Goal: Information Seeking & Learning: Learn about a topic

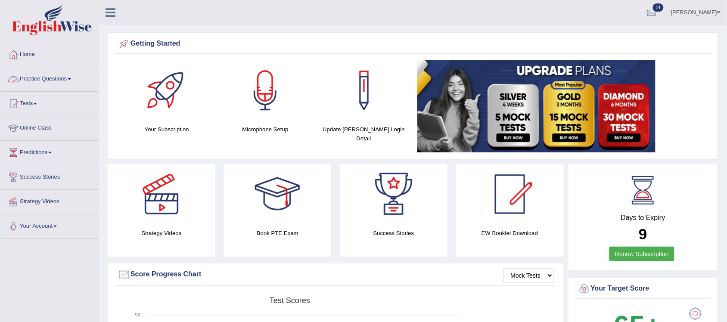
click at [72, 77] on link "Practice Questions" at bounding box center [49, 78] width 98 height 22
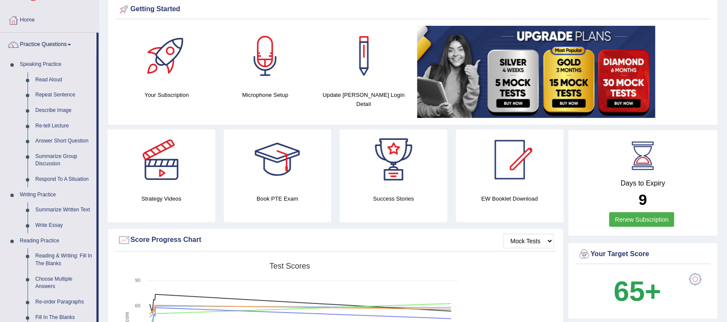
scroll to position [54, 0]
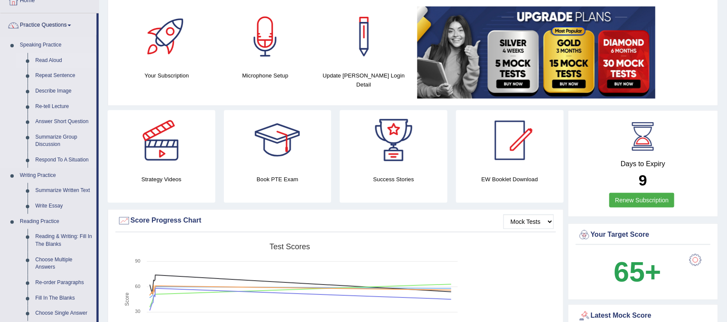
click at [59, 61] on link "Read Aloud" at bounding box center [63, 60] width 65 height 15
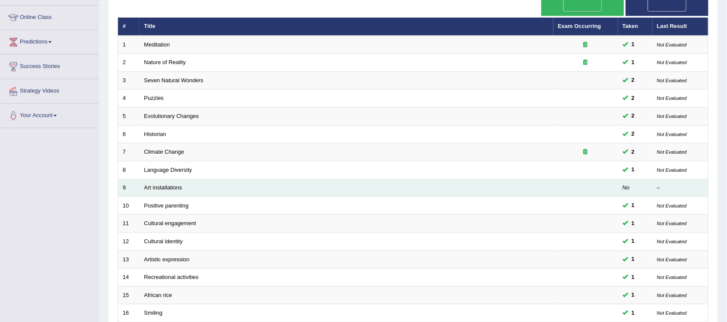
scroll to position [250, 0]
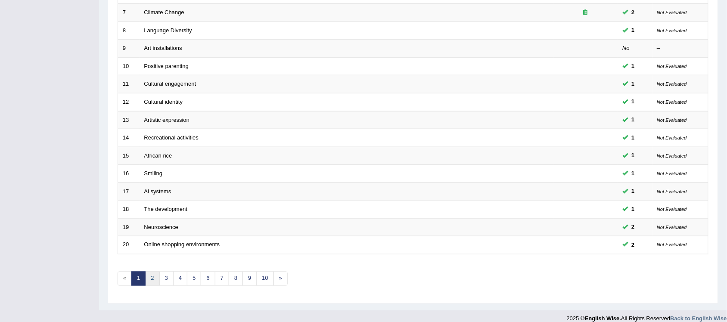
click at [155, 272] on link "2" at bounding box center [152, 279] width 14 height 14
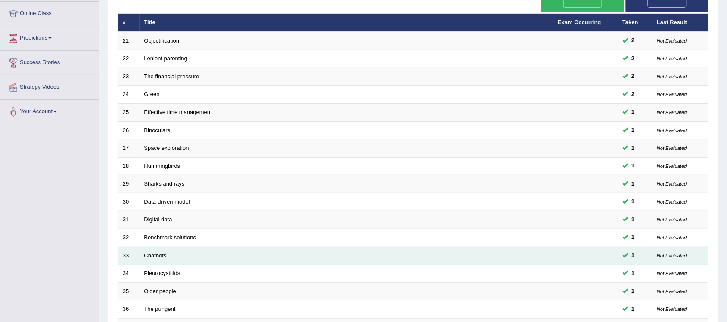
scroll to position [215, 0]
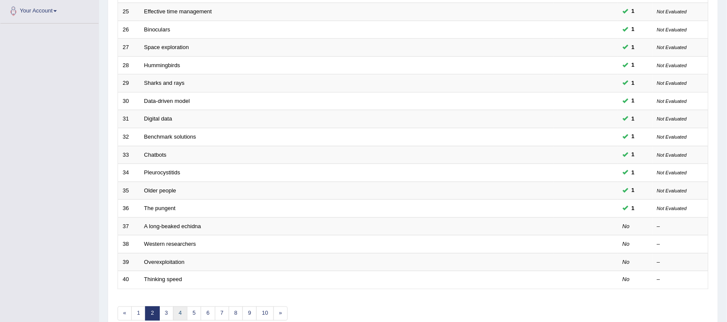
click at [184, 306] on link "4" at bounding box center [180, 313] width 14 height 14
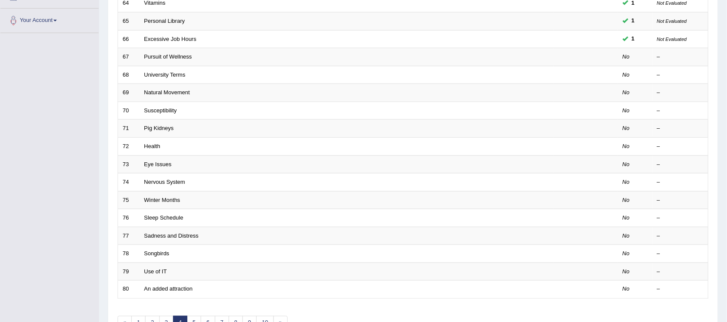
scroll to position [215, 0]
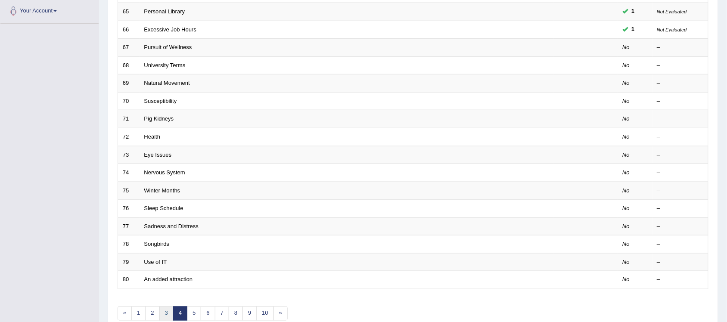
click at [169, 306] on link "3" at bounding box center [166, 313] width 14 height 14
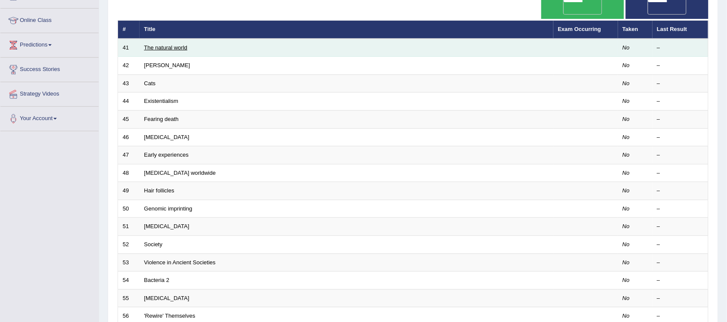
click at [184, 44] on link "The natural world" at bounding box center [165, 47] width 43 height 6
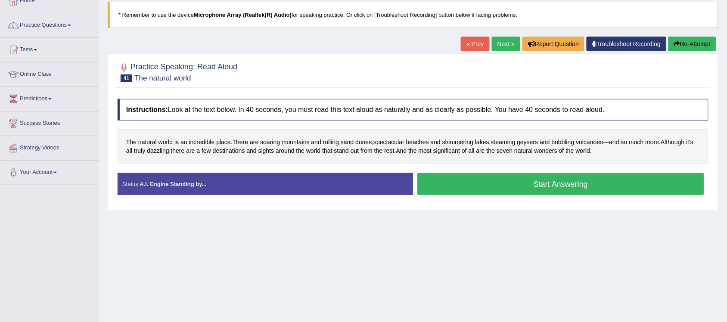
scroll to position [54, 0]
click at [584, 190] on button "Start Answering" at bounding box center [560, 184] width 287 height 22
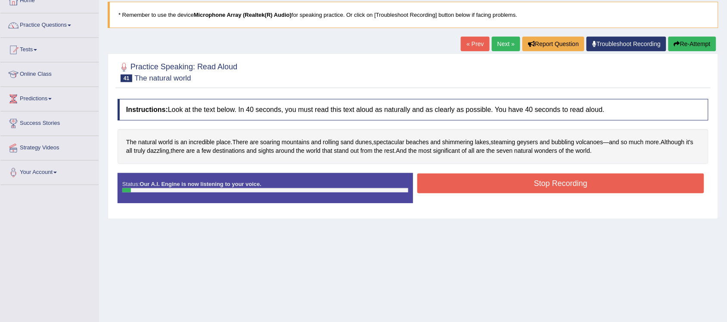
click at [561, 183] on button "Stop Recording" at bounding box center [560, 183] width 287 height 20
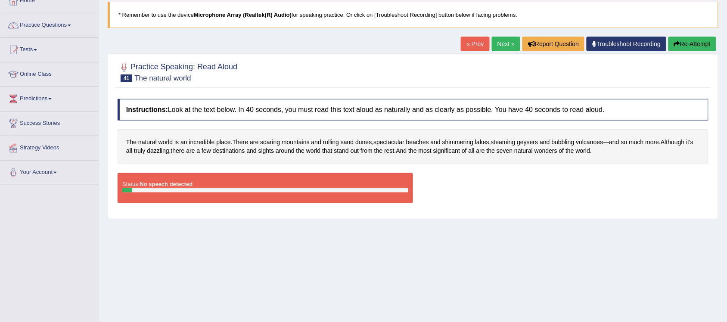
click at [689, 42] on button "Re-Attempt" at bounding box center [692, 44] width 48 height 15
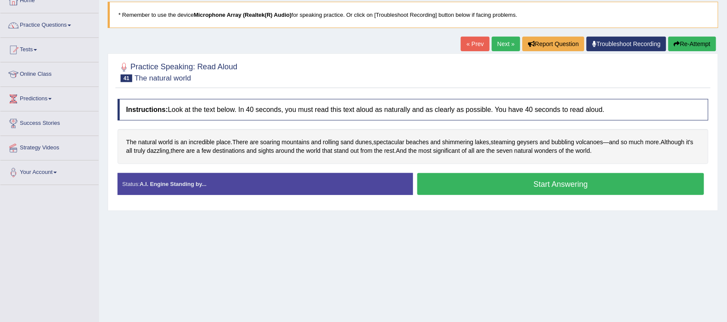
click at [560, 184] on button "Start Answering" at bounding box center [560, 184] width 287 height 22
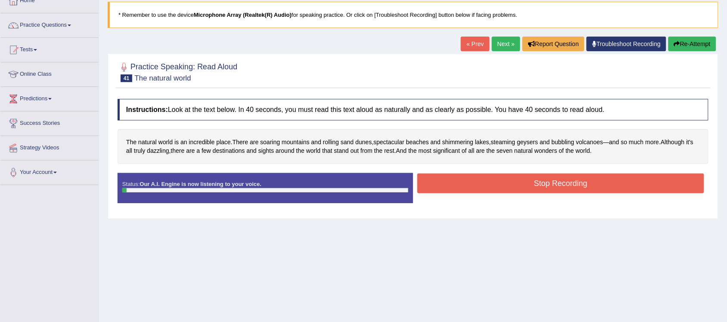
click at [560, 184] on button "Stop Recording" at bounding box center [560, 183] width 287 height 20
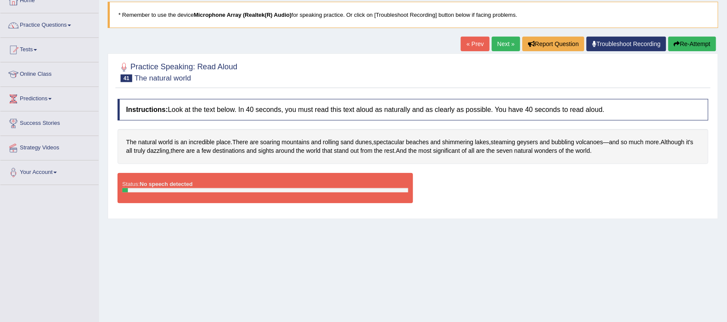
click at [503, 279] on div "Home Practice Speaking: Read Aloud The natural world * Remember to use the devi…" at bounding box center [413, 161] width 628 height 430
click at [693, 44] on button "Re-Attempt" at bounding box center [692, 44] width 48 height 15
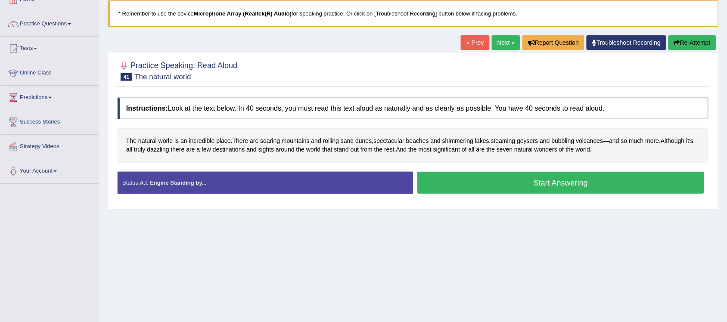
scroll to position [54, 0]
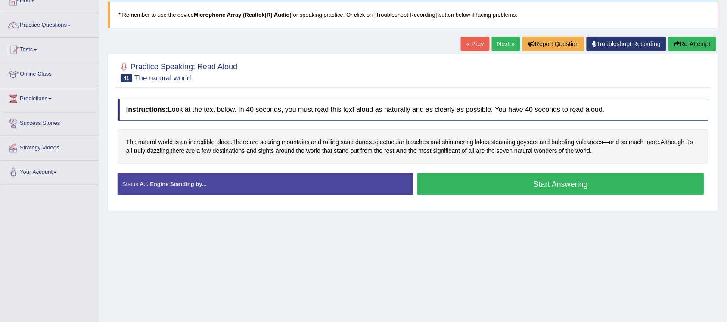
click at [580, 187] on button "Start Answering" at bounding box center [560, 184] width 287 height 22
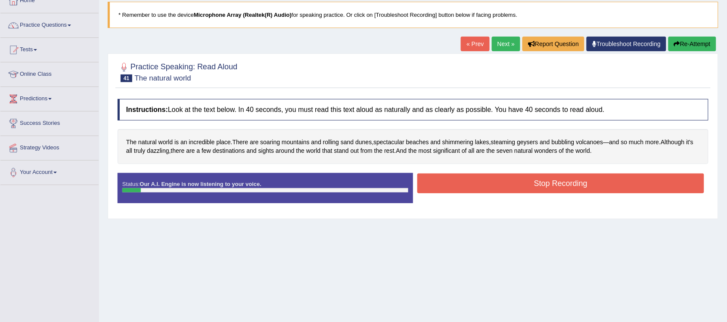
click at [580, 187] on button "Stop Recording" at bounding box center [560, 183] width 287 height 20
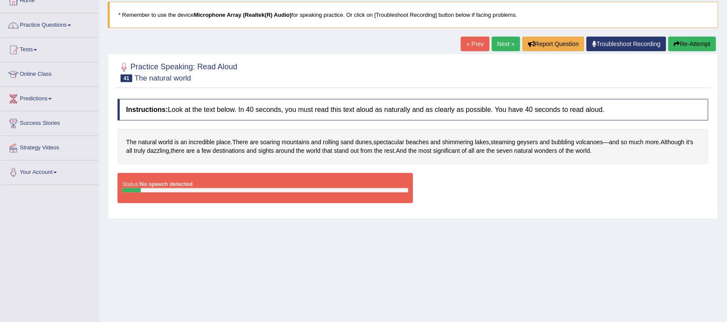
click at [697, 39] on button "Re-Attempt" at bounding box center [692, 44] width 48 height 15
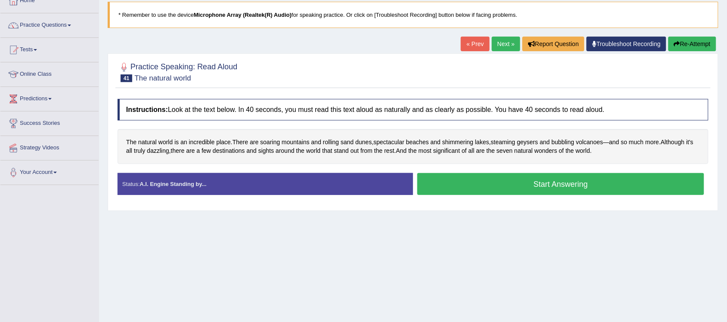
click at [580, 186] on button "Start Answering" at bounding box center [560, 184] width 287 height 22
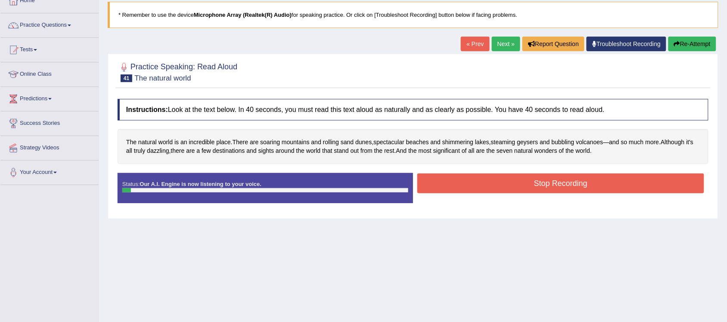
click at [580, 186] on button "Stop Recording" at bounding box center [560, 183] width 287 height 20
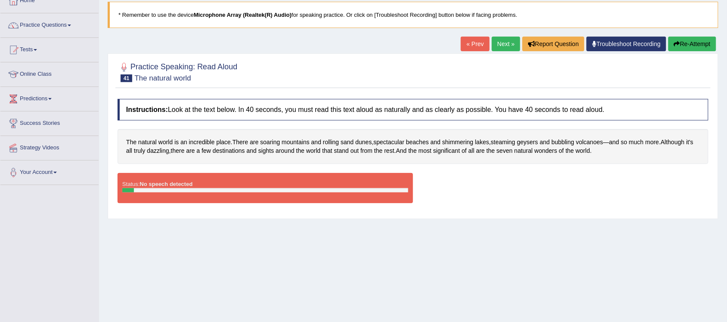
click at [698, 45] on button "Re-Attempt" at bounding box center [692, 44] width 48 height 15
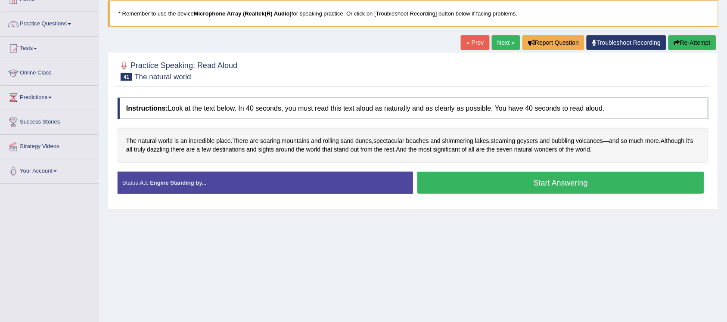
scroll to position [54, 0]
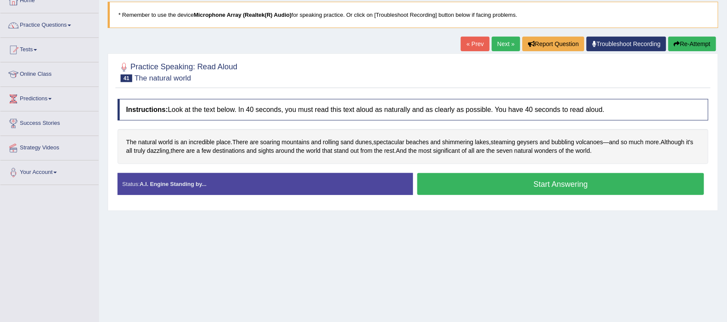
click at [622, 187] on button "Start Answering" at bounding box center [560, 184] width 287 height 22
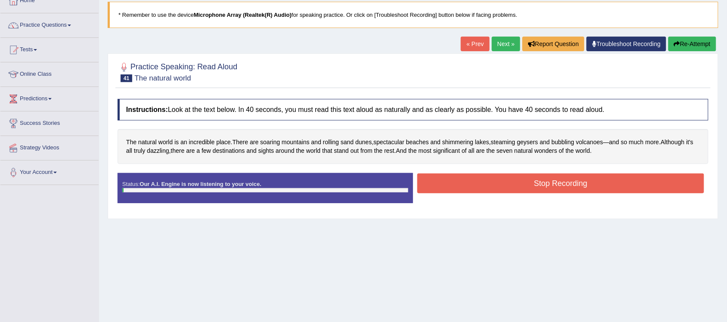
click at [622, 187] on button "Stop Recording" at bounding box center [560, 183] width 287 height 20
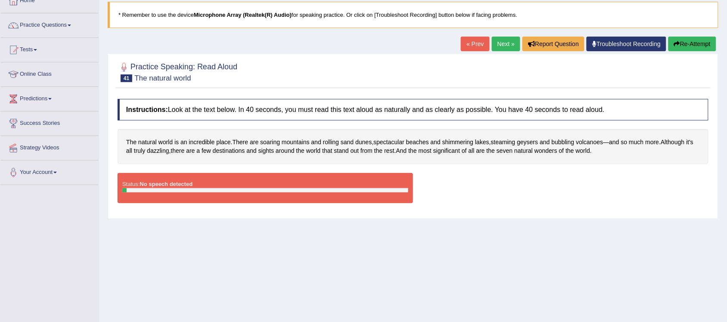
click at [696, 39] on button "Re-Attempt" at bounding box center [692, 44] width 48 height 15
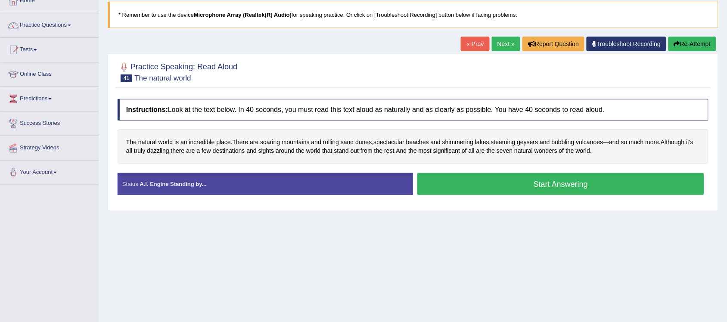
click at [572, 184] on button "Start Answering" at bounding box center [560, 184] width 287 height 22
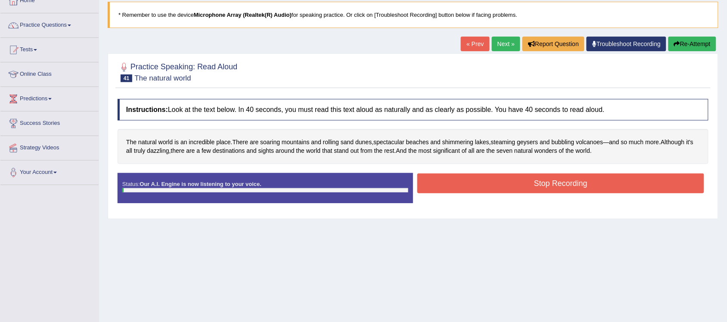
click at [572, 184] on button "Stop Recording" at bounding box center [560, 183] width 287 height 20
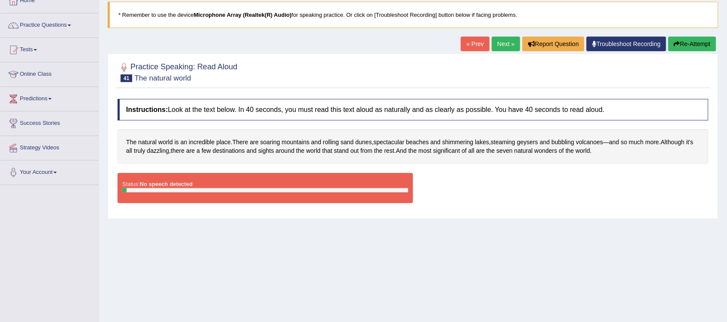
click at [534, 242] on div "Home Practice Speaking: Read Aloud The natural world * Remember to use the devi…" at bounding box center [413, 161] width 628 height 430
click at [696, 46] on button "Re-Attempt" at bounding box center [692, 44] width 48 height 15
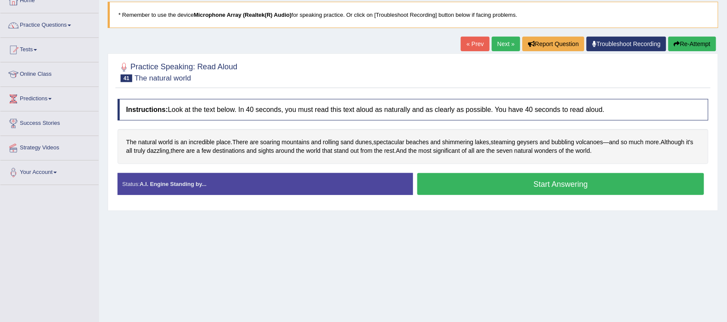
click at [613, 188] on button "Start Answering" at bounding box center [560, 184] width 287 height 22
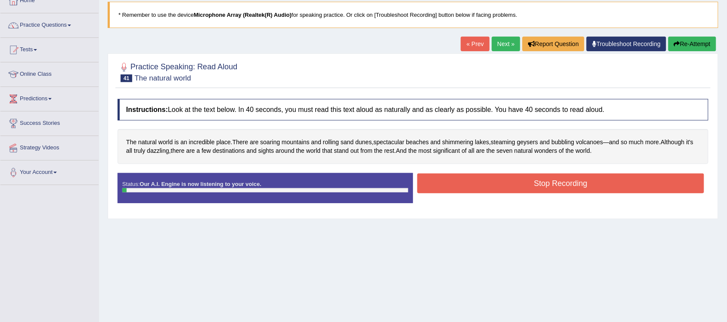
click at [613, 188] on button "Stop Recording" at bounding box center [560, 183] width 287 height 20
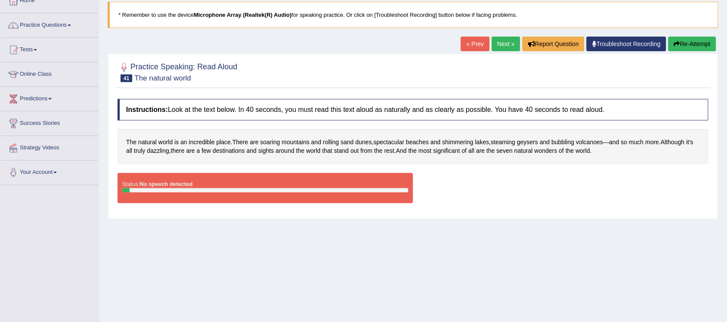
click at [696, 46] on button "Re-Attempt" at bounding box center [692, 44] width 48 height 15
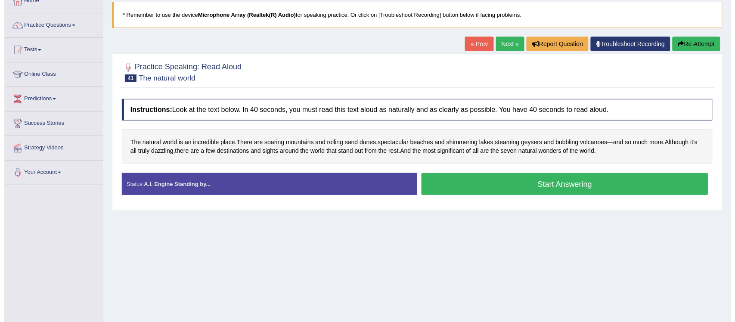
scroll to position [54, 0]
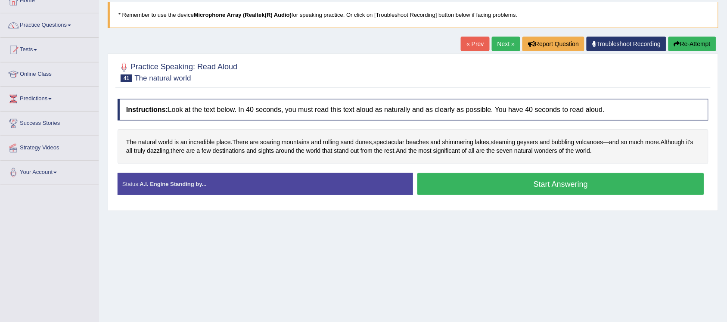
click at [577, 186] on button "Start Answering" at bounding box center [560, 184] width 287 height 22
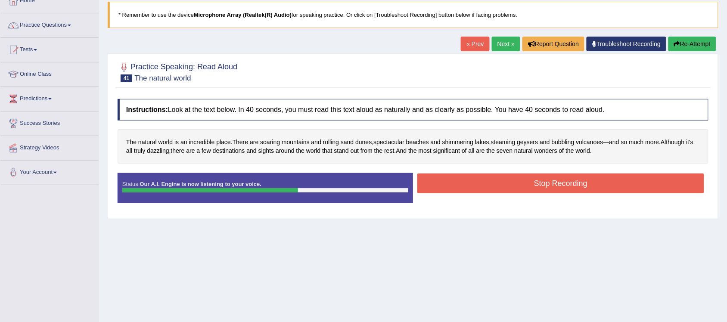
click at [563, 187] on button "Stop Recording" at bounding box center [560, 183] width 287 height 20
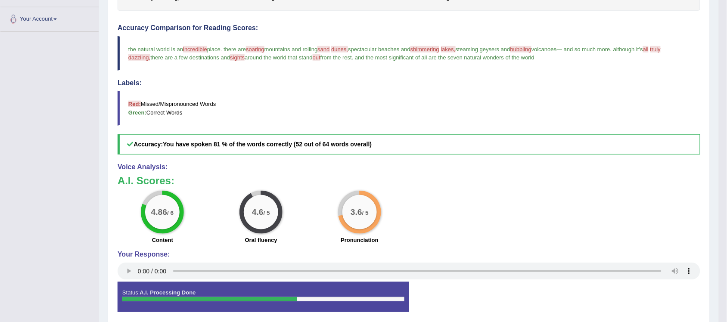
scroll to position [189, 0]
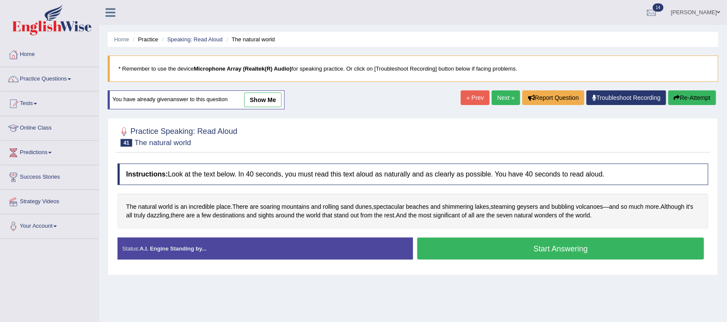
click at [497, 97] on link "Next »" at bounding box center [506, 97] width 28 height 15
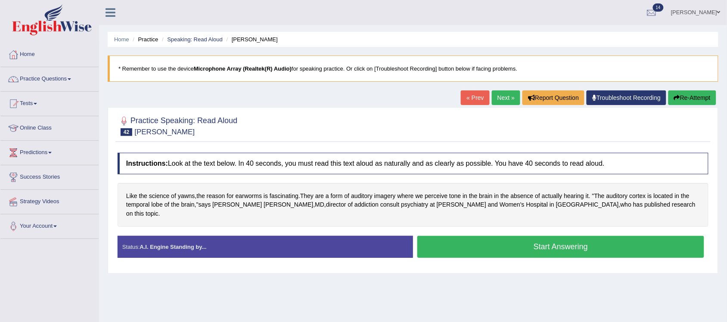
click at [567, 237] on button "Start Answering" at bounding box center [560, 247] width 287 height 22
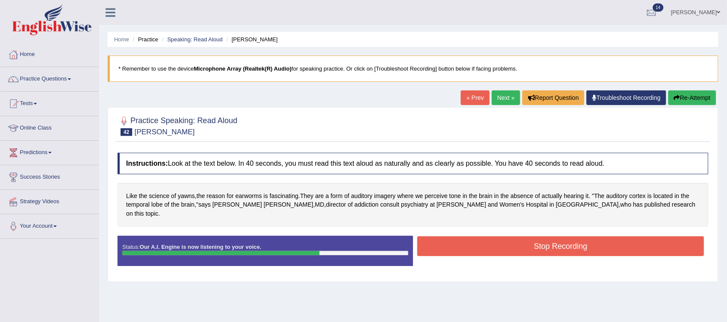
click at [575, 242] on button "Stop Recording" at bounding box center [560, 246] width 287 height 20
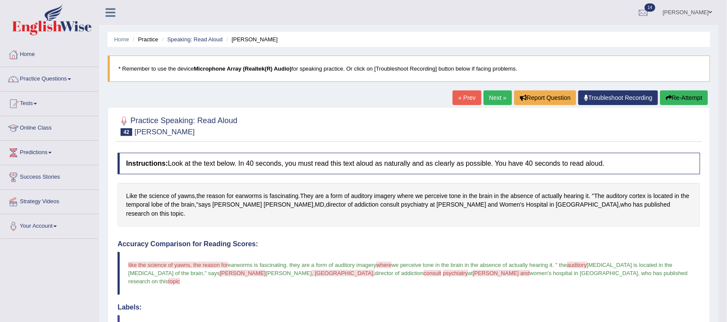
click at [492, 93] on link "Next »" at bounding box center [497, 97] width 28 height 15
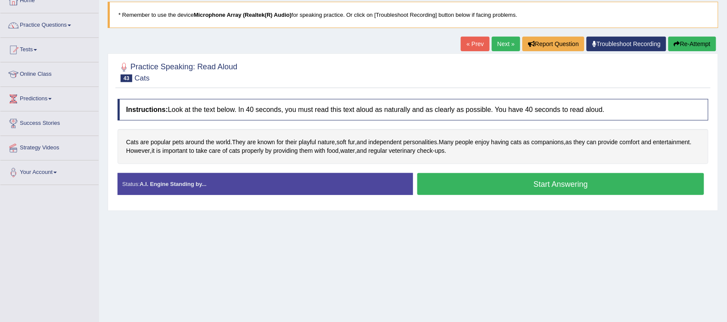
click at [548, 187] on button "Start Answering" at bounding box center [560, 184] width 287 height 22
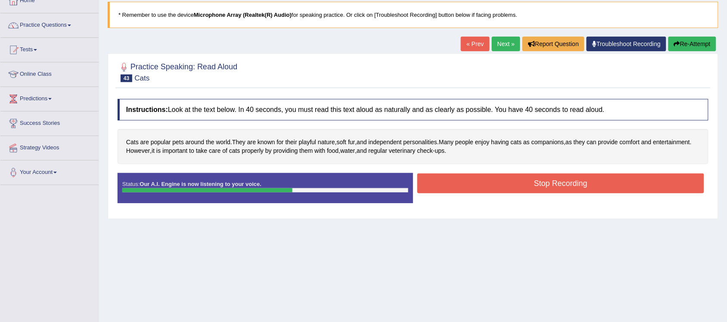
click at [529, 179] on button "Stop Recording" at bounding box center [560, 183] width 287 height 20
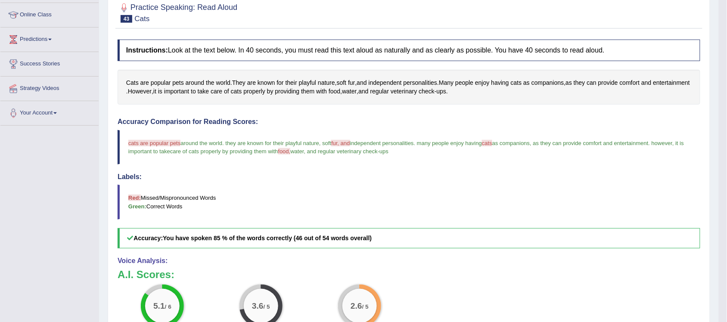
scroll to position [81, 0]
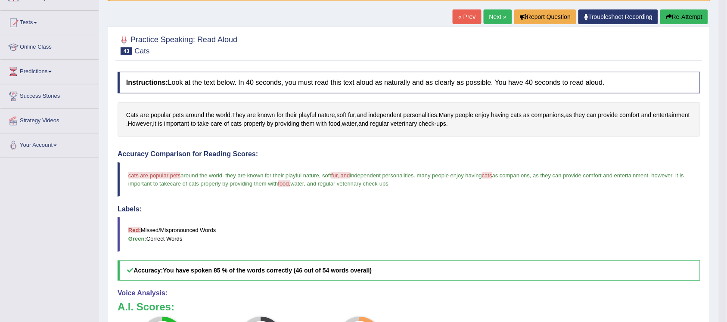
click at [492, 20] on link "Next »" at bounding box center [497, 16] width 28 height 15
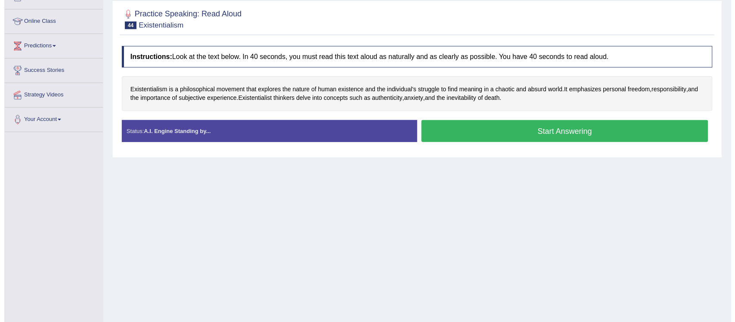
scroll to position [108, 0]
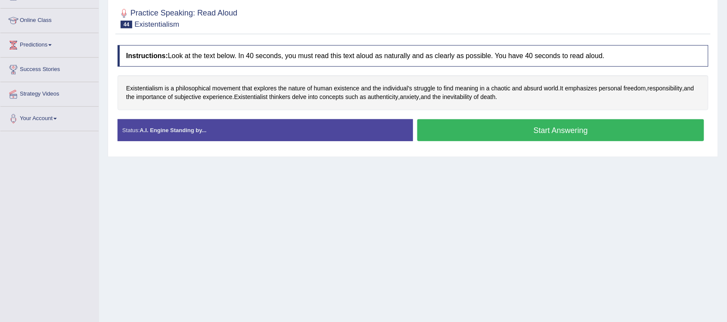
click at [554, 139] on button "Start Answering" at bounding box center [560, 130] width 287 height 22
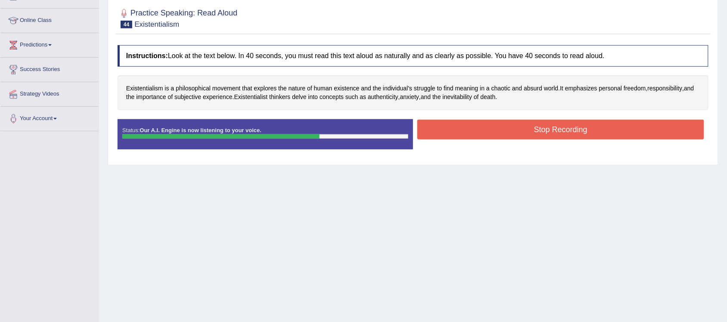
click at [600, 134] on button "Stop Recording" at bounding box center [560, 130] width 287 height 20
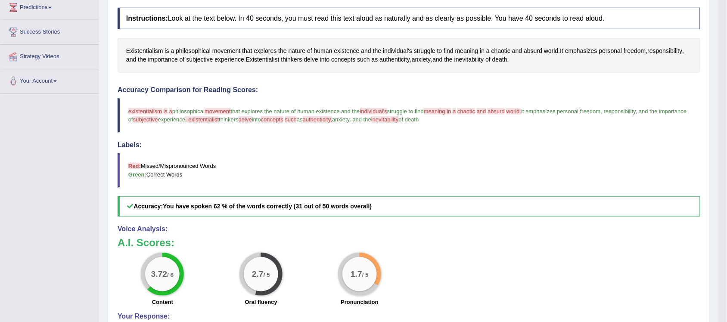
scroll to position [54, 0]
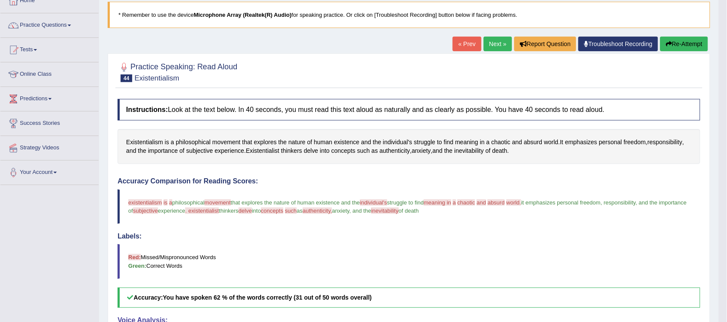
click at [489, 43] on link "Next »" at bounding box center [497, 44] width 28 height 15
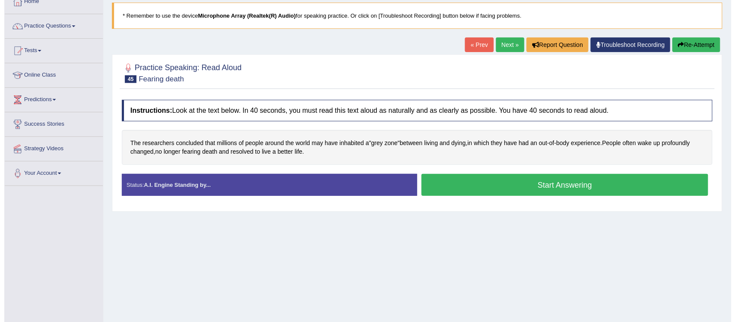
scroll to position [54, 0]
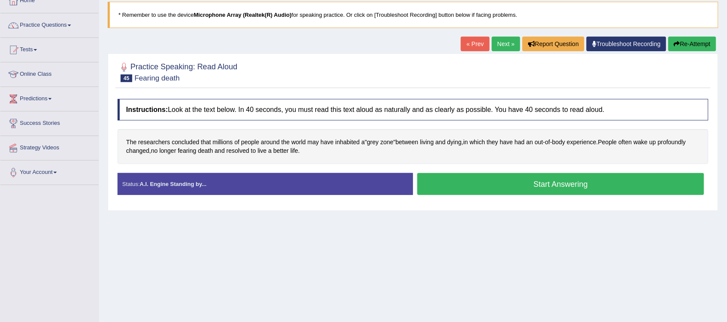
click at [534, 185] on button "Start Answering" at bounding box center [560, 184] width 287 height 22
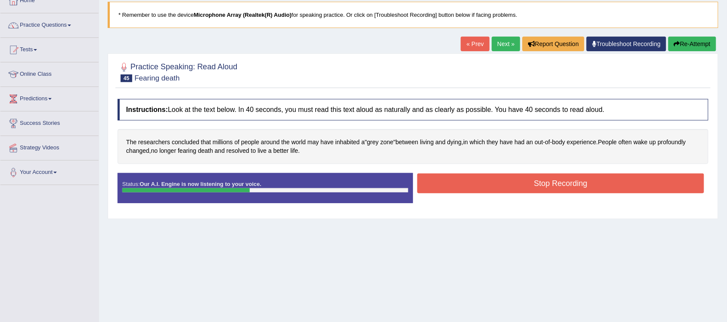
click at [567, 189] on button "Stop Recording" at bounding box center [560, 183] width 287 height 20
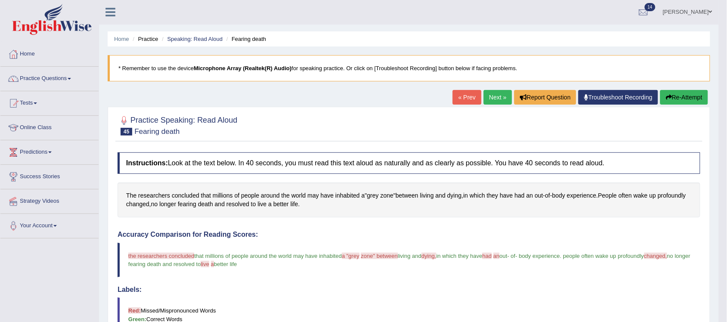
scroll to position [0, 0]
click at [490, 97] on link "Next »" at bounding box center [497, 97] width 28 height 15
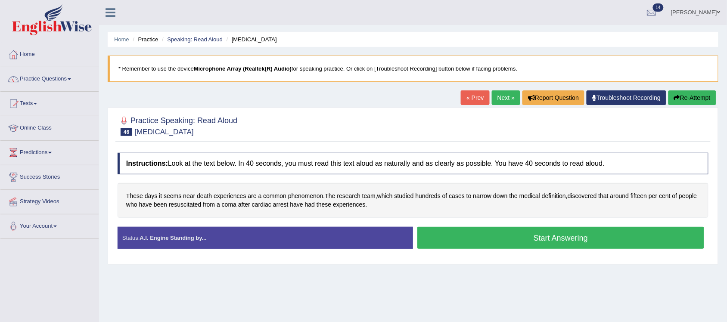
click at [530, 240] on button "Start Answering" at bounding box center [560, 238] width 287 height 22
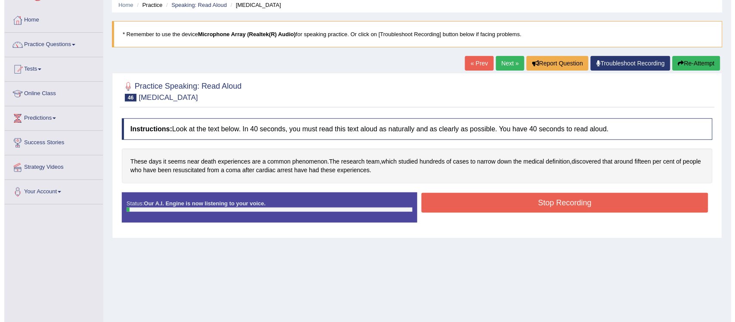
scroll to position [54, 0]
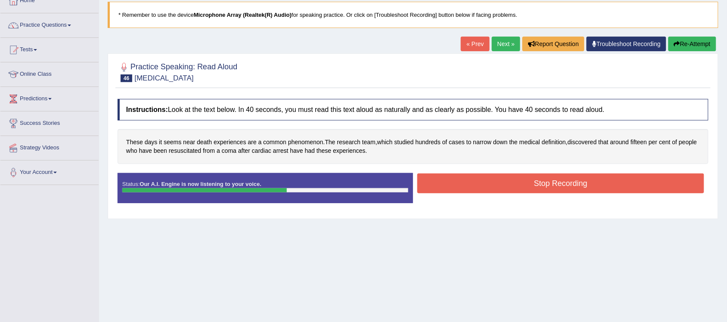
click at [578, 189] on button "Stop Recording" at bounding box center [560, 183] width 287 height 20
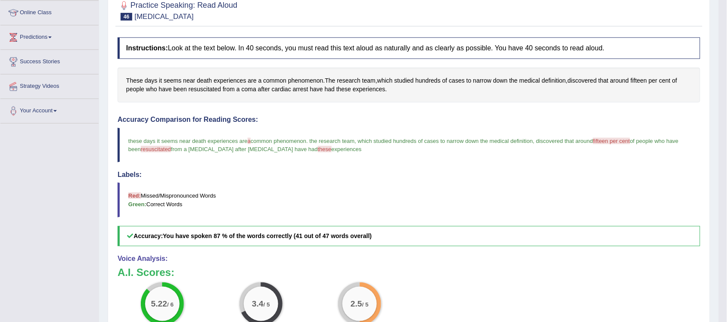
scroll to position [81, 0]
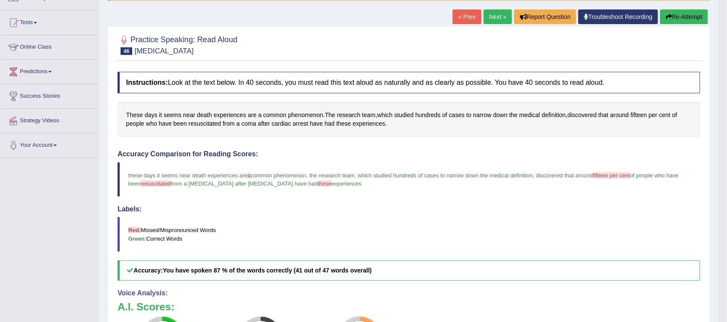
click at [488, 14] on link "Next »" at bounding box center [497, 16] width 28 height 15
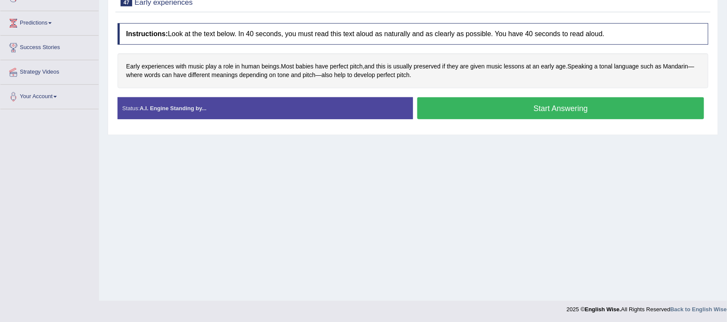
click at [571, 110] on button "Start Answering" at bounding box center [560, 108] width 287 height 22
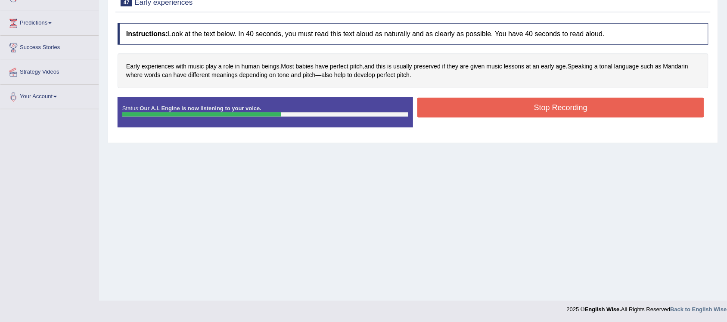
click at [572, 103] on button "Stop Recording" at bounding box center [560, 108] width 287 height 20
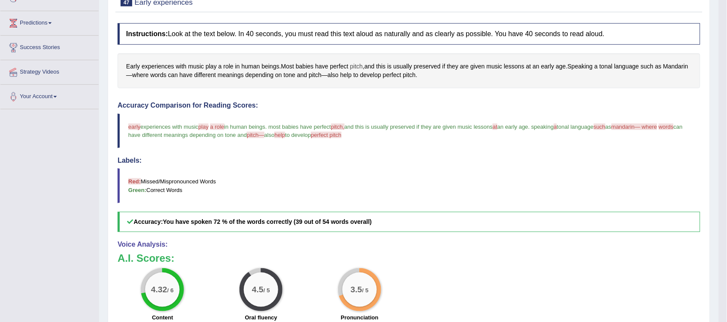
click at [356, 68] on span "pitch" at bounding box center [356, 66] width 13 height 9
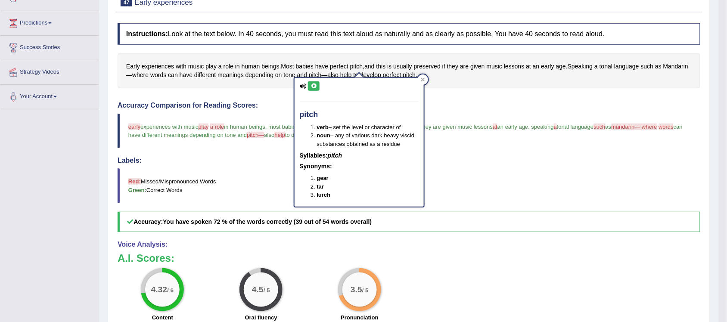
click at [314, 85] on icon at bounding box center [313, 85] width 6 height 5
click at [494, 175] on blockquote "Red: Missed/Mispronounced Words Green: Correct Words" at bounding box center [408, 185] width 582 height 34
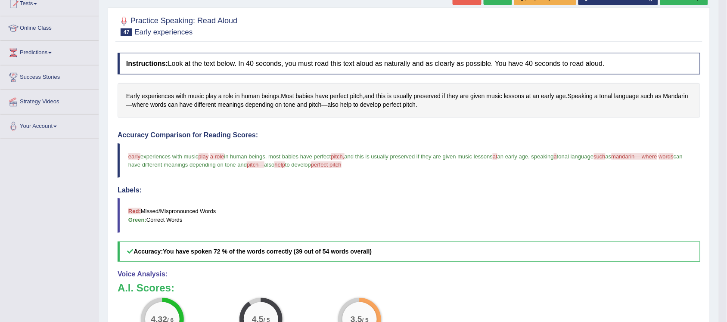
scroll to position [76, 0]
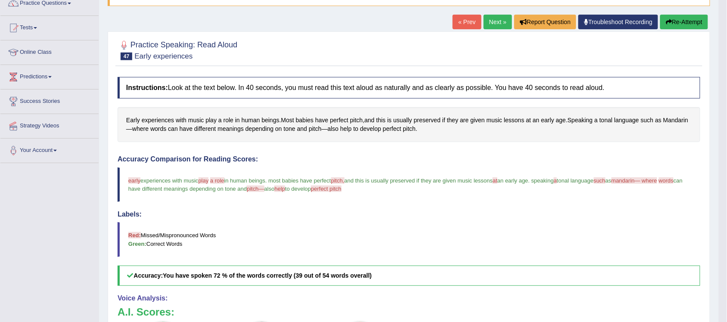
click at [495, 21] on link "Next »" at bounding box center [497, 22] width 28 height 15
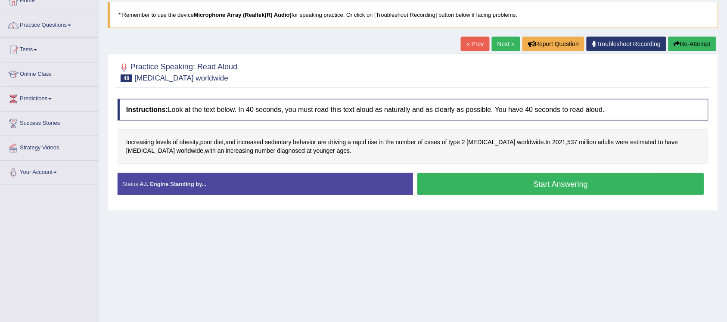
click at [541, 181] on button "Start Answering" at bounding box center [560, 184] width 287 height 22
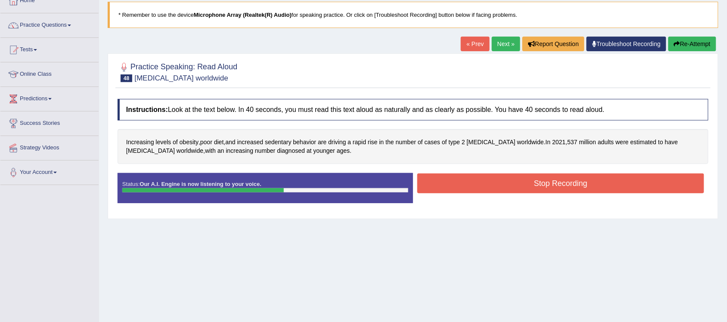
click at [564, 186] on button "Stop Recording" at bounding box center [560, 183] width 287 height 20
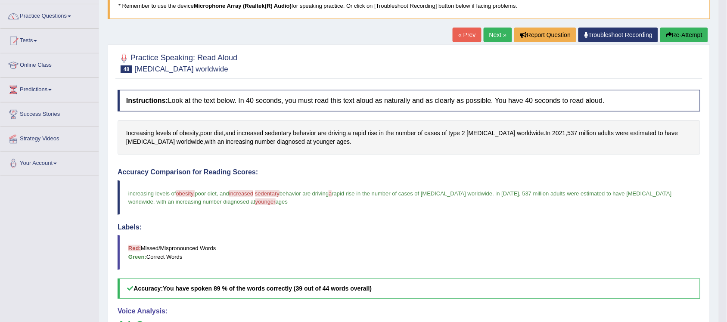
scroll to position [54, 0]
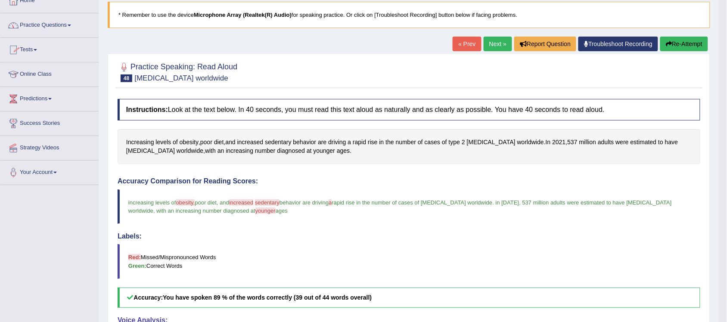
click at [71, 24] on link "Practice Questions" at bounding box center [49, 24] width 98 height 22
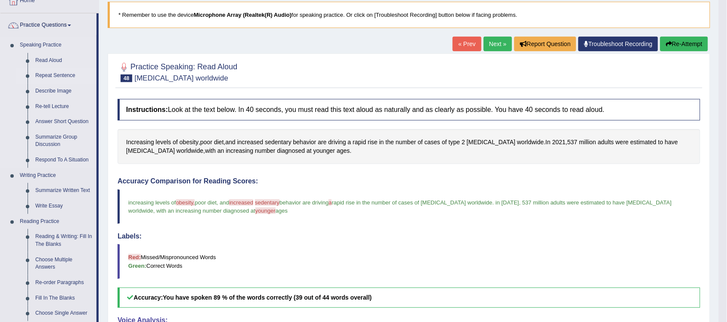
click at [54, 76] on link "Repeat Sentence" at bounding box center [63, 75] width 65 height 15
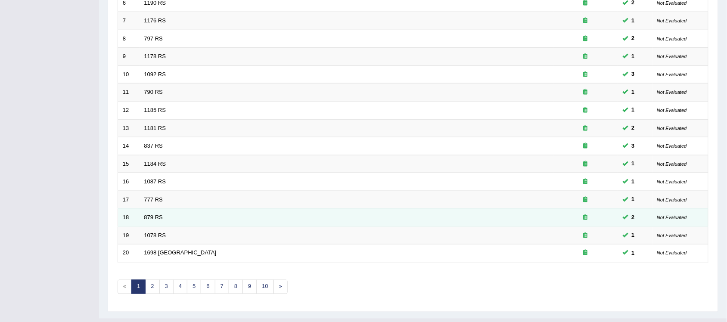
scroll to position [250, 0]
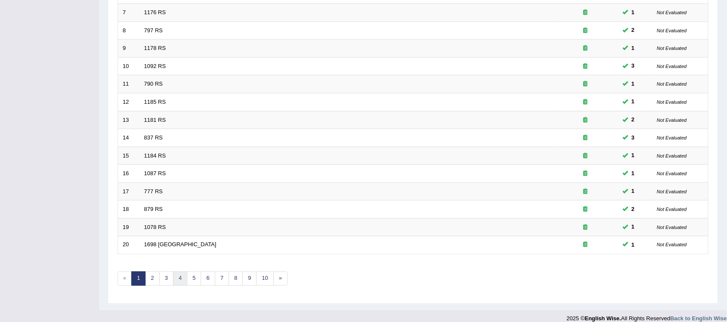
click at [182, 272] on link "4" at bounding box center [180, 279] width 14 height 14
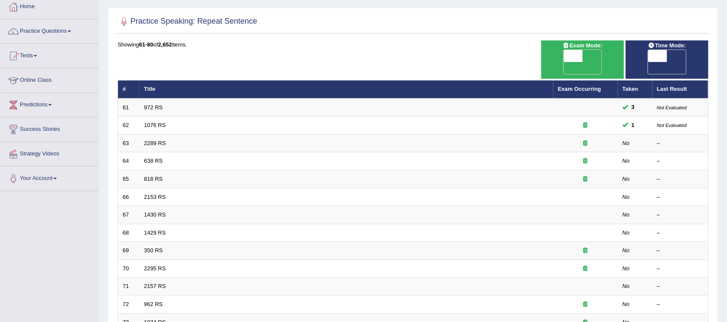
scroll to position [54, 0]
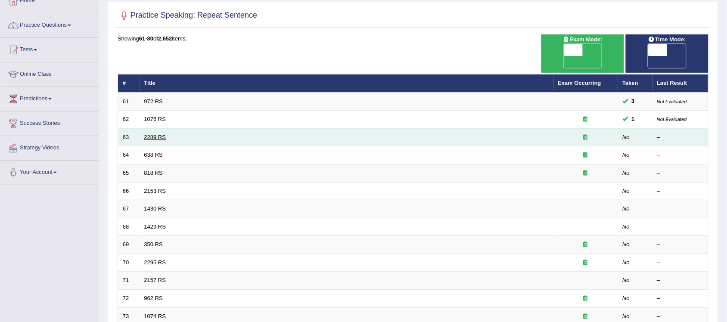
click at [162, 134] on link "2289 RS" at bounding box center [155, 137] width 22 height 6
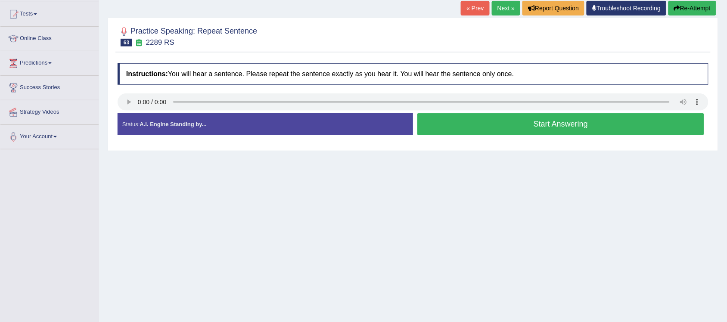
scroll to position [108, 0]
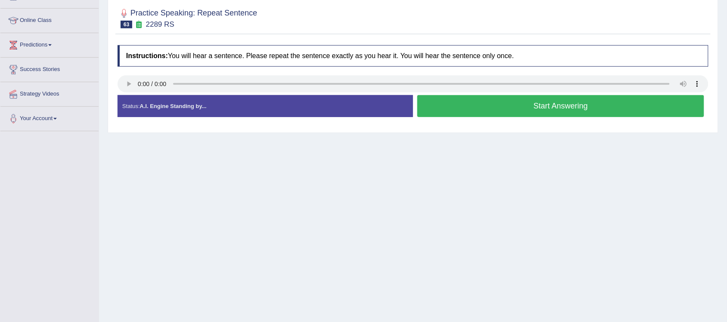
click at [594, 102] on button "Start Answering" at bounding box center [560, 106] width 287 height 22
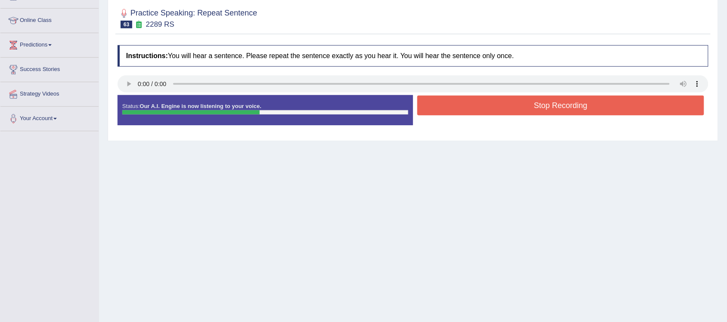
click at [584, 108] on button "Stop Recording" at bounding box center [560, 106] width 287 height 20
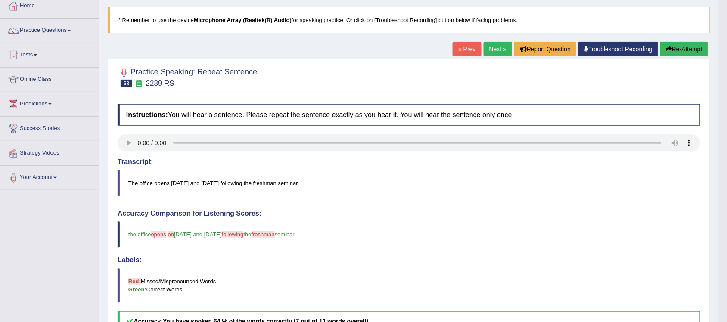
scroll to position [46, 0]
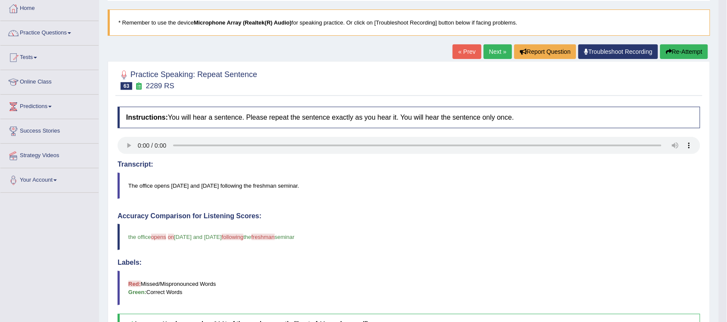
click at [490, 52] on link "Next »" at bounding box center [497, 51] width 28 height 15
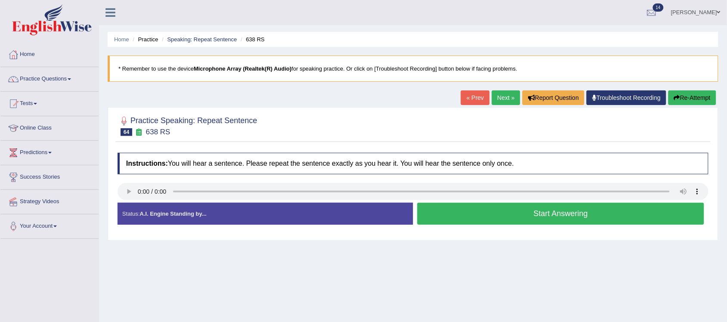
click at [576, 219] on button "Start Answering" at bounding box center [560, 214] width 287 height 22
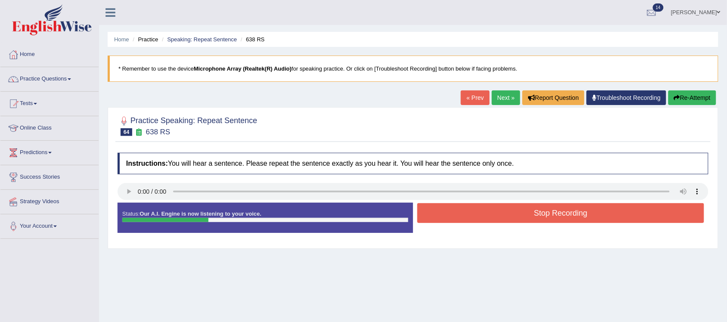
click at [584, 219] on button "Stop Recording" at bounding box center [560, 213] width 287 height 20
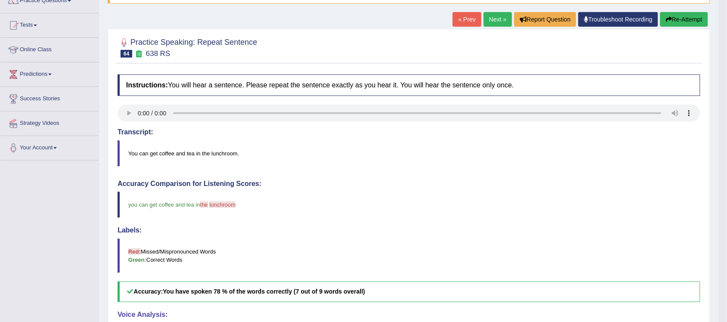
scroll to position [54, 0]
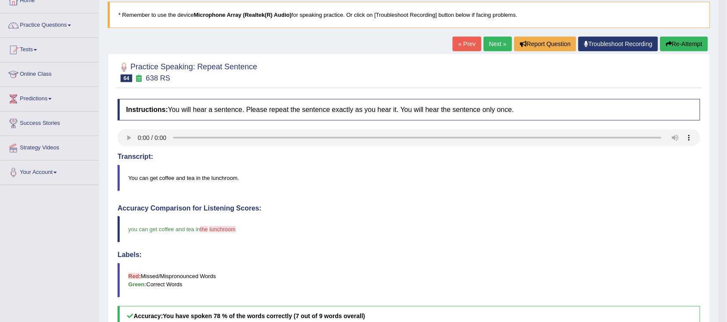
click at [489, 43] on link "Next »" at bounding box center [497, 44] width 28 height 15
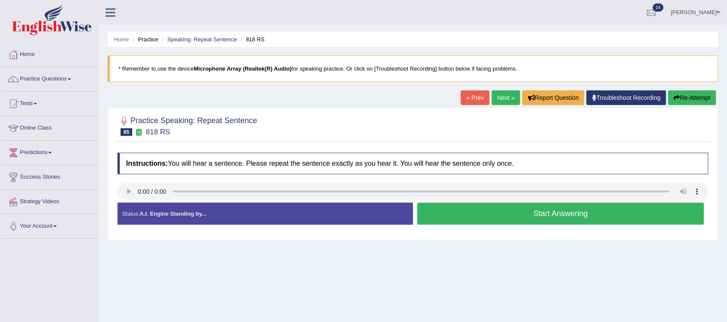
click at [587, 211] on button "Start Answering" at bounding box center [560, 214] width 287 height 22
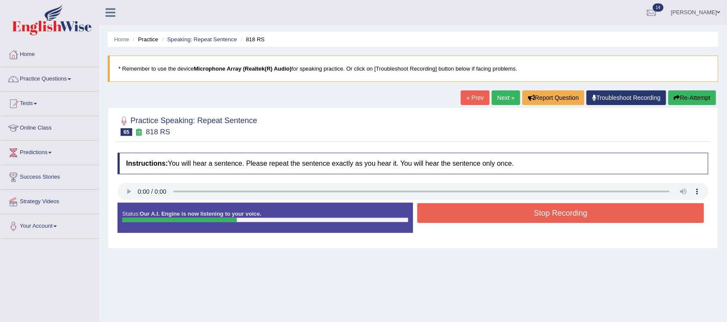
click at [621, 217] on button "Stop Recording" at bounding box center [560, 213] width 287 height 20
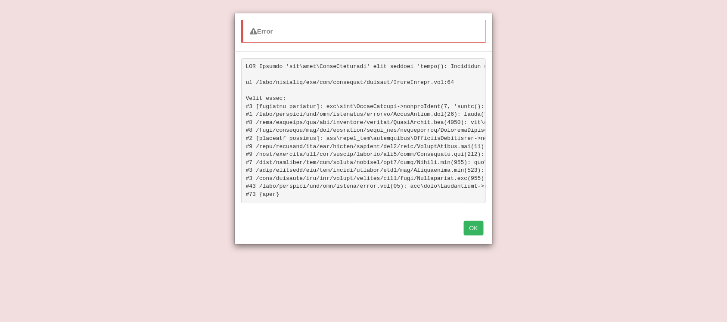
scroll to position [54, 0]
click at [473, 235] on button "OK" at bounding box center [474, 228] width 20 height 15
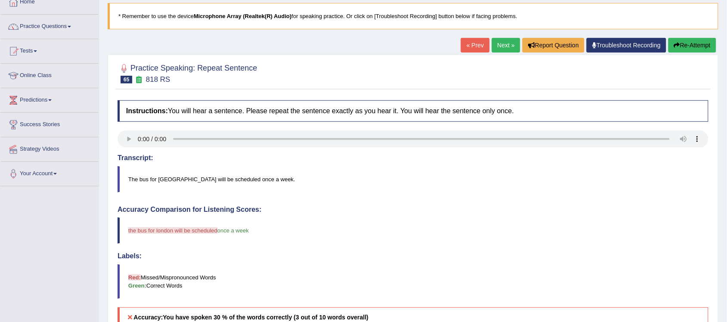
scroll to position [35, 0]
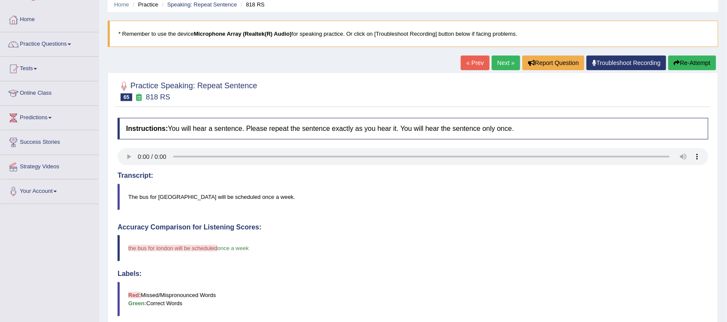
click at [687, 62] on button "Re-Attempt" at bounding box center [692, 63] width 48 height 15
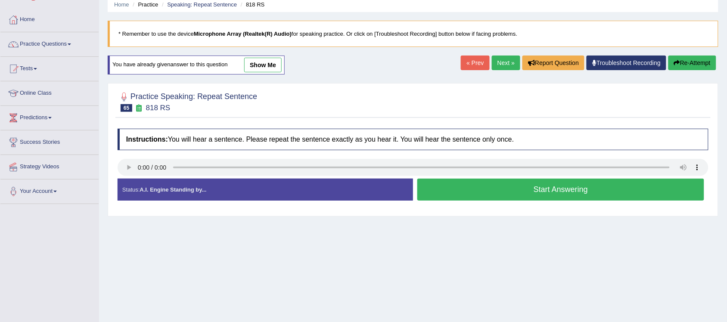
click at [578, 188] on button "Start Answering" at bounding box center [560, 190] width 287 height 22
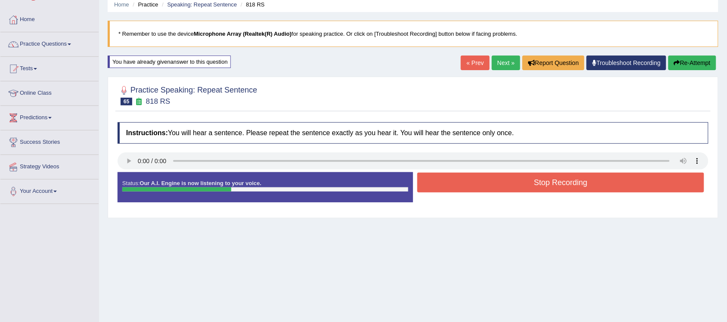
click at [573, 179] on button "Stop Recording" at bounding box center [560, 183] width 287 height 20
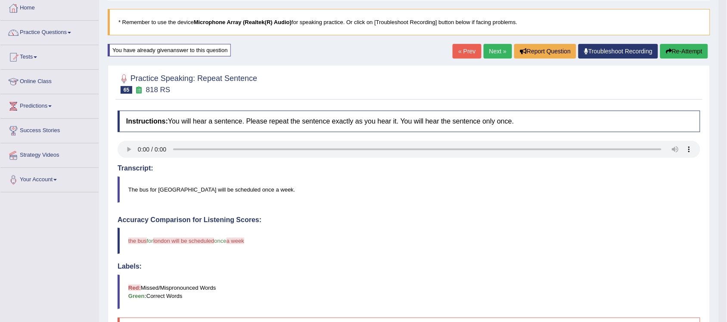
scroll to position [35, 0]
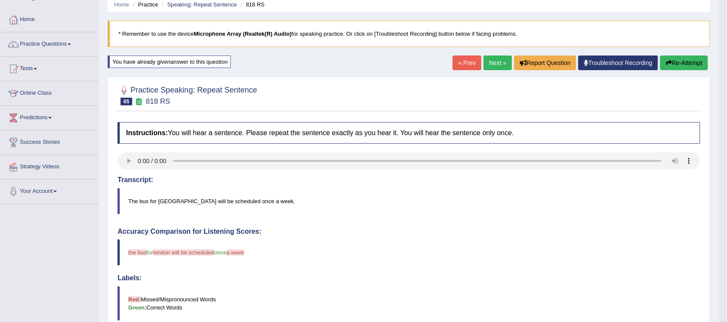
click at [497, 66] on link "Next »" at bounding box center [497, 63] width 28 height 15
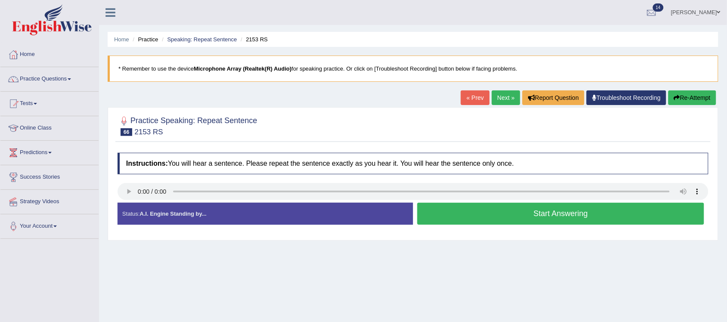
click at [556, 216] on button "Start Answering" at bounding box center [560, 214] width 287 height 22
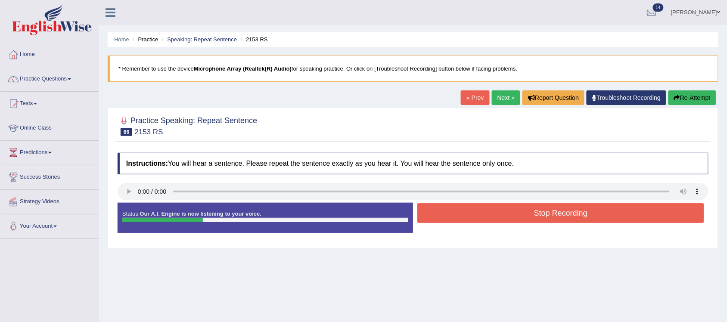
click at [579, 217] on button "Stop Recording" at bounding box center [560, 213] width 287 height 20
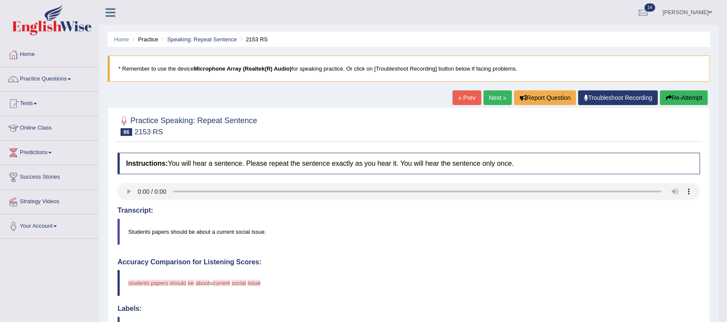
click at [487, 100] on link "Next »" at bounding box center [497, 97] width 28 height 15
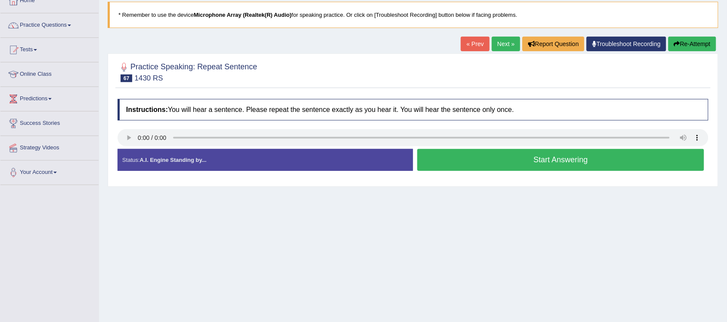
click at [550, 160] on button "Start Answering" at bounding box center [560, 160] width 287 height 22
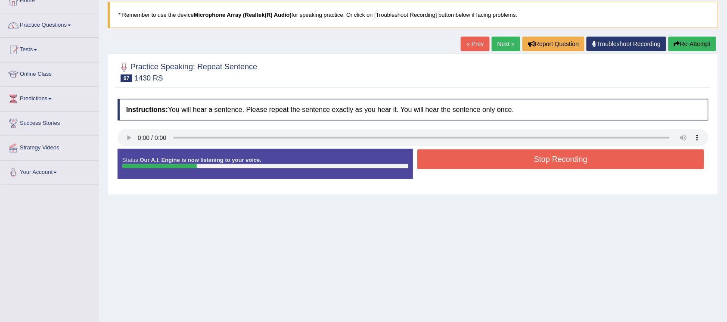
click at [560, 162] on button "Stop Recording" at bounding box center [560, 159] width 287 height 20
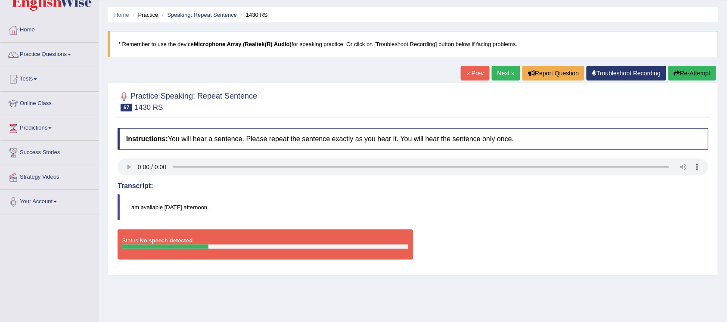
scroll to position [22, 0]
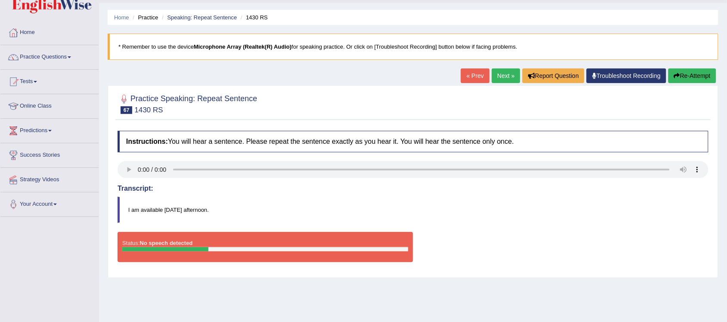
click at [699, 77] on button "Re-Attempt" at bounding box center [692, 75] width 48 height 15
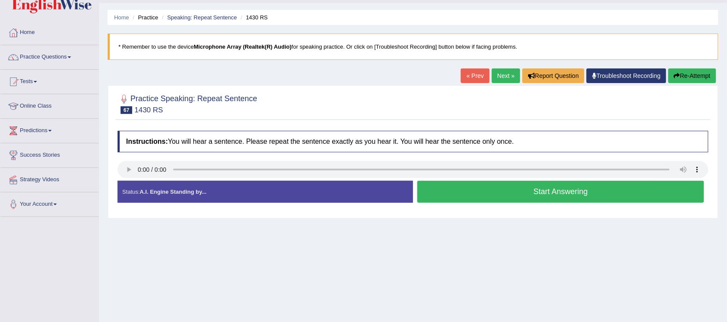
click at [584, 193] on button "Start Answering" at bounding box center [560, 192] width 287 height 22
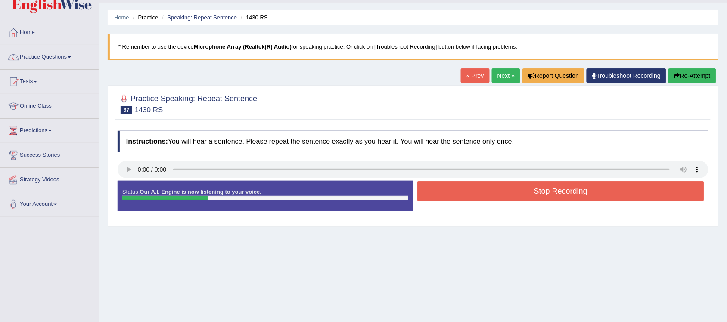
click at [568, 194] on button "Stop Recording" at bounding box center [560, 191] width 287 height 20
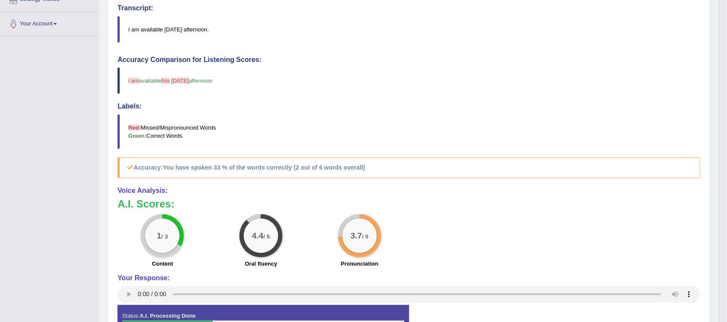
scroll to position [183, 0]
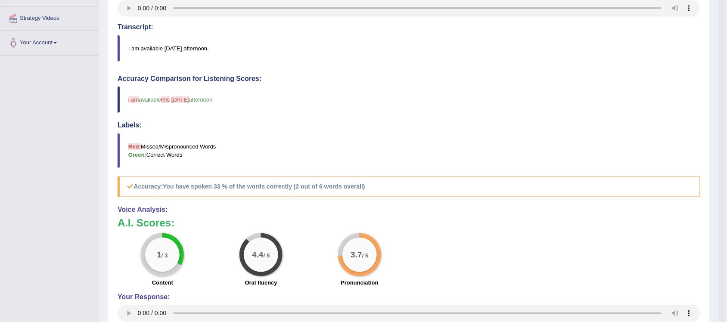
click at [598, 101] on blockquote "i am i'm available this thursday in thursday this afternoon" at bounding box center [408, 100] width 582 height 26
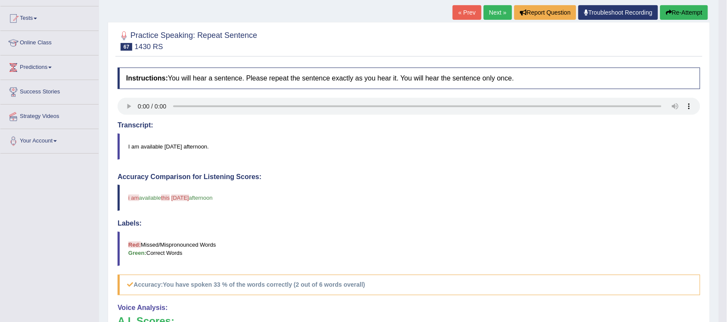
scroll to position [22, 0]
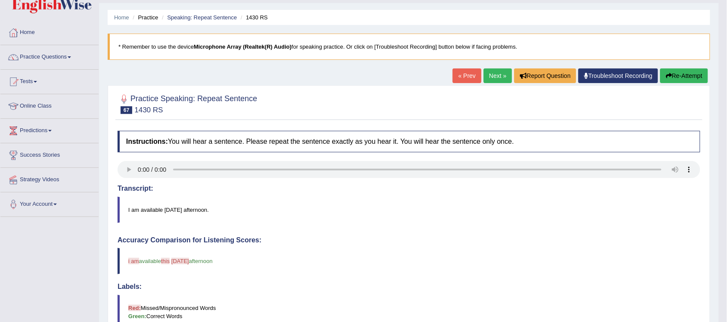
click at [497, 77] on link "Next »" at bounding box center [497, 75] width 28 height 15
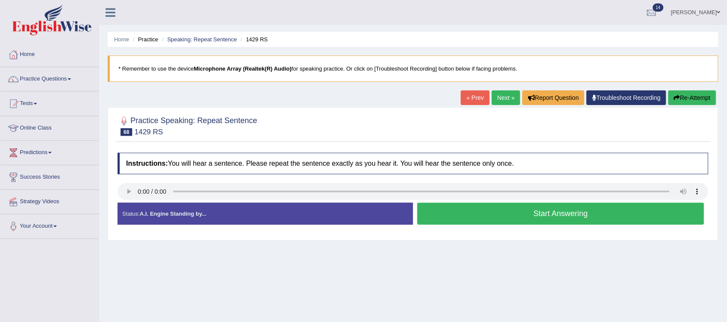
click at [577, 216] on button "Start Answering" at bounding box center [560, 214] width 287 height 22
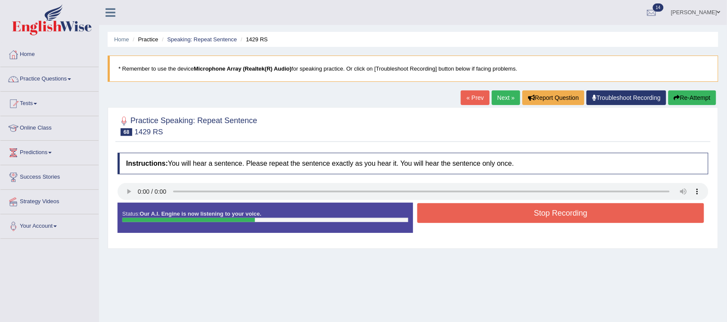
click at [585, 216] on button "Stop Recording" at bounding box center [560, 213] width 287 height 20
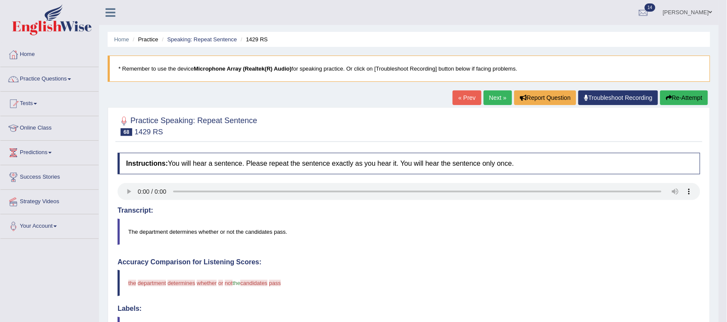
click at [464, 244] on blockquote "The department determines whether or not the candidates pass." at bounding box center [408, 232] width 582 height 26
click at [547, 100] on button "Report Question" at bounding box center [545, 97] width 62 height 15
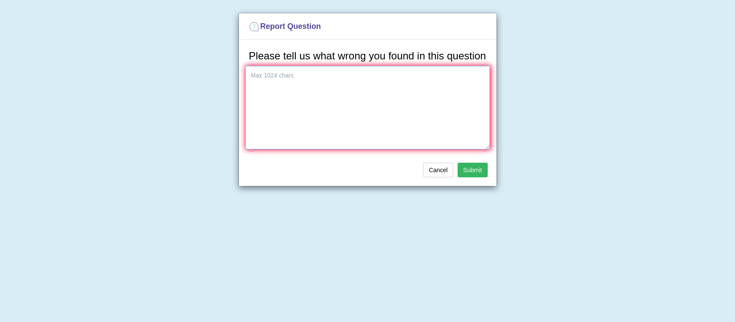
click at [312, 101] on textarea at bounding box center [367, 107] width 244 height 83
type textarea "this statement correct"
click at [483, 173] on button "Submit" at bounding box center [473, 170] width 30 height 15
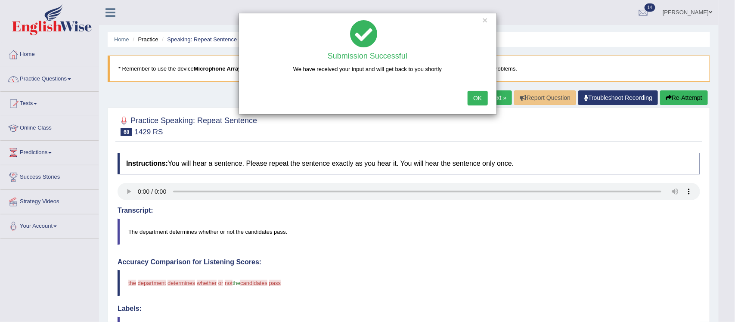
click at [472, 103] on button "OK" at bounding box center [477, 98] width 20 height 15
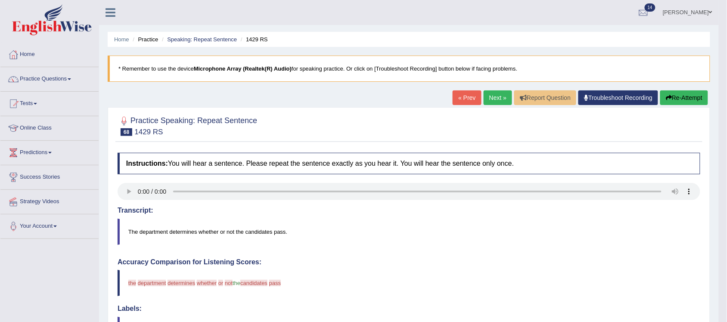
scroll to position [54, 0]
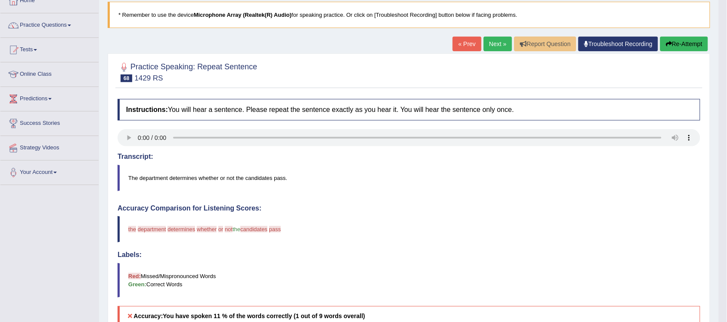
click at [494, 48] on link "Next »" at bounding box center [497, 44] width 28 height 15
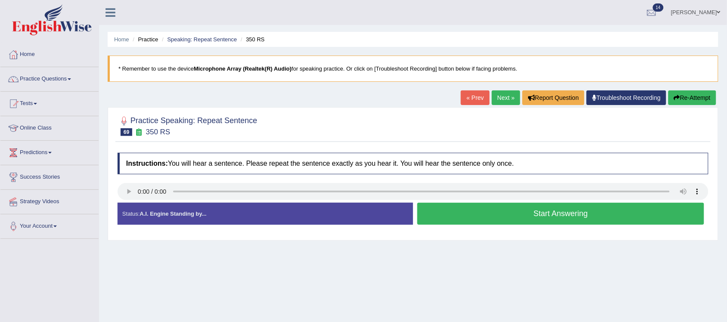
click at [386, 272] on div "Home Practice Speaking: Repeat Sentence 350 RS * Remember to use the device Mic…" at bounding box center [413, 215] width 628 height 430
click at [578, 216] on button "Start Answering" at bounding box center [560, 214] width 287 height 22
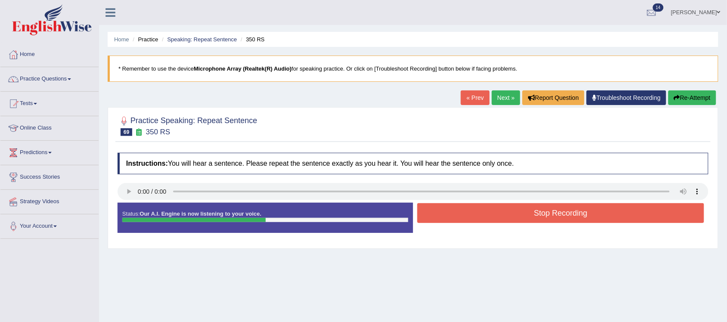
click at [578, 214] on button "Stop Recording" at bounding box center [560, 213] width 287 height 20
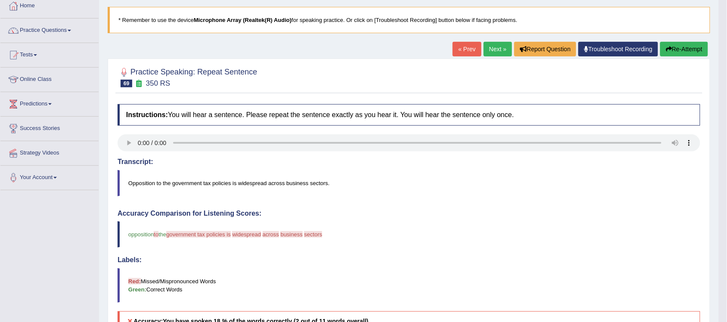
scroll to position [46, 0]
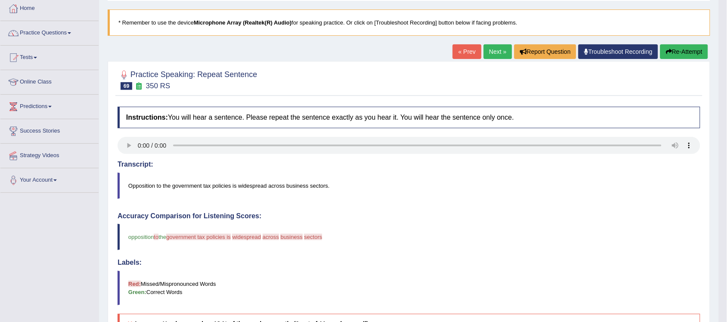
click at [494, 54] on link "Next »" at bounding box center [497, 51] width 28 height 15
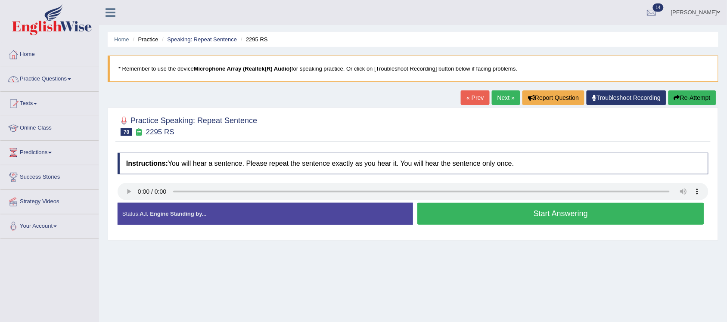
click at [562, 216] on button "Start Answering" at bounding box center [560, 214] width 287 height 22
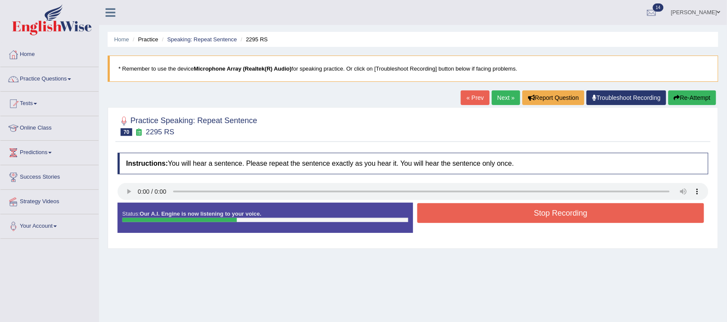
click at [573, 212] on button "Stop Recording" at bounding box center [560, 213] width 287 height 20
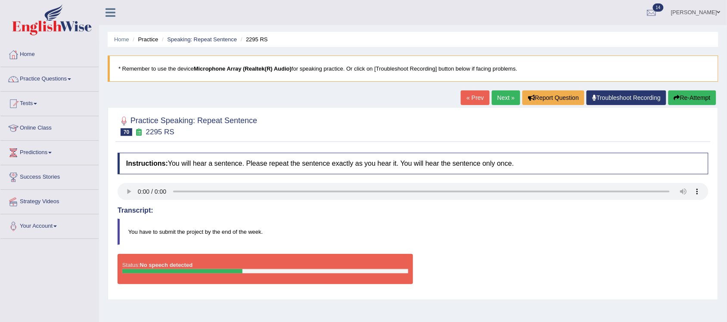
click at [692, 95] on button "Re-Attempt" at bounding box center [692, 97] width 48 height 15
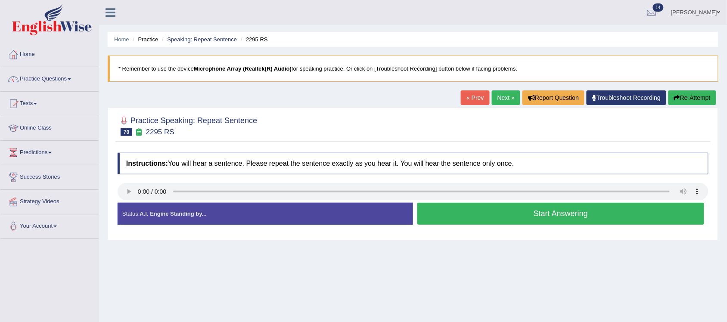
click at [569, 215] on button "Start Answering" at bounding box center [560, 214] width 287 height 22
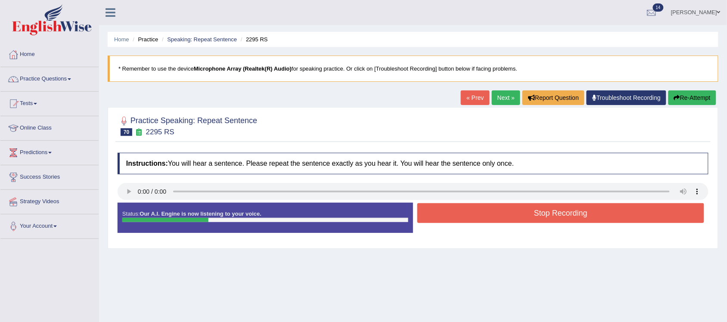
click at [569, 216] on button "Stop Recording" at bounding box center [560, 213] width 287 height 20
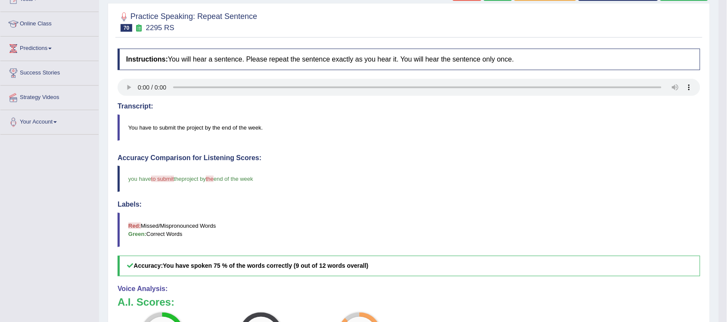
scroll to position [54, 0]
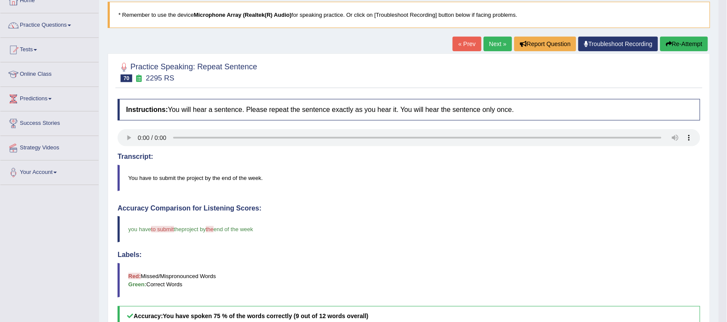
click at [493, 44] on link "Next »" at bounding box center [497, 44] width 28 height 15
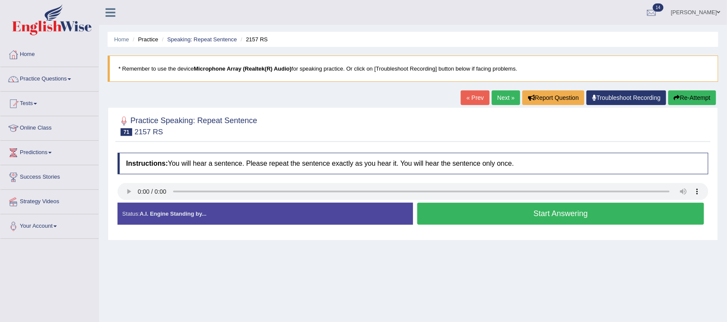
click at [568, 216] on button "Start Answering" at bounding box center [560, 214] width 287 height 22
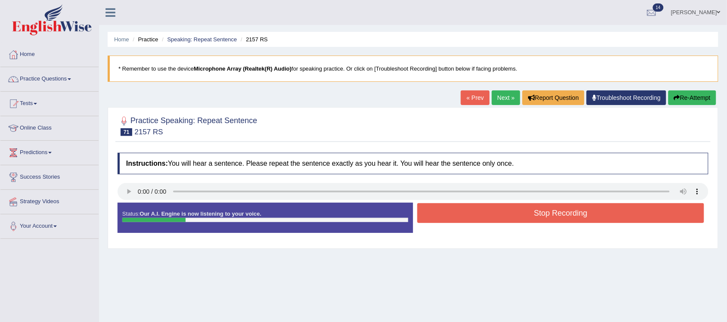
click at [551, 214] on button "Stop Recording" at bounding box center [560, 213] width 287 height 20
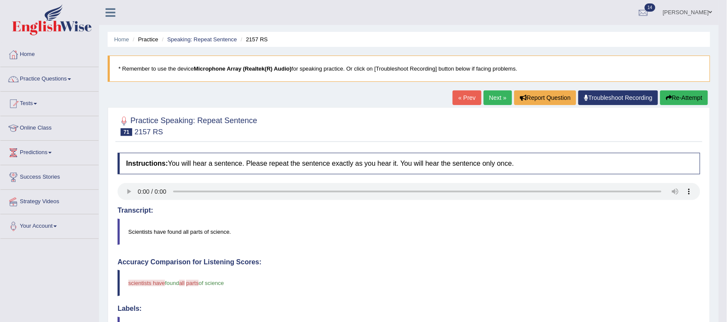
click at [485, 96] on link "Next »" at bounding box center [497, 97] width 28 height 15
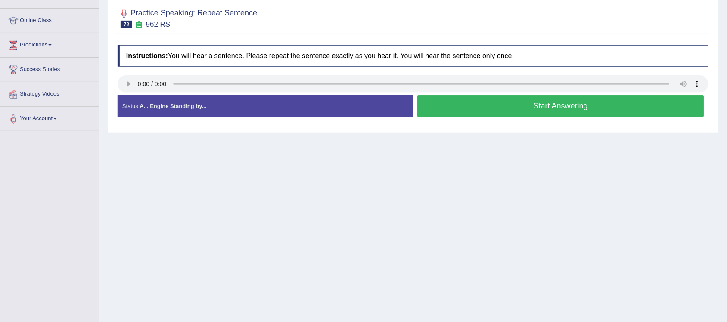
click at [578, 107] on button "Start Answering" at bounding box center [560, 106] width 287 height 22
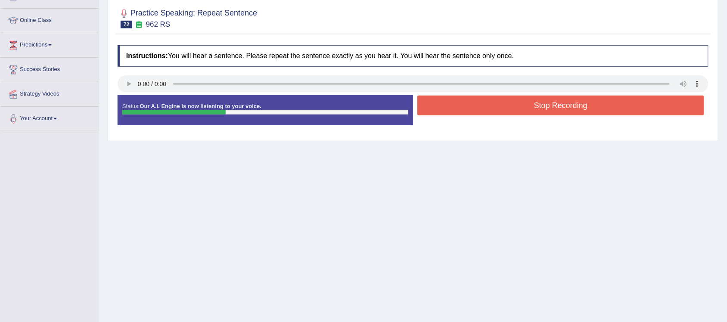
click at [605, 110] on button "Stop Recording" at bounding box center [560, 106] width 287 height 20
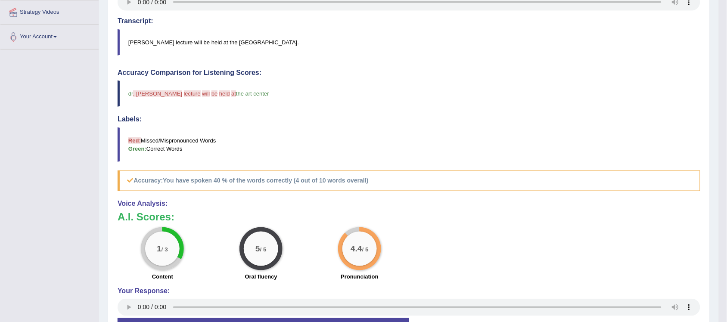
scroll to position [207, 0]
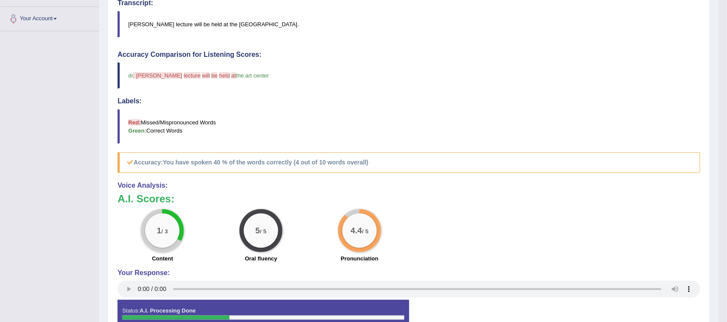
click at [409, 110] on blockquote "Red: Missed/Mispronounced Words Green: Correct Words" at bounding box center [408, 126] width 582 height 34
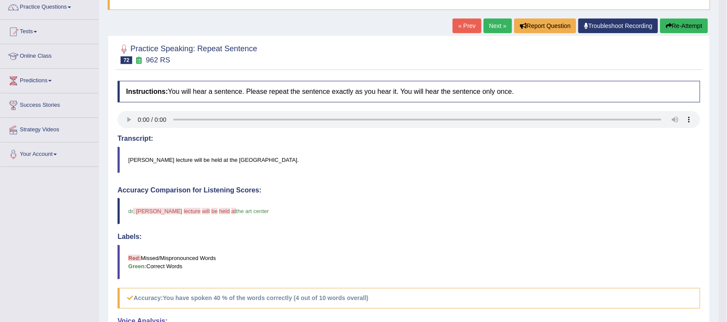
scroll to position [46, 0]
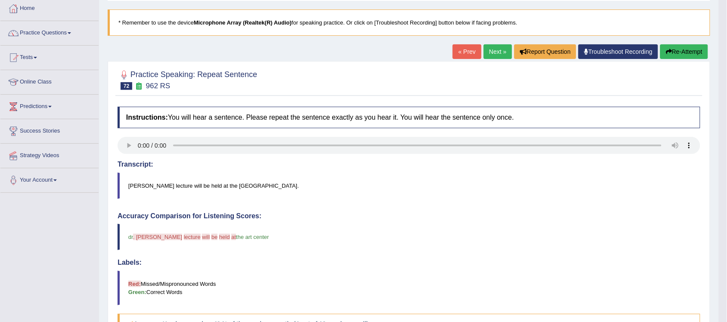
click at [683, 50] on button "Re-Attempt" at bounding box center [684, 51] width 48 height 15
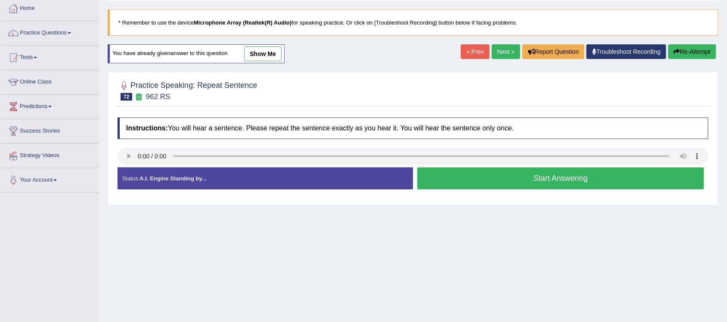
click at [535, 180] on button "Start Answering" at bounding box center [560, 178] width 287 height 22
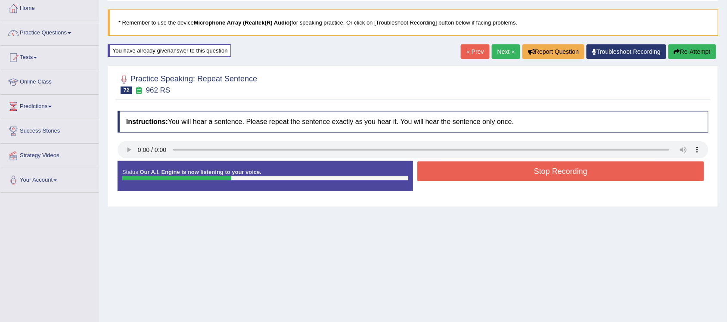
click at [619, 174] on button "Stop Recording" at bounding box center [560, 171] width 287 height 20
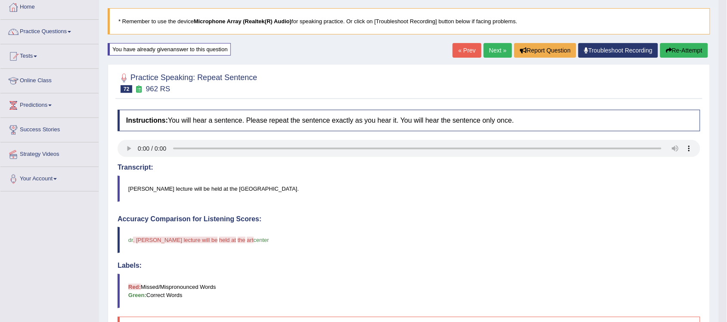
scroll to position [46, 0]
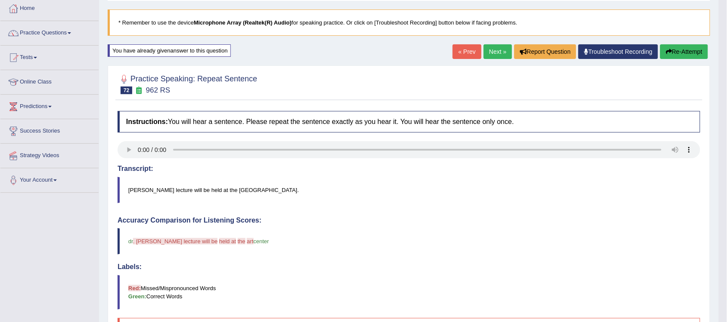
click at [676, 48] on button "Re-Attempt" at bounding box center [684, 51] width 48 height 15
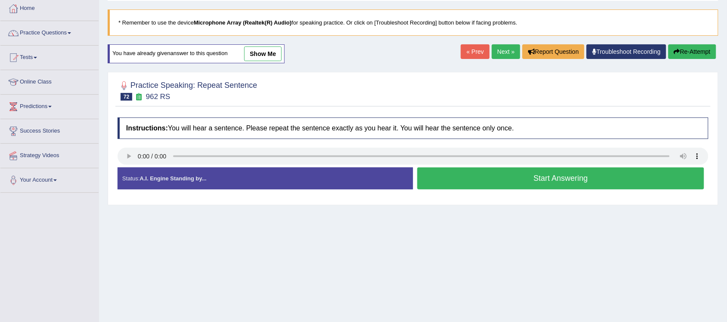
click at [537, 176] on button "Start Answering" at bounding box center [560, 178] width 287 height 22
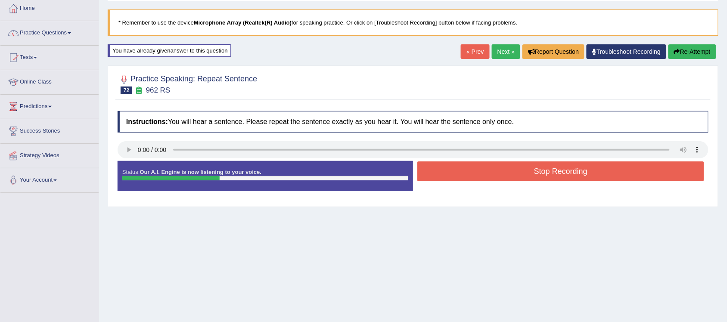
click at [571, 172] on button "Stop Recording" at bounding box center [560, 171] width 287 height 20
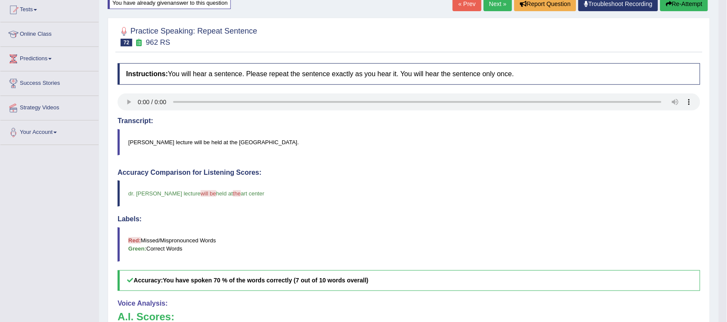
scroll to position [46, 0]
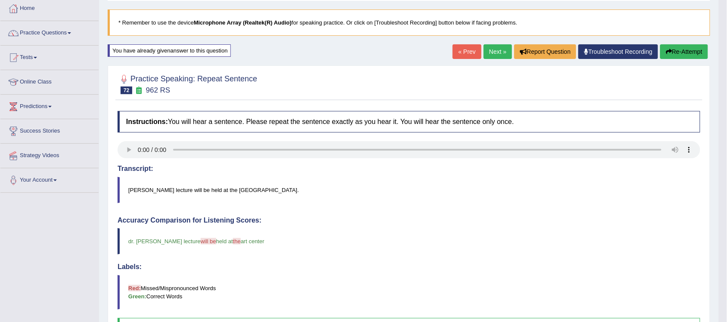
click at [493, 54] on link "Next »" at bounding box center [497, 51] width 28 height 15
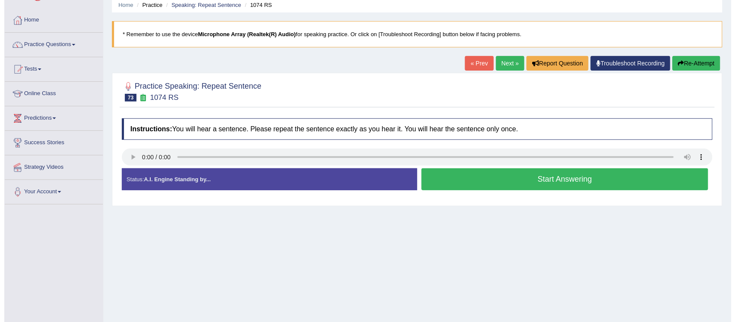
scroll to position [54, 0]
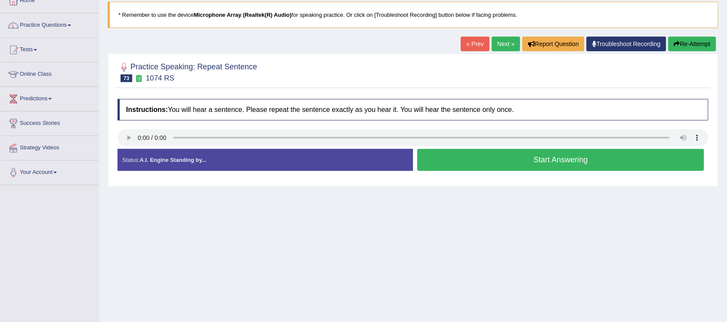
click at [561, 161] on button "Start Answering" at bounding box center [560, 160] width 287 height 22
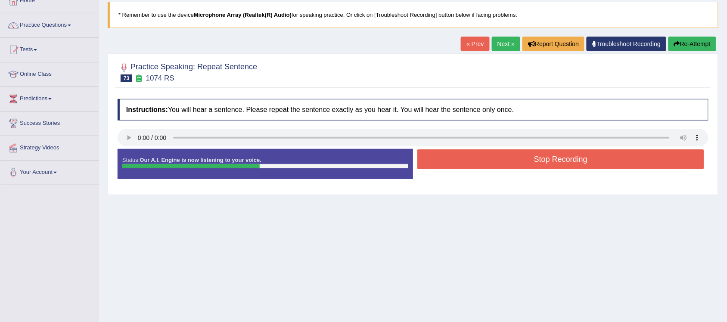
click at [595, 153] on button "Stop Recording" at bounding box center [560, 159] width 287 height 20
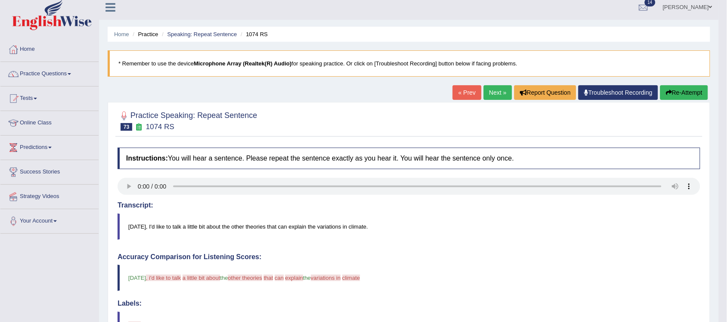
scroll to position [0, 0]
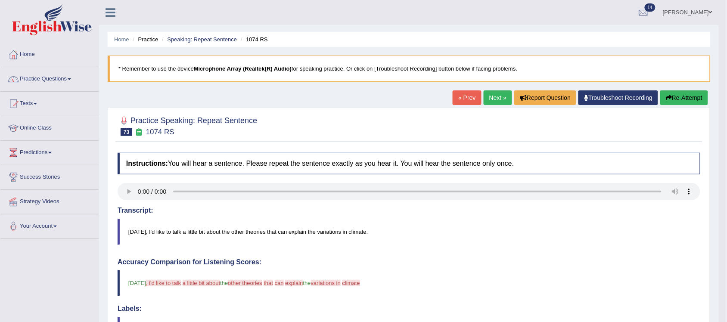
click at [496, 95] on link "Next »" at bounding box center [497, 97] width 28 height 15
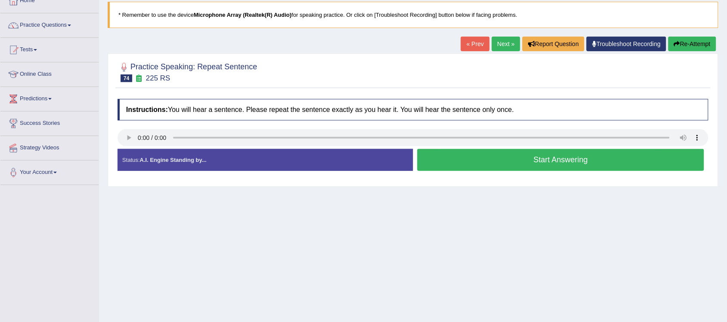
click at [537, 162] on button "Start Answering" at bounding box center [560, 160] width 287 height 22
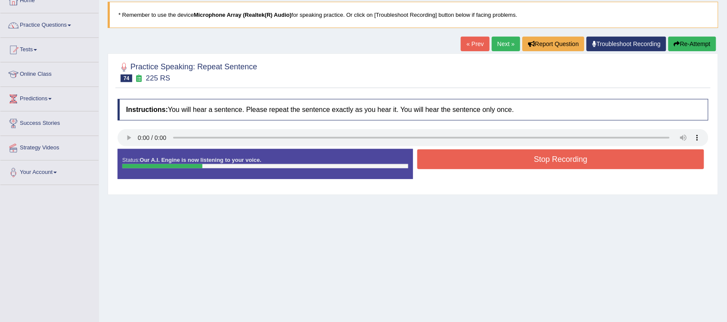
click at [595, 151] on button "Stop Recording" at bounding box center [560, 159] width 287 height 20
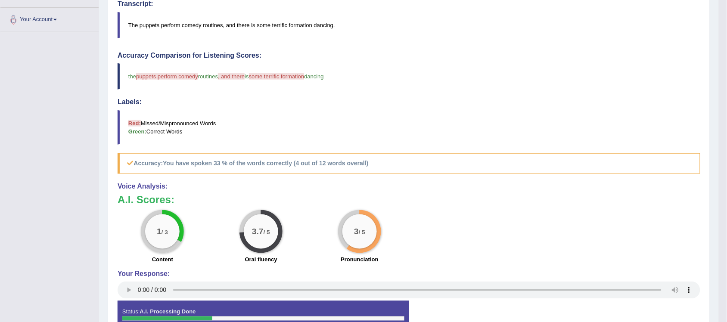
scroll to position [215, 0]
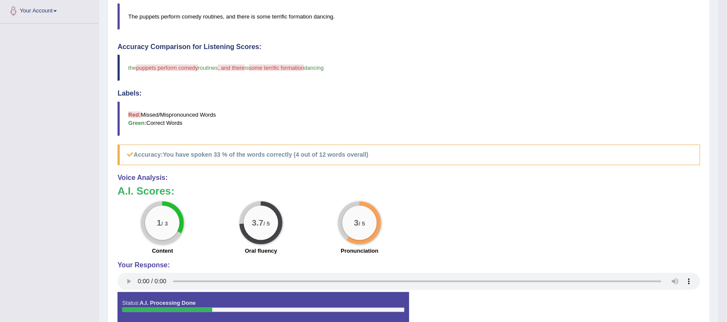
click at [359, 40] on div "Instructions: You will hear a sentence. Please repeat the sentence exactly as y…" at bounding box center [408, 133] width 587 height 400
drag, startPoint x: 482, startPoint y: 40, endPoint x: 508, endPoint y: 33, distance: 27.3
click at [515, 33] on div "Instructions: You will hear a sentence. Please repeat the sentence exactly as y…" at bounding box center [408, 133] width 587 height 400
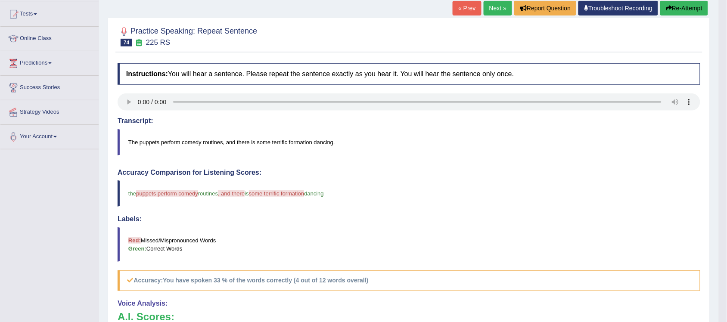
scroll to position [54, 0]
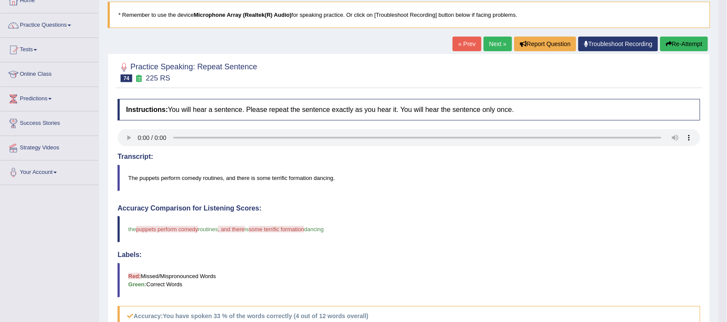
click at [489, 47] on link "Next »" at bounding box center [497, 44] width 28 height 15
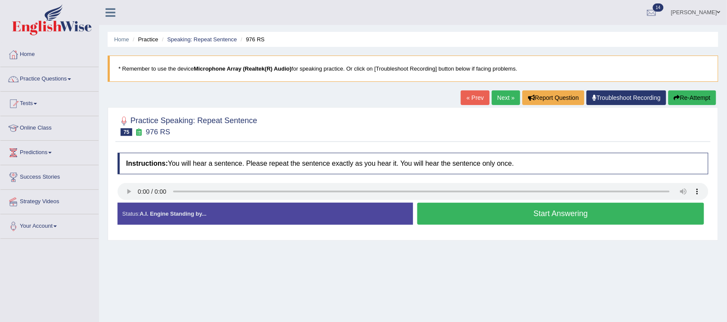
click at [596, 219] on button "Start Answering" at bounding box center [560, 214] width 287 height 22
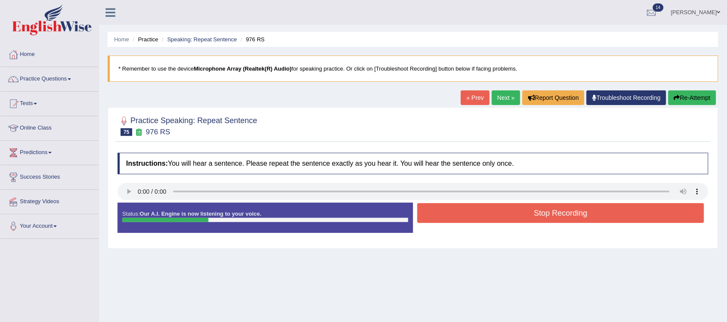
click at [547, 214] on button "Stop Recording" at bounding box center [560, 213] width 287 height 20
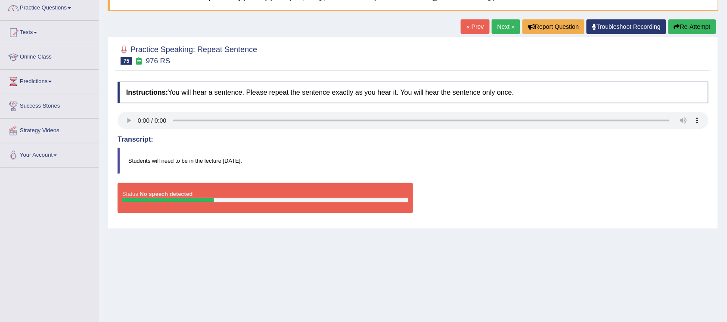
scroll to position [54, 0]
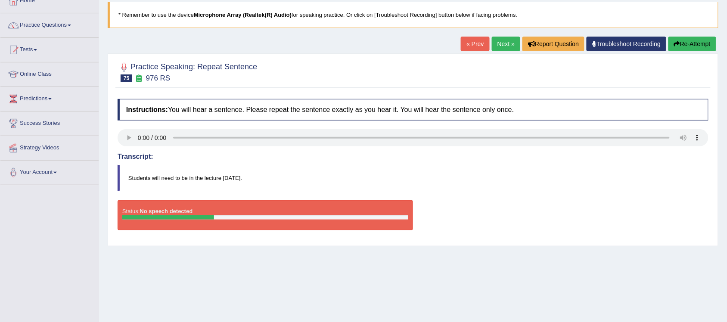
click at [692, 46] on button "Re-Attempt" at bounding box center [692, 44] width 48 height 15
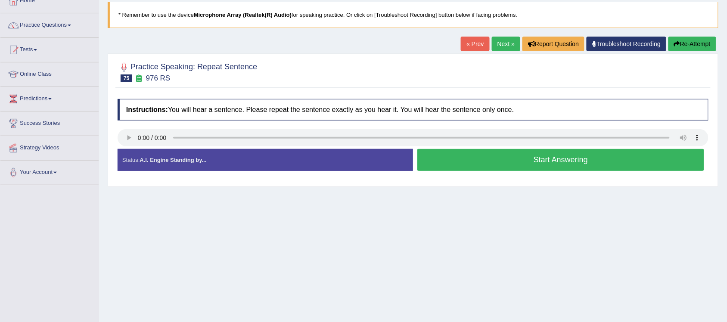
click at [548, 162] on button "Start Answering" at bounding box center [560, 160] width 287 height 22
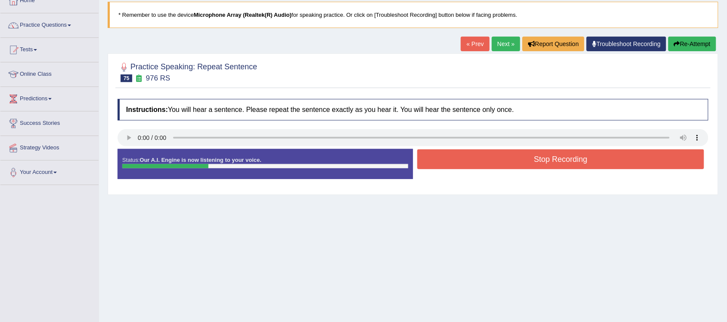
click at [532, 158] on button "Stop Recording" at bounding box center [560, 159] width 287 height 20
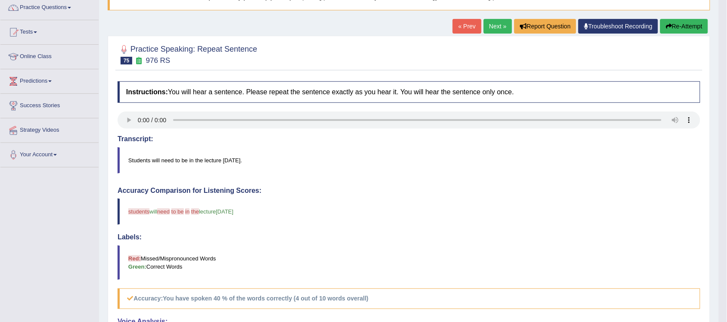
scroll to position [54, 0]
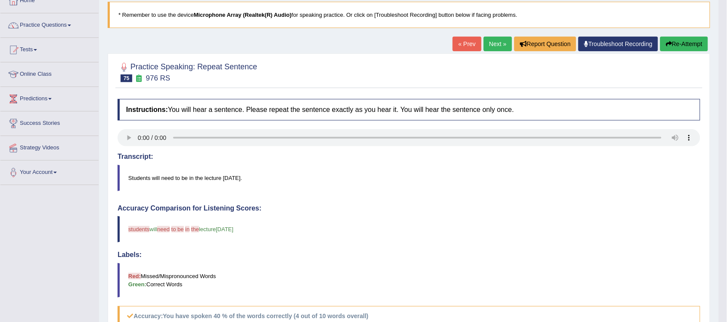
click at [498, 50] on link "Next »" at bounding box center [497, 44] width 28 height 15
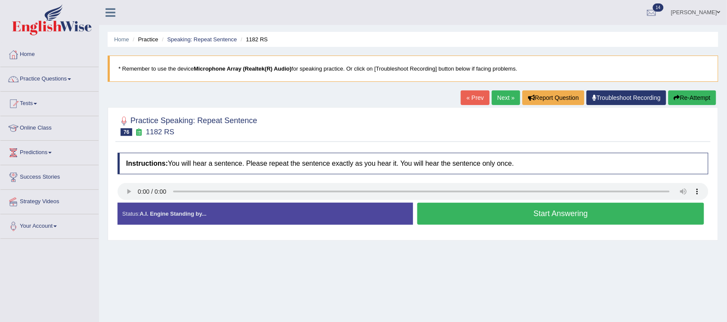
click at [558, 216] on button "Start Answering" at bounding box center [560, 214] width 287 height 22
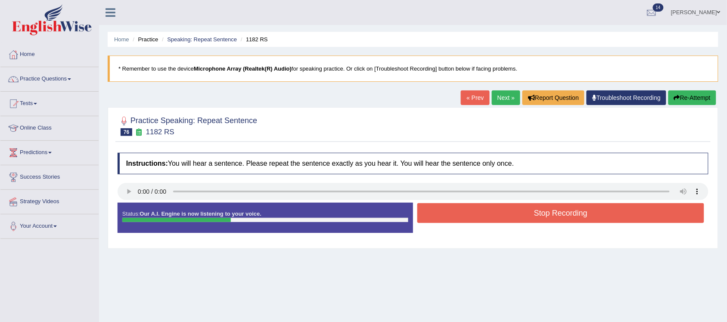
click at [562, 216] on button "Stop Recording" at bounding box center [560, 213] width 287 height 20
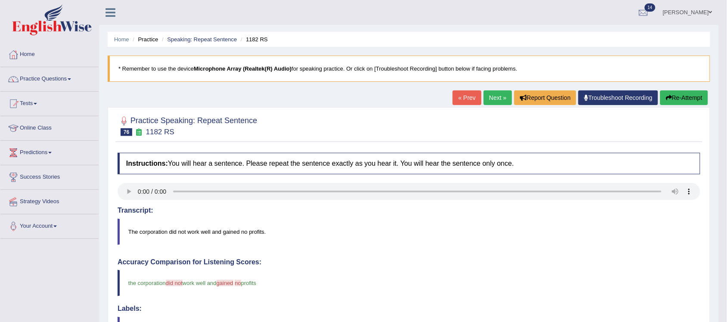
click at [495, 96] on link "Next »" at bounding box center [497, 97] width 28 height 15
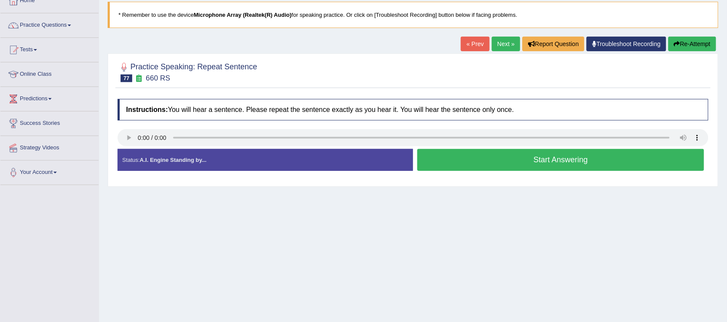
scroll to position [54, 0]
click at [576, 164] on button "Start Answering" at bounding box center [560, 160] width 287 height 22
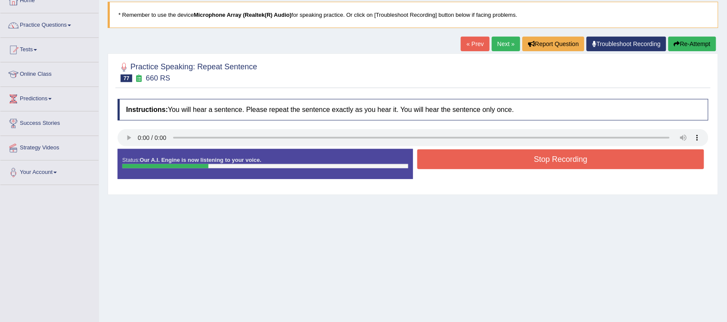
click at [592, 164] on button "Stop Recording" at bounding box center [560, 159] width 287 height 20
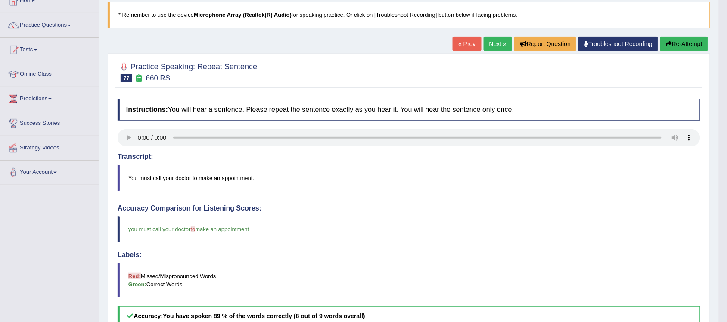
click at [502, 44] on link "Next »" at bounding box center [497, 44] width 28 height 15
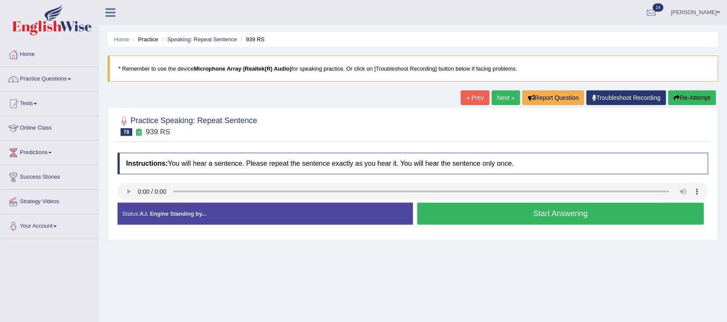
scroll to position [54, 0]
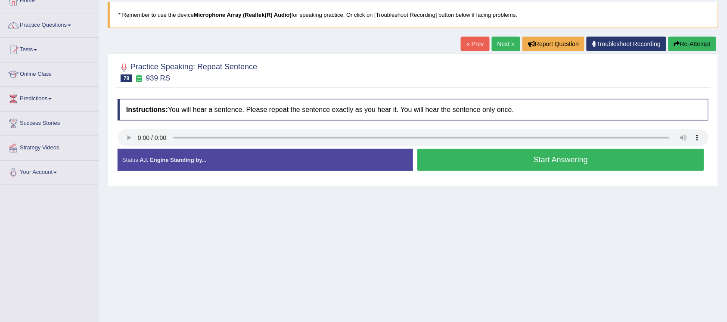
click at [537, 161] on button "Start Answering" at bounding box center [560, 160] width 287 height 22
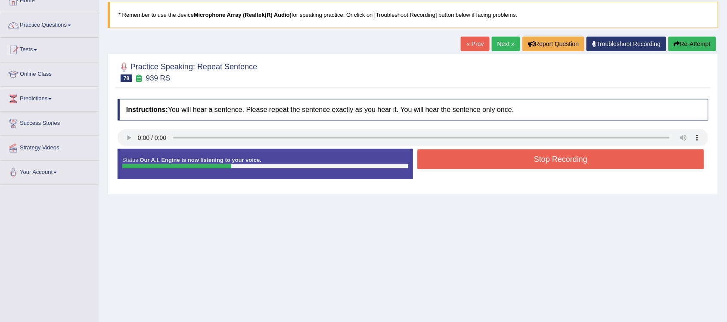
click at [573, 158] on button "Stop Recording" at bounding box center [560, 159] width 287 height 20
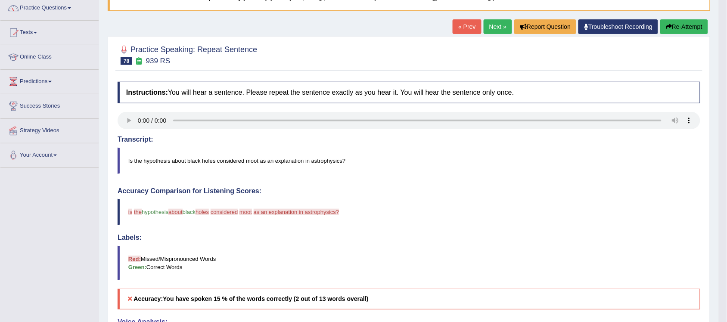
scroll to position [46, 0]
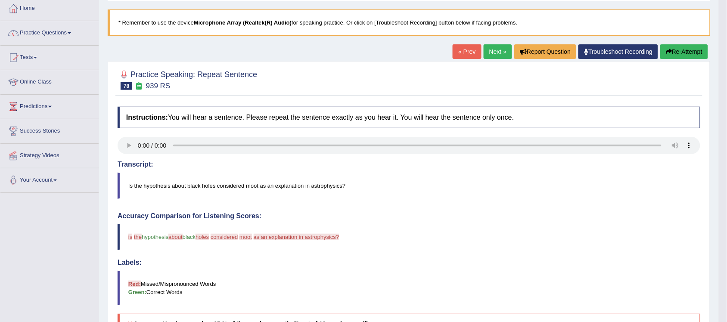
click at [685, 50] on button "Re-Attempt" at bounding box center [684, 51] width 48 height 15
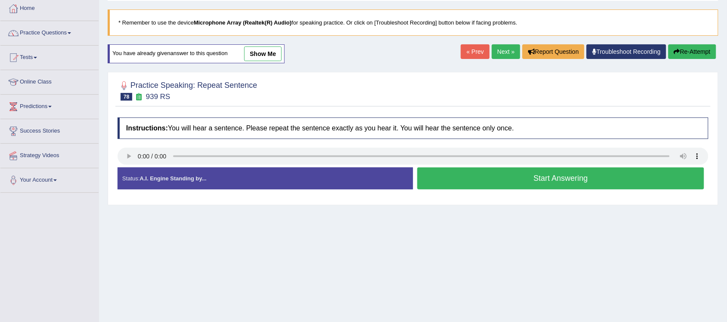
click at [568, 178] on button "Start Answering" at bounding box center [560, 178] width 287 height 22
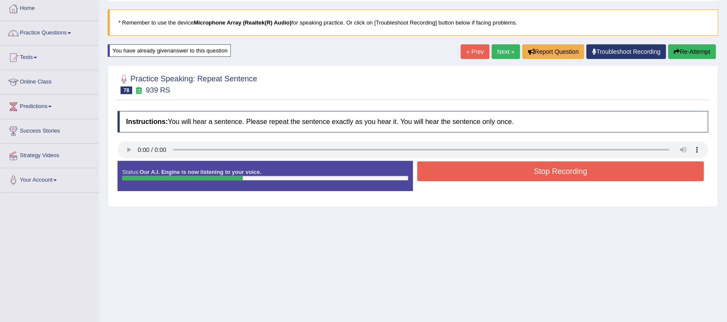
click at [568, 172] on button "Stop Recording" at bounding box center [560, 171] width 287 height 20
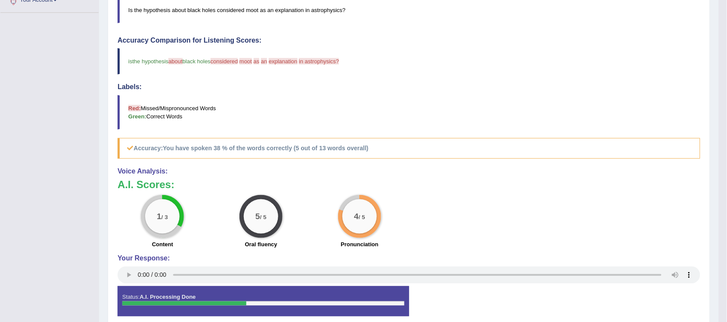
scroll to position [207, 0]
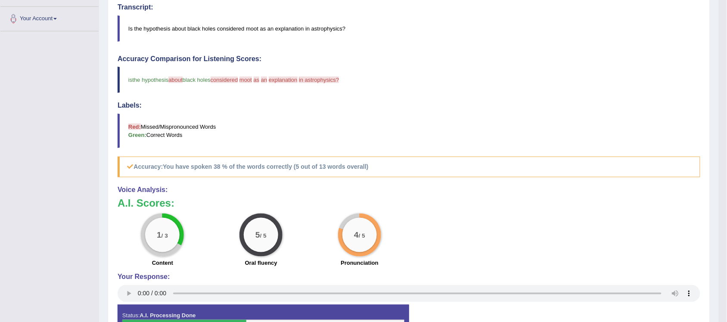
click at [430, 111] on div "Labels: Red: Missed/Mispronounced Words Green: Correct Words" at bounding box center [408, 125] width 582 height 46
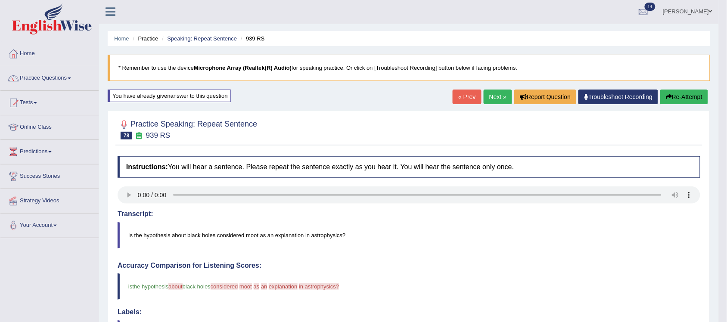
scroll to position [0, 0]
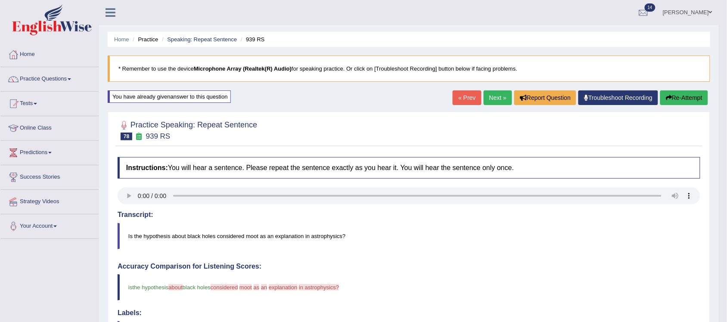
click at [495, 100] on link "Next »" at bounding box center [497, 97] width 28 height 15
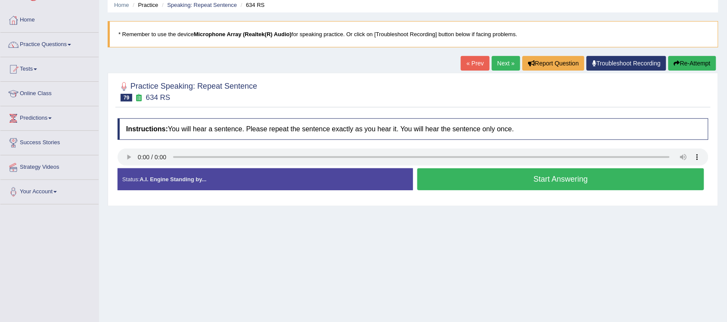
scroll to position [54, 0]
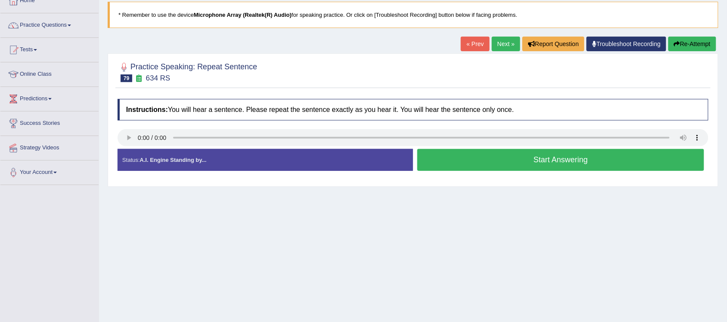
click at [571, 164] on button "Start Answering" at bounding box center [560, 160] width 287 height 22
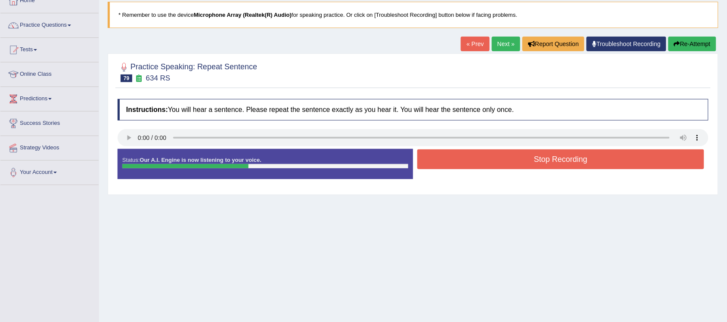
click at [576, 164] on button "Stop Recording" at bounding box center [560, 159] width 287 height 20
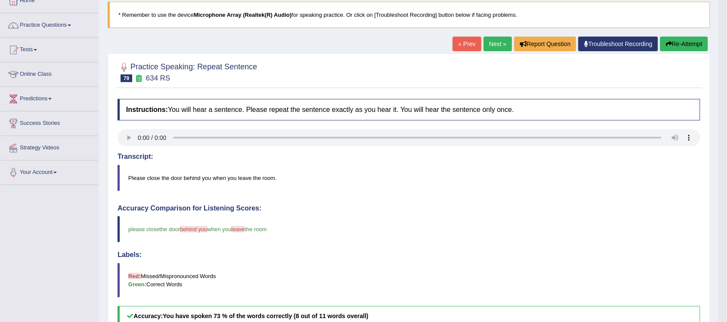
click at [689, 44] on button "Re-Attempt" at bounding box center [684, 44] width 48 height 15
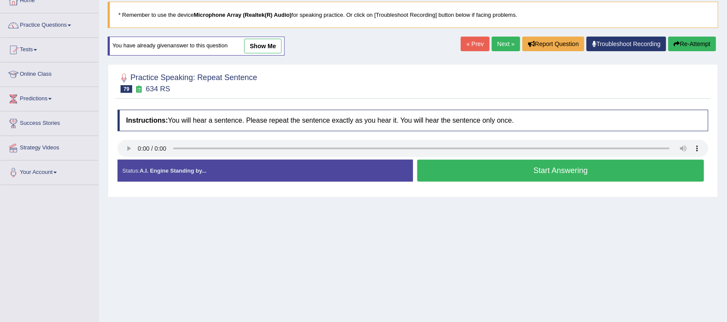
click at [569, 170] on button "Start Answering" at bounding box center [560, 171] width 287 height 22
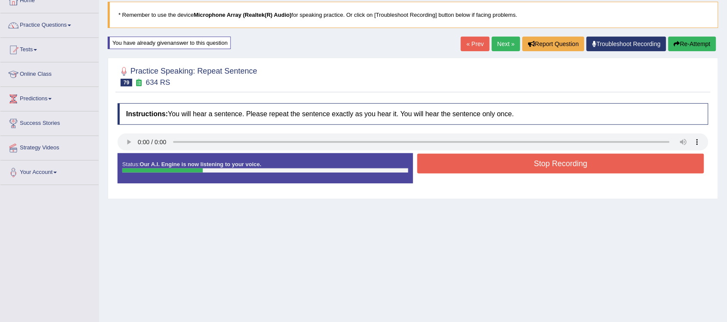
click at [556, 162] on button "Stop Recording" at bounding box center [560, 164] width 287 height 20
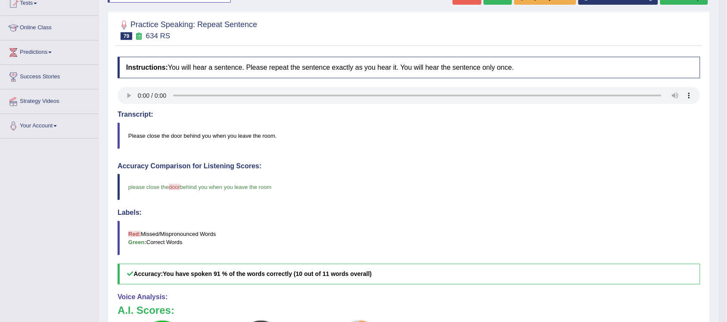
scroll to position [54, 0]
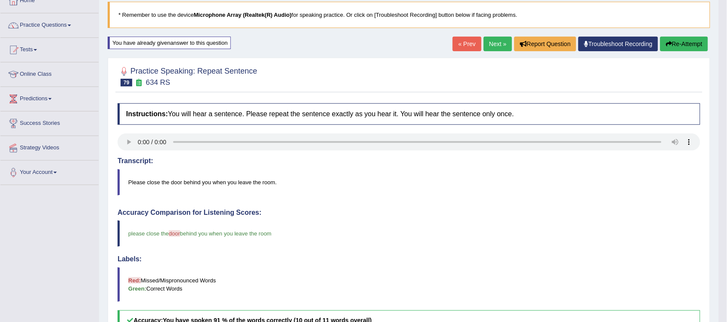
click at [209, 42] on div "You have already given answer to this question" at bounding box center [169, 43] width 123 height 12
click at [493, 42] on link "Next »" at bounding box center [497, 44] width 28 height 15
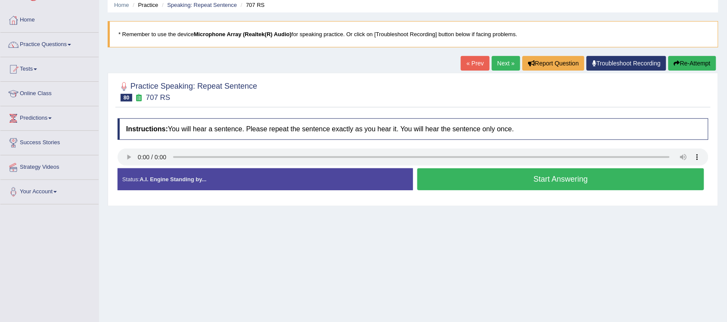
scroll to position [54, 0]
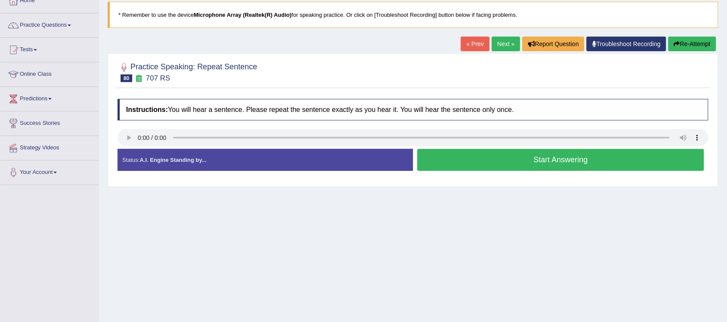
click at [572, 165] on button "Start Answering" at bounding box center [560, 160] width 287 height 22
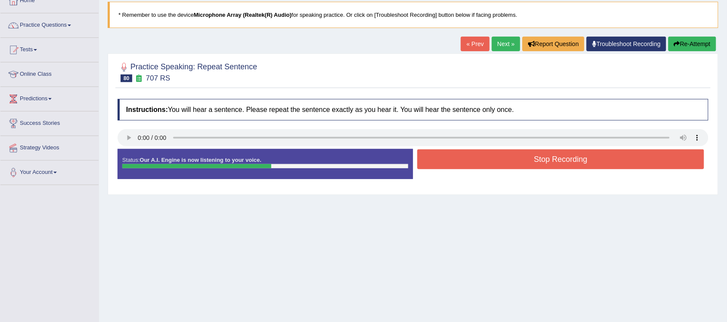
click at [584, 153] on button "Stop Recording" at bounding box center [560, 159] width 287 height 20
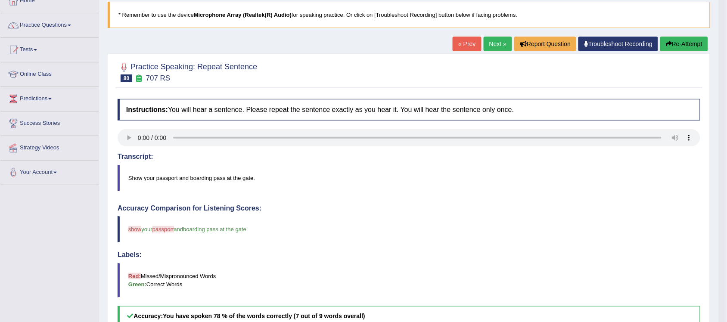
click at [493, 46] on link "Next »" at bounding box center [497, 44] width 28 height 15
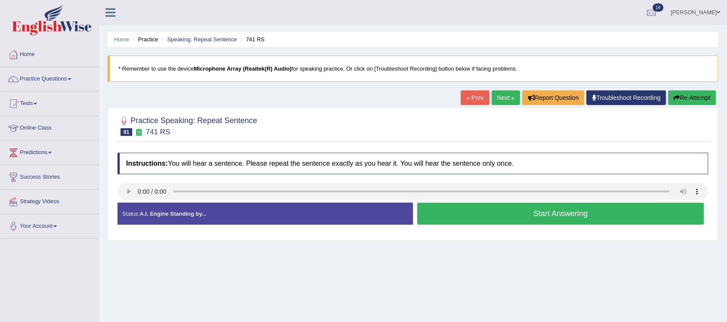
click at [532, 213] on button "Start Answering" at bounding box center [560, 214] width 287 height 22
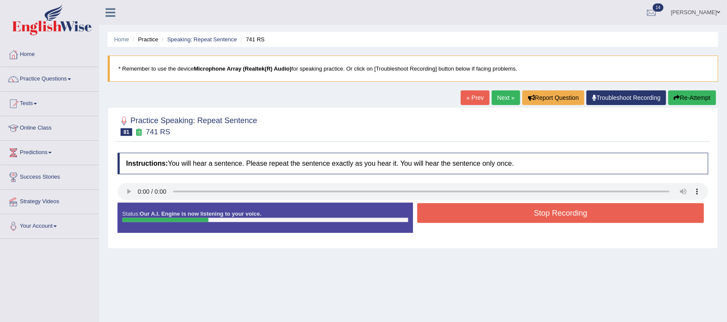
click at [576, 213] on button "Stop Recording" at bounding box center [560, 213] width 287 height 20
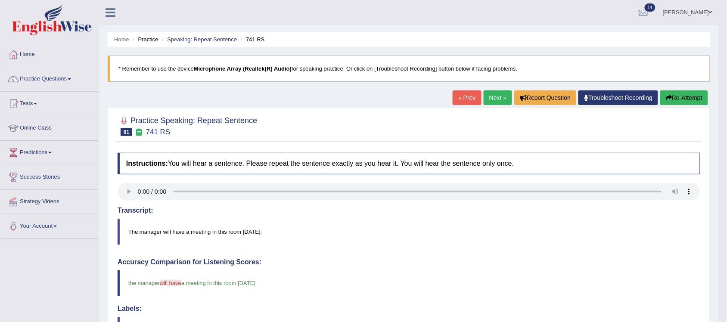
click at [492, 96] on link "Next »" at bounding box center [497, 97] width 28 height 15
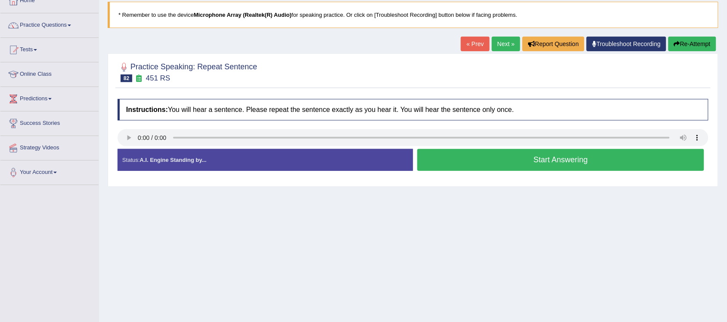
click at [553, 159] on button "Start Answering" at bounding box center [560, 160] width 287 height 22
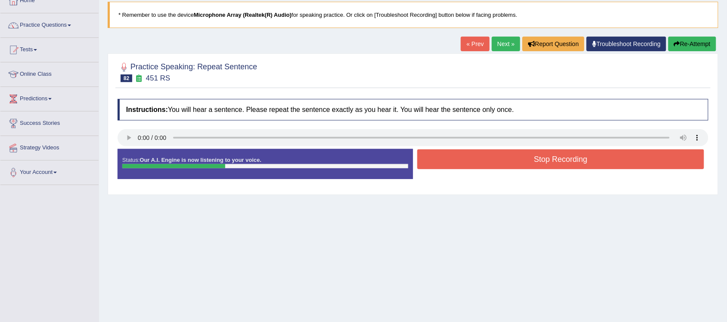
click at [558, 158] on button "Stop Recording" at bounding box center [560, 159] width 287 height 20
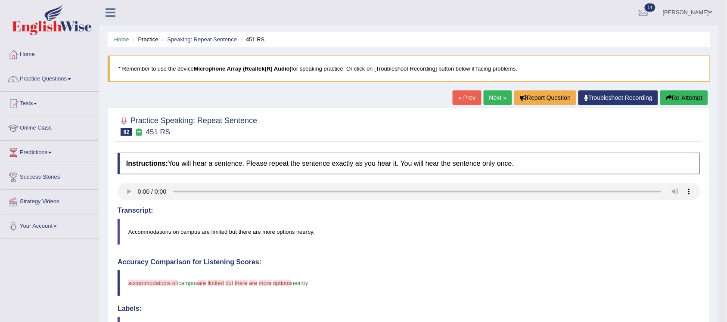
click at [685, 100] on button "Re-Attempt" at bounding box center [684, 97] width 48 height 15
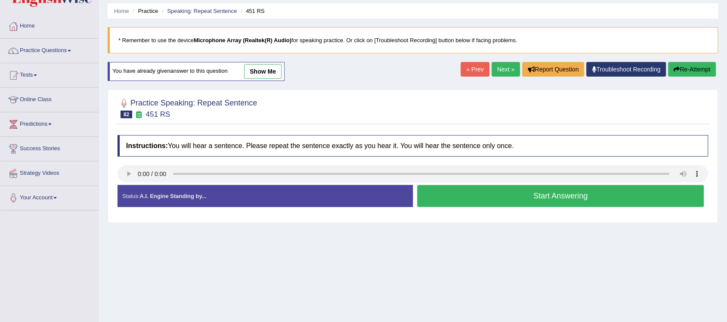
scroll to position [54, 0]
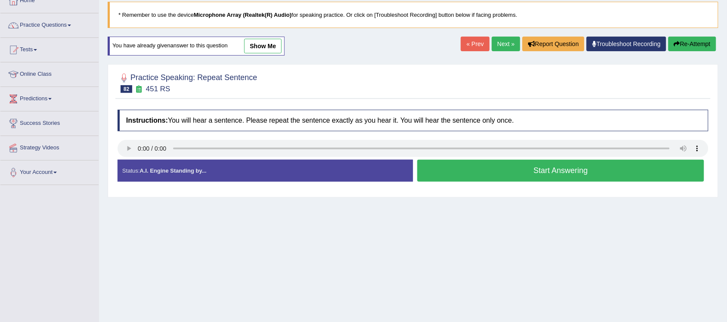
click at [528, 172] on button "Start Answering" at bounding box center [560, 171] width 287 height 22
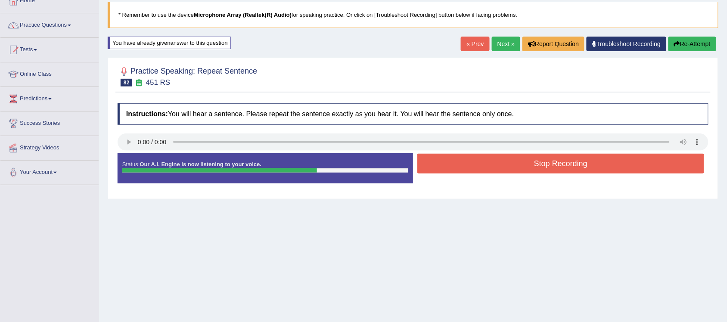
click at [578, 167] on button "Stop Recording" at bounding box center [560, 164] width 287 height 20
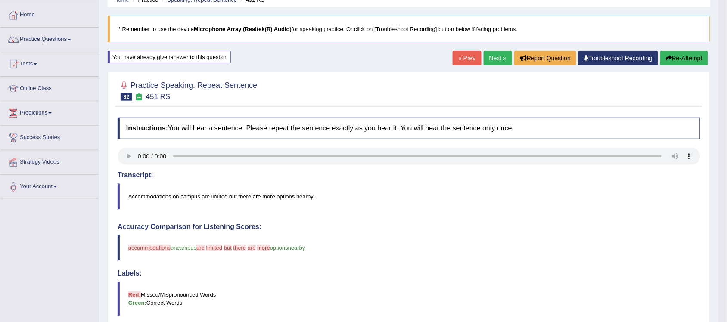
scroll to position [37, 0]
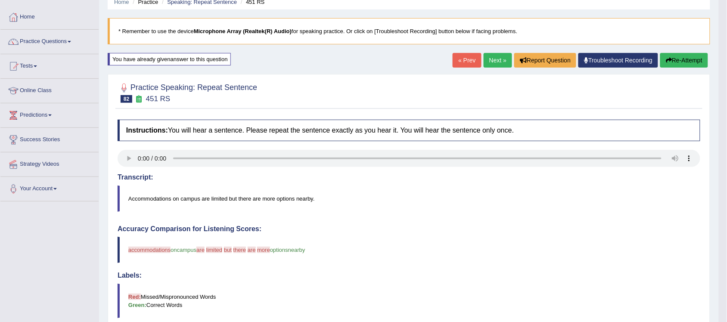
click at [693, 61] on button "Re-Attempt" at bounding box center [684, 60] width 48 height 15
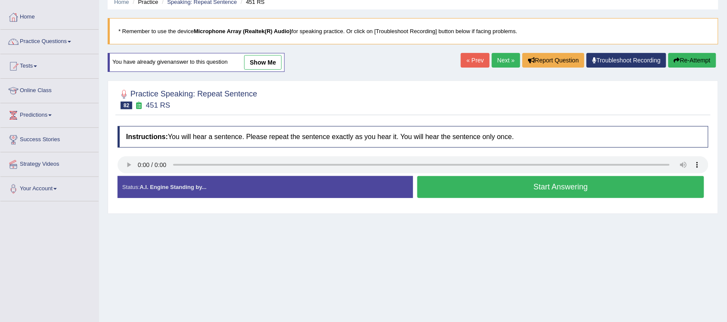
click at [526, 186] on button "Start Answering" at bounding box center [560, 187] width 287 height 22
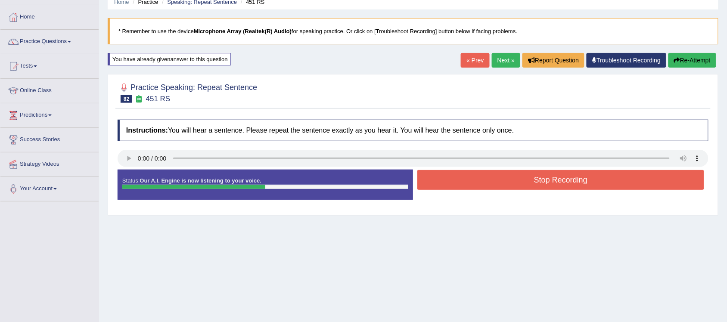
click at [568, 181] on button "Stop Recording" at bounding box center [560, 180] width 287 height 20
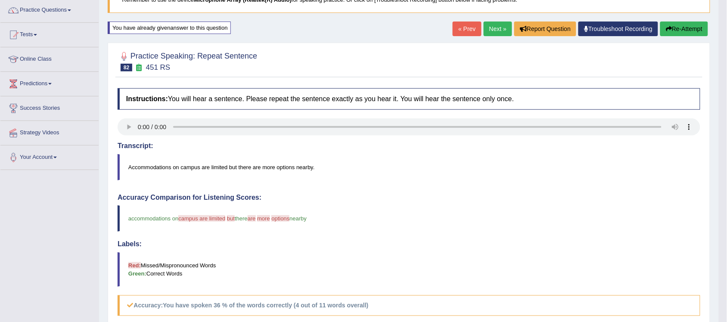
scroll to position [50, 0]
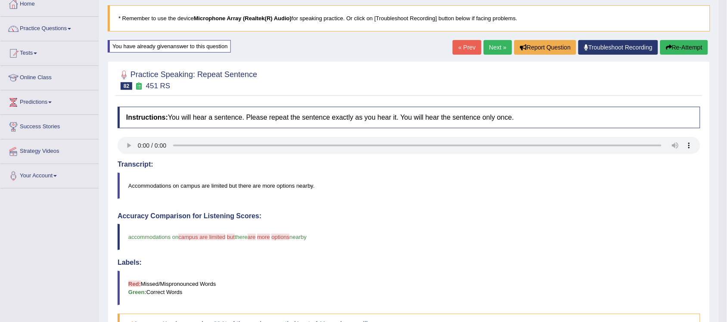
click at [683, 48] on button "Re-Attempt" at bounding box center [684, 47] width 48 height 15
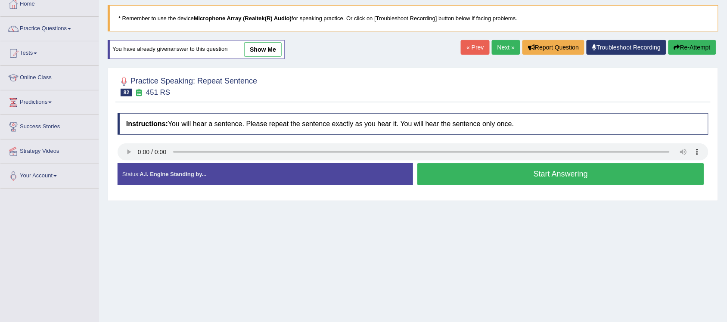
click at [532, 182] on button "Start Answering" at bounding box center [560, 174] width 287 height 22
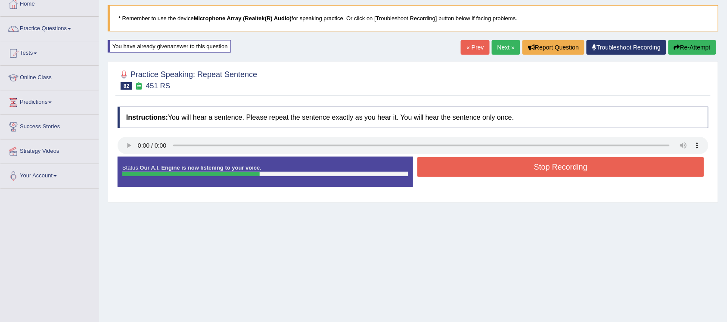
click at [564, 170] on button "Stop Recording" at bounding box center [560, 167] width 287 height 20
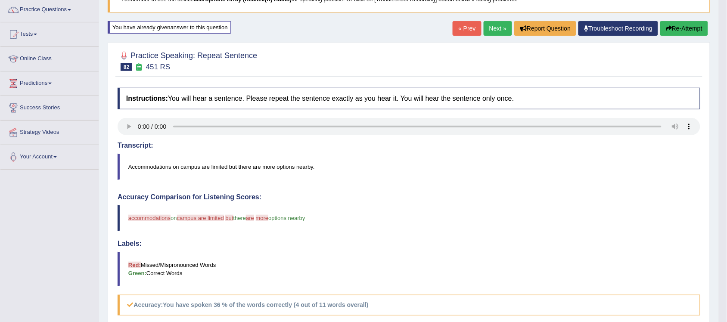
scroll to position [50, 0]
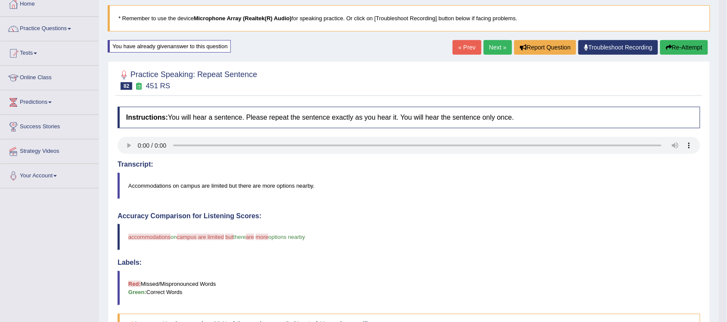
click at [490, 45] on link "Next »" at bounding box center [497, 47] width 28 height 15
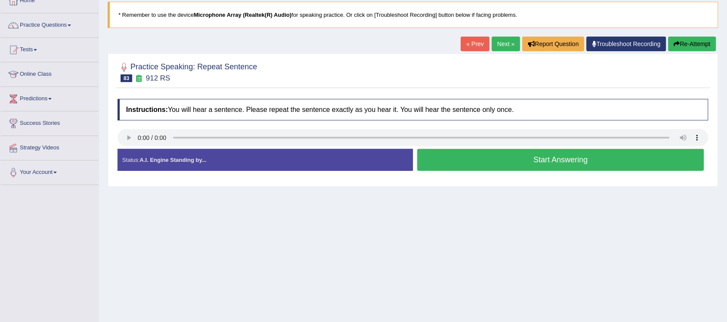
click at [549, 160] on button "Start Answering" at bounding box center [560, 160] width 287 height 22
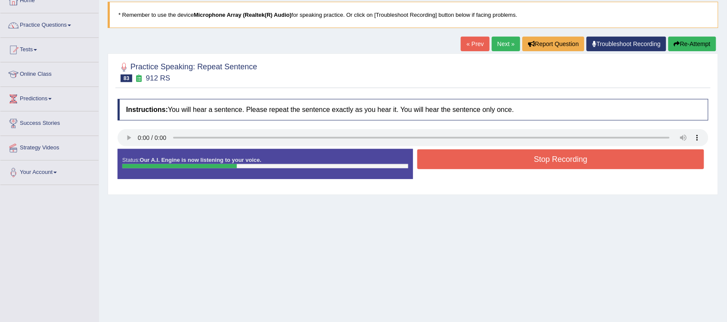
click at [547, 155] on button "Stop Recording" at bounding box center [560, 159] width 287 height 20
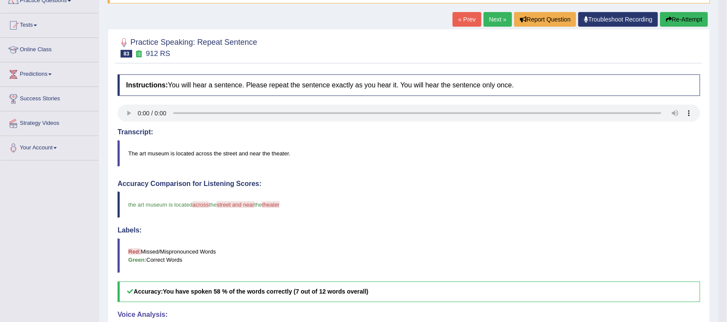
scroll to position [54, 0]
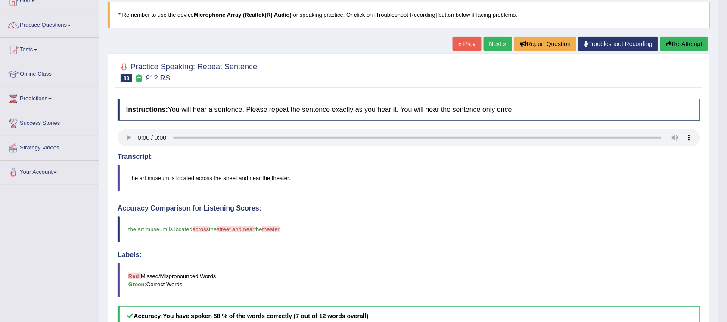
click at [492, 45] on link "Next »" at bounding box center [497, 44] width 28 height 15
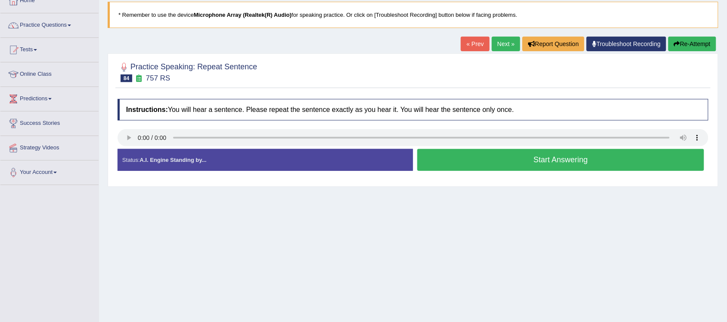
click at [567, 164] on button "Start Answering" at bounding box center [560, 160] width 287 height 22
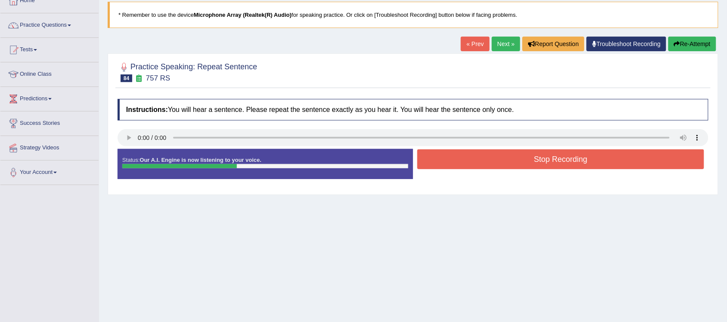
click at [582, 163] on button "Stop Recording" at bounding box center [560, 159] width 287 height 20
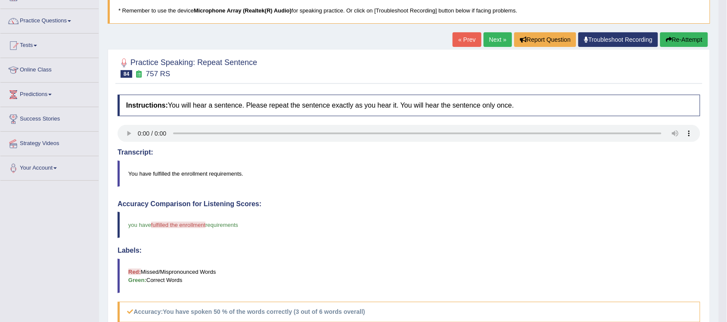
scroll to position [54, 0]
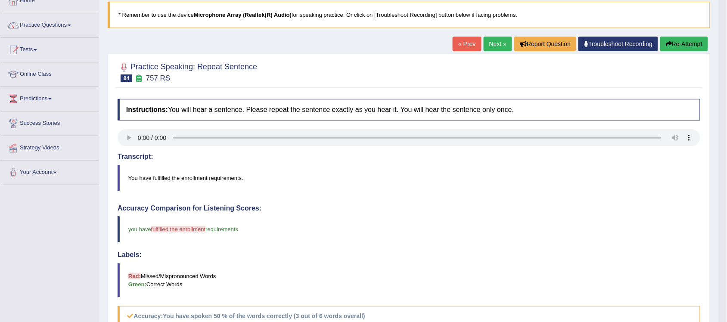
click at [696, 43] on button "Re-Attempt" at bounding box center [684, 44] width 48 height 15
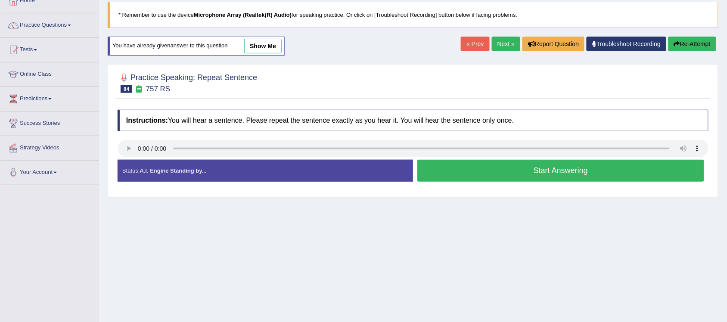
click at [535, 175] on button "Start Answering" at bounding box center [560, 171] width 287 height 22
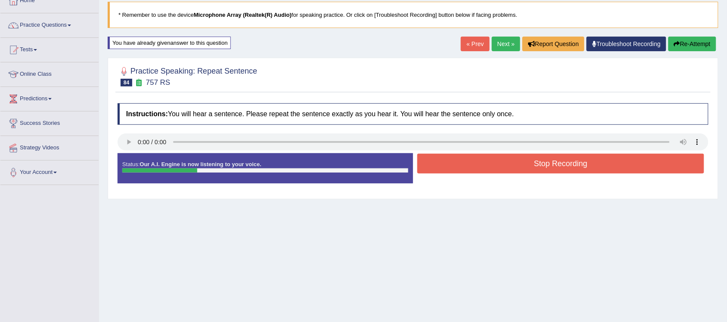
click at [592, 173] on button "Stop Recording" at bounding box center [560, 164] width 287 height 20
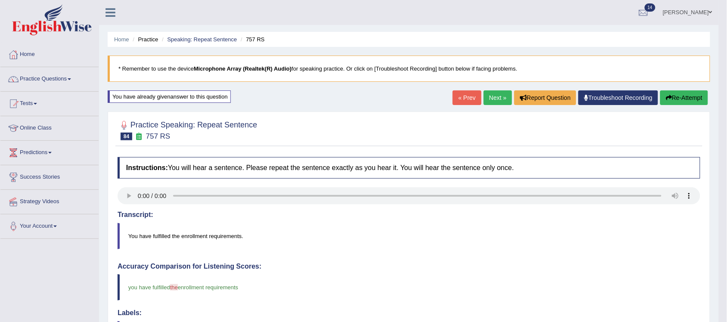
click at [490, 96] on link "Next »" at bounding box center [497, 97] width 28 height 15
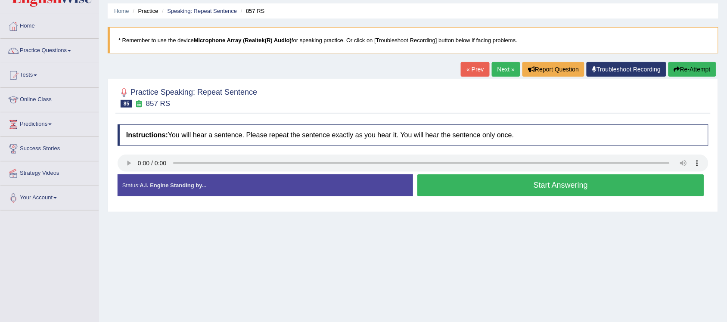
scroll to position [54, 0]
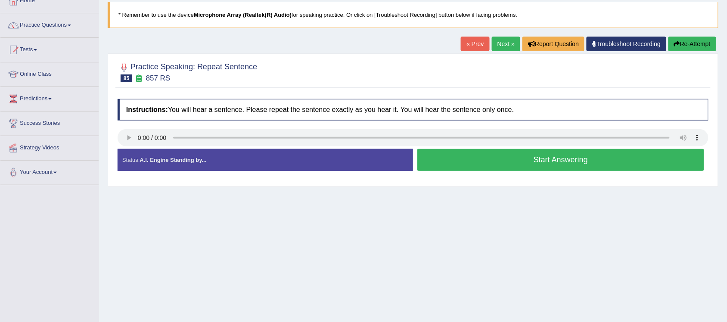
click at [544, 158] on button "Start Answering" at bounding box center [560, 160] width 287 height 22
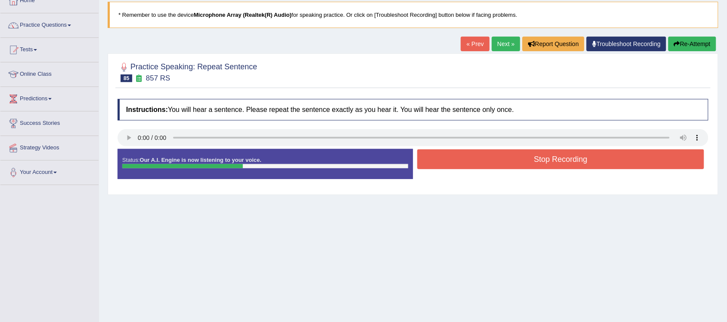
click at [554, 158] on button "Stop Recording" at bounding box center [560, 159] width 287 height 20
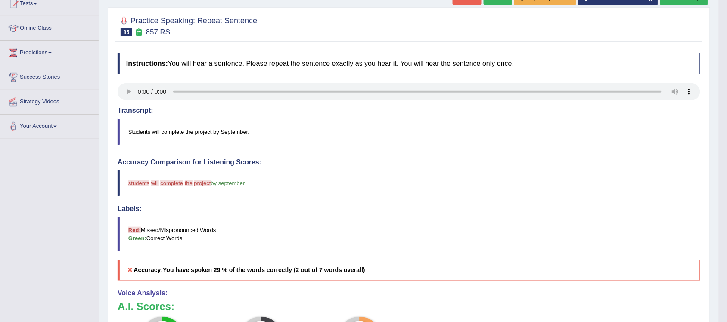
scroll to position [46, 0]
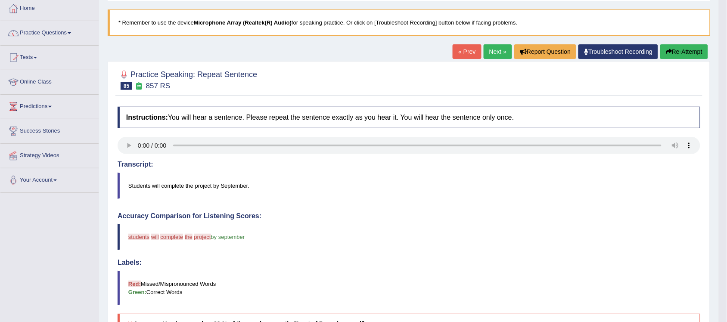
click at [692, 50] on button "Re-Attempt" at bounding box center [684, 51] width 48 height 15
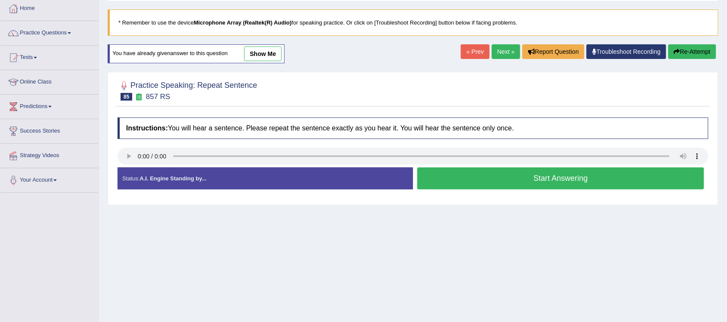
click at [544, 176] on button "Start Answering" at bounding box center [560, 178] width 287 height 22
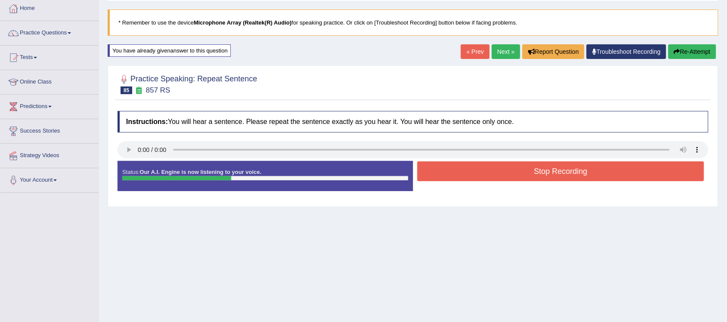
click at [573, 172] on button "Stop Recording" at bounding box center [560, 171] width 287 height 20
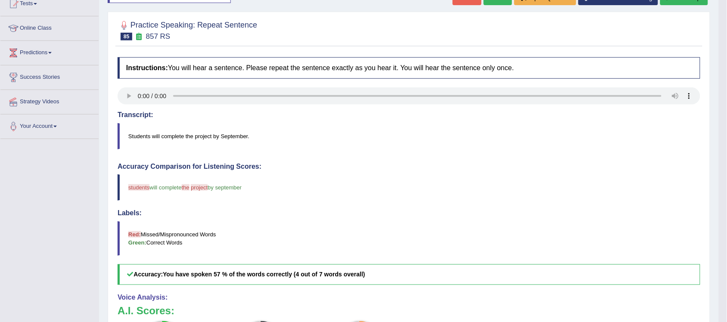
scroll to position [46, 0]
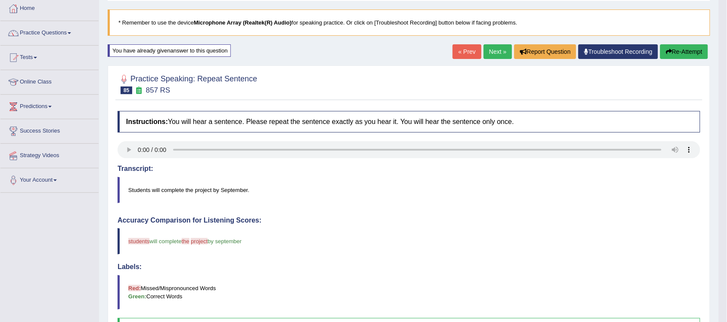
click at [687, 53] on button "Re-Attempt" at bounding box center [684, 51] width 48 height 15
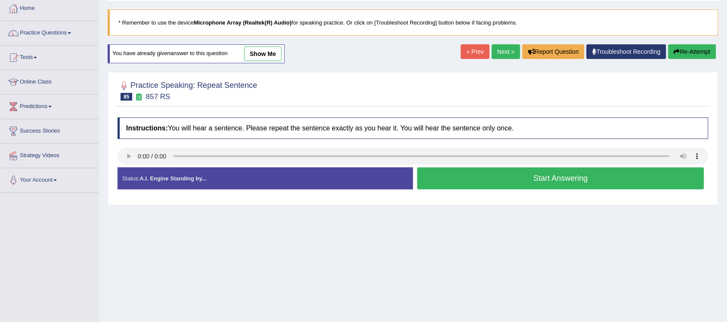
click at [565, 179] on button "Start Answering" at bounding box center [560, 178] width 287 height 22
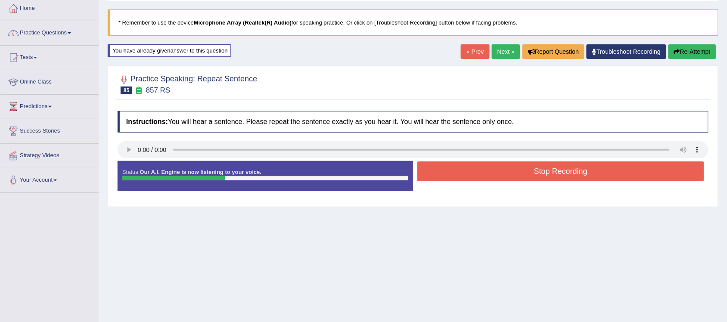
click at [560, 175] on button "Stop Recording" at bounding box center [560, 171] width 287 height 20
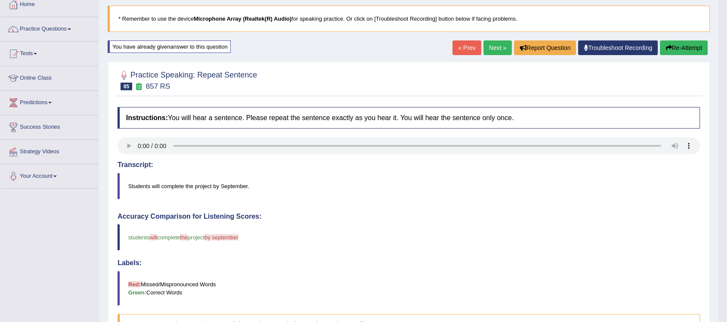
scroll to position [46, 0]
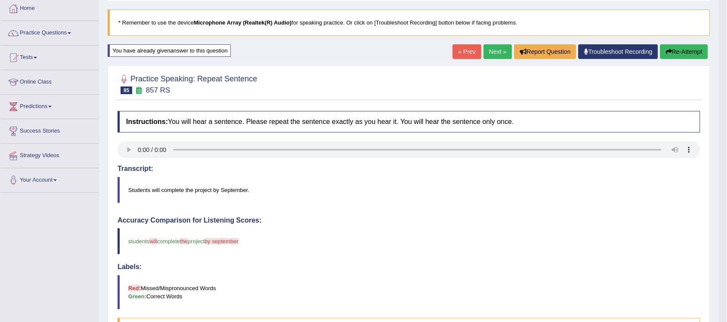
click at [687, 52] on button "Re-Attempt" at bounding box center [684, 51] width 48 height 15
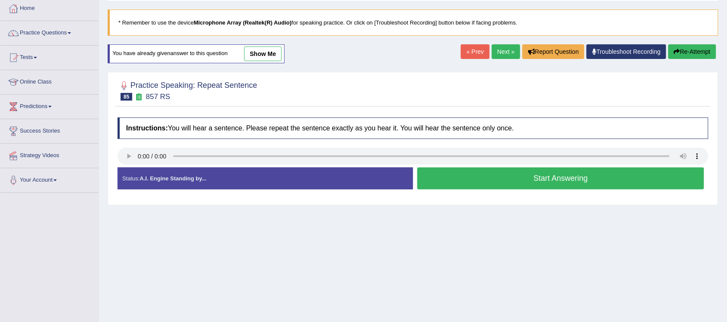
scroll to position [46, 0]
click at [573, 178] on button "Start Answering" at bounding box center [560, 178] width 287 height 22
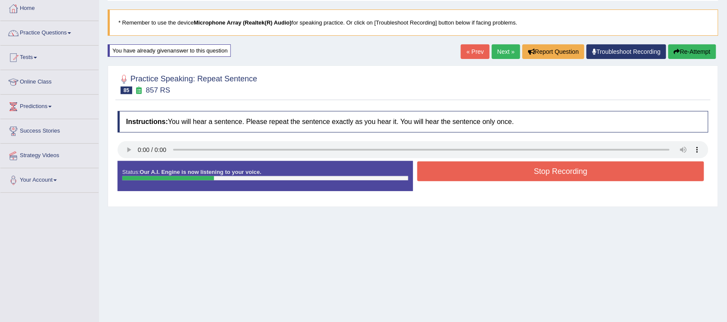
click at [586, 172] on button "Stop Recording" at bounding box center [560, 171] width 287 height 20
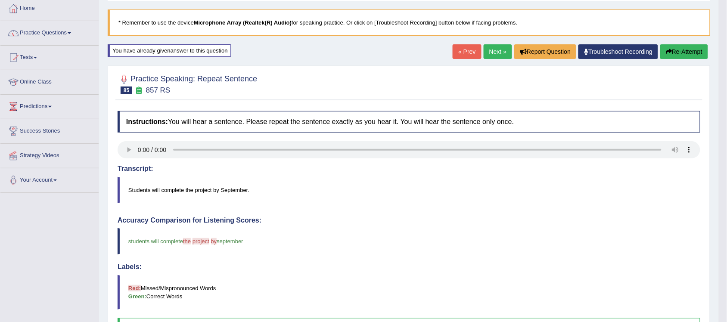
click at [496, 53] on link "Next »" at bounding box center [497, 51] width 28 height 15
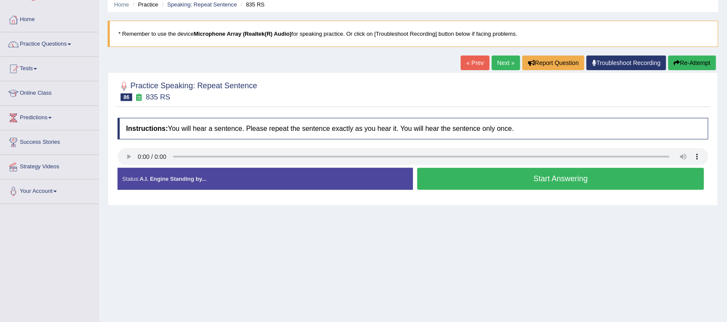
scroll to position [54, 0]
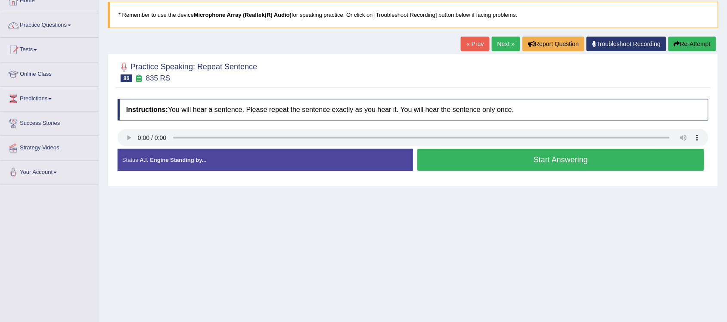
click at [555, 164] on button "Start Answering" at bounding box center [560, 160] width 287 height 22
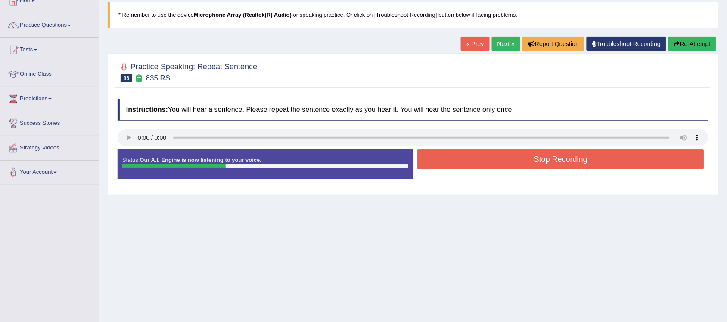
click at [593, 159] on button "Stop Recording" at bounding box center [560, 159] width 287 height 20
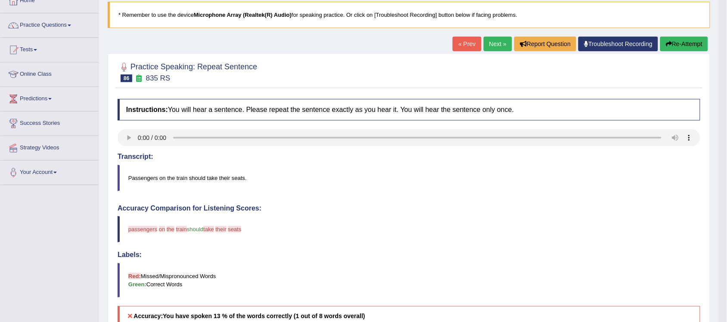
click at [498, 46] on link "Next »" at bounding box center [497, 44] width 28 height 15
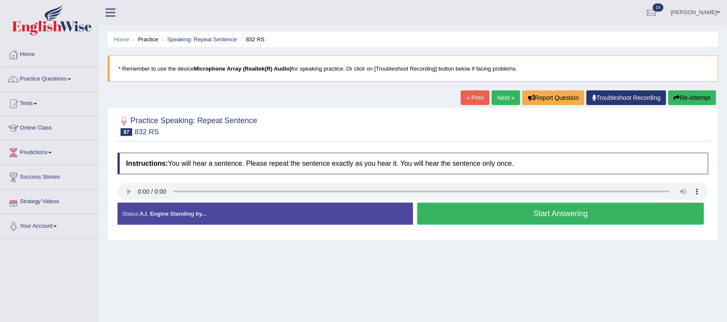
scroll to position [54, 0]
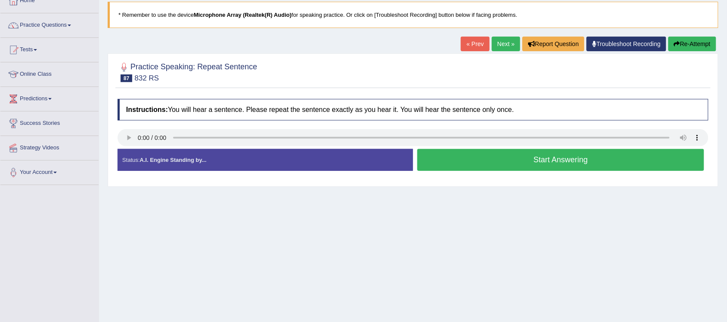
click at [570, 159] on button "Start Answering" at bounding box center [560, 160] width 287 height 22
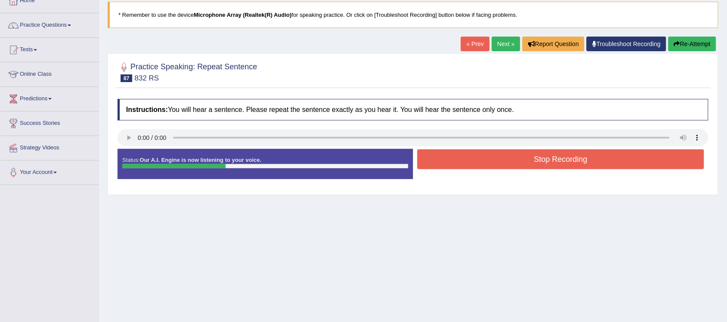
click at [540, 162] on button "Stop Recording" at bounding box center [560, 159] width 287 height 20
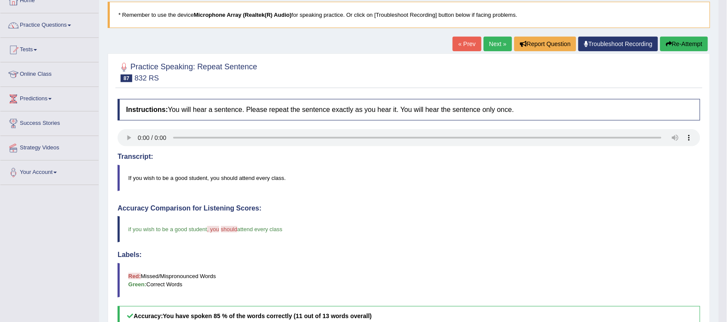
click at [493, 49] on link "Next »" at bounding box center [497, 44] width 28 height 15
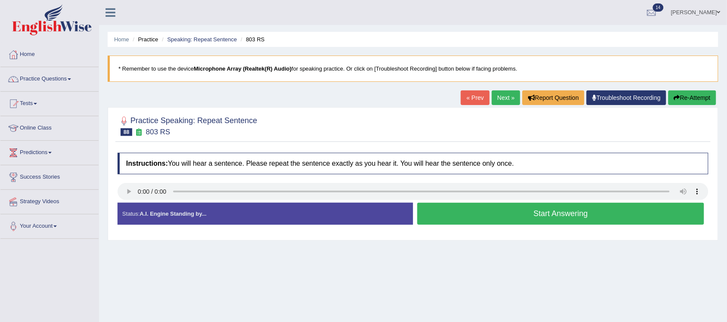
click at [559, 216] on button "Start Answering" at bounding box center [560, 214] width 287 height 22
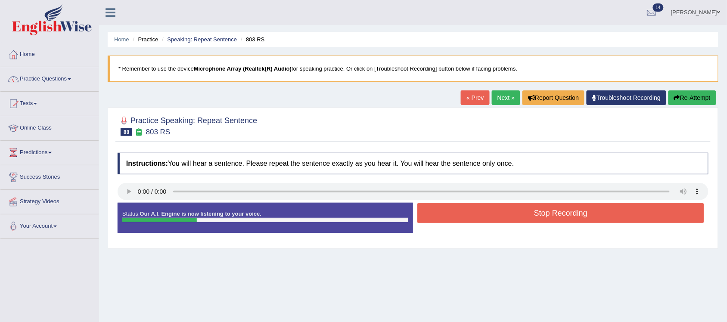
click at [562, 210] on button "Stop Recording" at bounding box center [560, 213] width 287 height 20
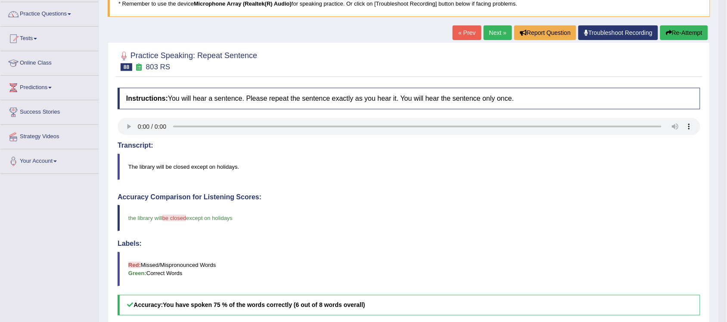
scroll to position [46, 0]
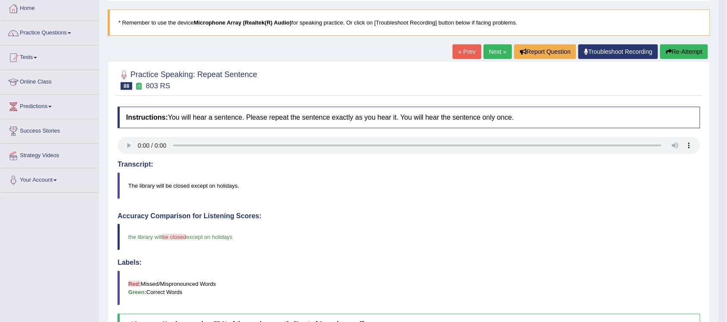
click at [492, 52] on link "Next »" at bounding box center [497, 51] width 28 height 15
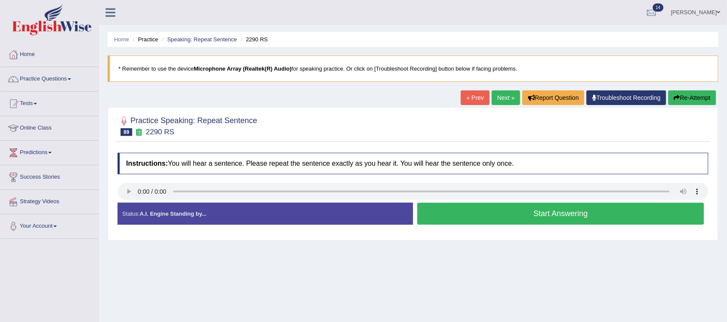
click at [593, 215] on button "Start Answering" at bounding box center [560, 214] width 287 height 22
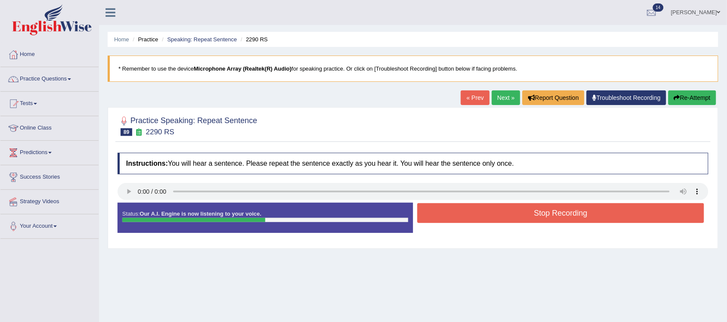
click at [572, 211] on button "Stop Recording" at bounding box center [560, 213] width 287 height 20
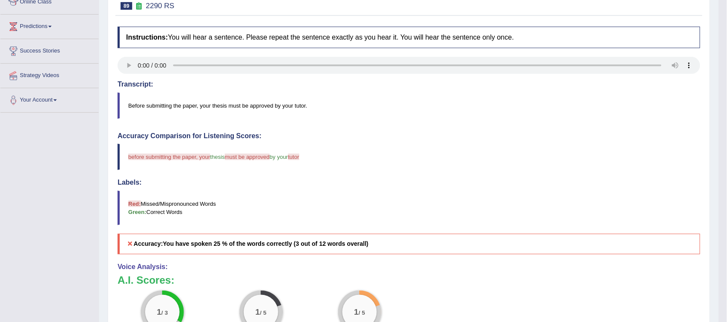
scroll to position [108, 0]
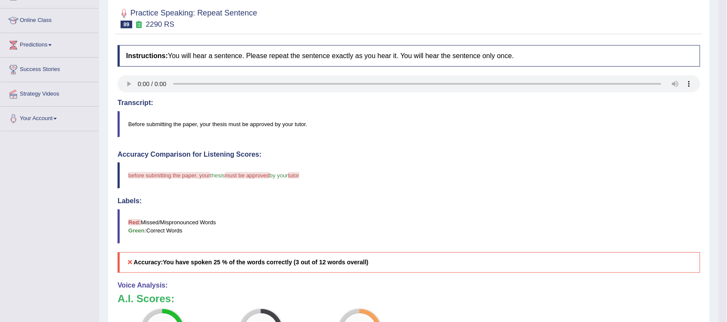
click at [343, 137] on blockquote "Before submitting the paper, your thesis must be approved by your tutor." at bounding box center [408, 124] width 582 height 26
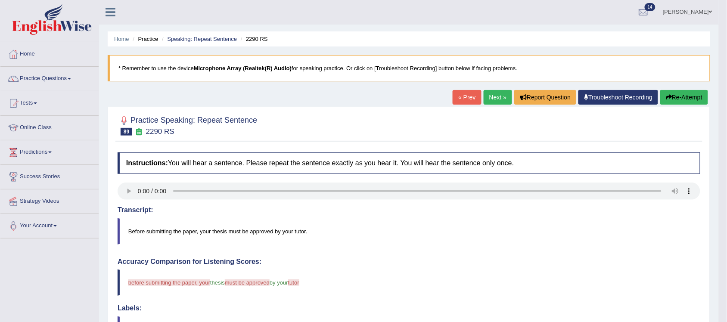
scroll to position [0, 0]
click at [680, 95] on button "Re-Attempt" at bounding box center [684, 97] width 48 height 15
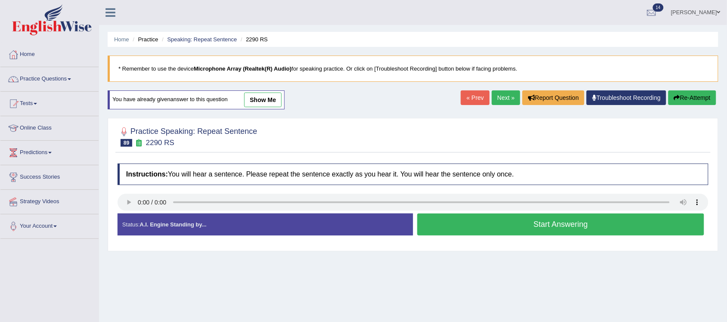
click at [575, 221] on button "Start Answering" at bounding box center [560, 224] width 287 height 22
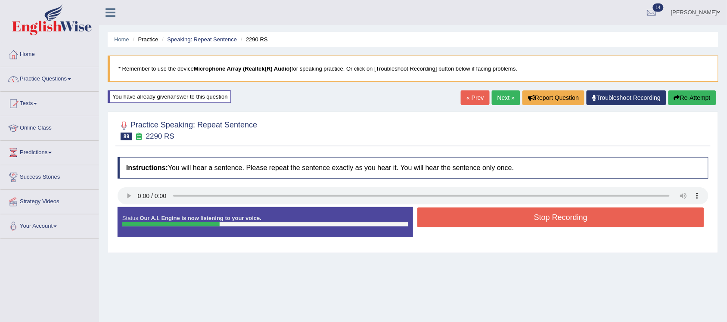
click at [580, 219] on button "Stop Recording" at bounding box center [560, 217] width 287 height 20
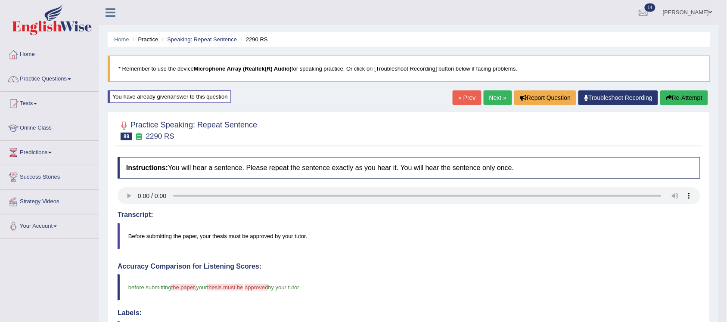
click at [484, 99] on link "Next »" at bounding box center [497, 97] width 28 height 15
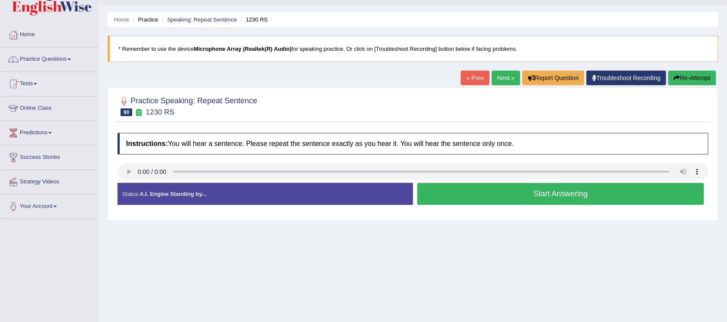
scroll to position [54, 0]
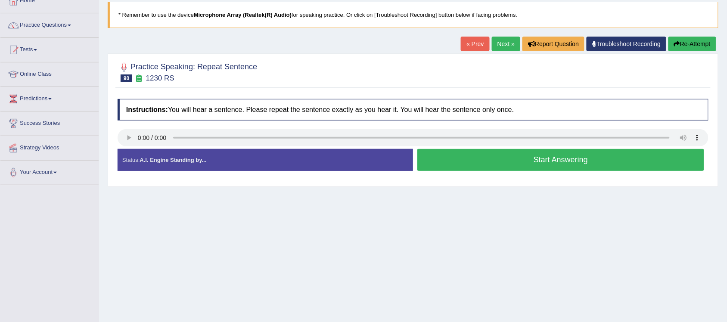
click at [558, 161] on button "Start Answering" at bounding box center [560, 160] width 287 height 22
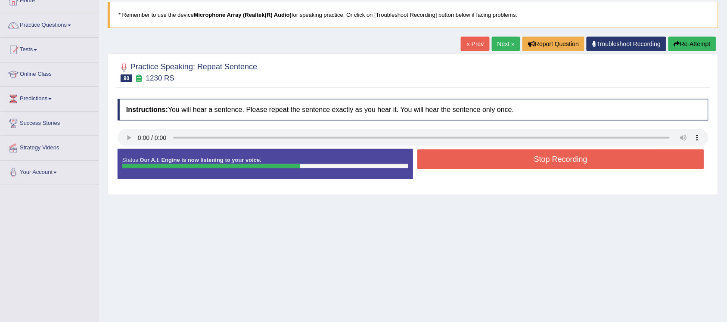
click at [558, 160] on button "Stop Recording" at bounding box center [560, 159] width 287 height 20
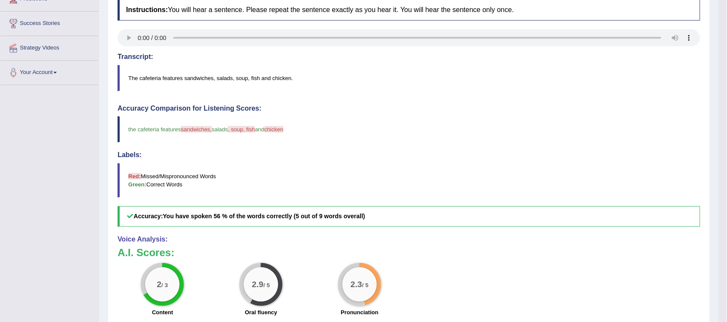
scroll to position [100, 0]
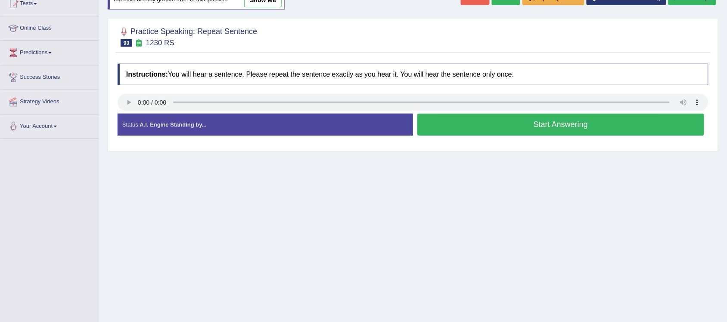
click at [579, 123] on button "Start Answering" at bounding box center [560, 125] width 287 height 22
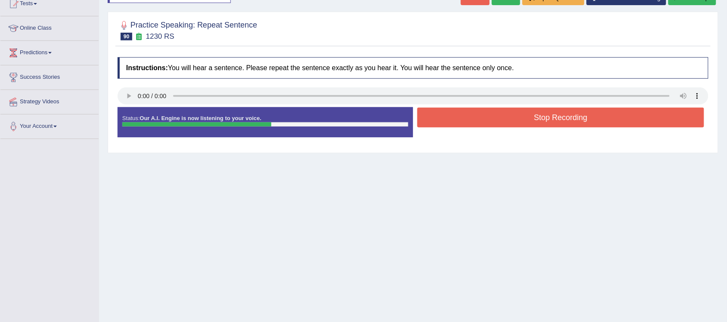
click at [575, 120] on button "Stop Recording" at bounding box center [560, 118] width 287 height 20
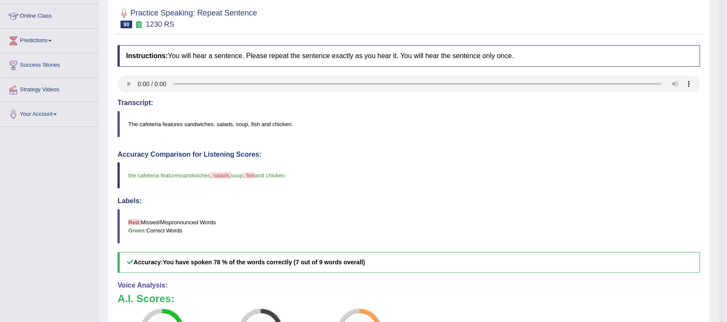
scroll to position [100, 0]
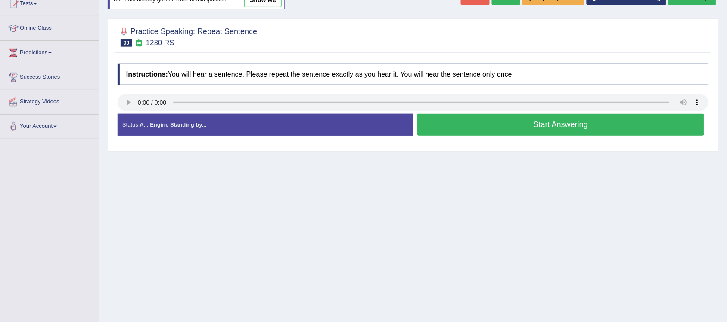
click at [530, 124] on button "Start Answering" at bounding box center [560, 125] width 287 height 22
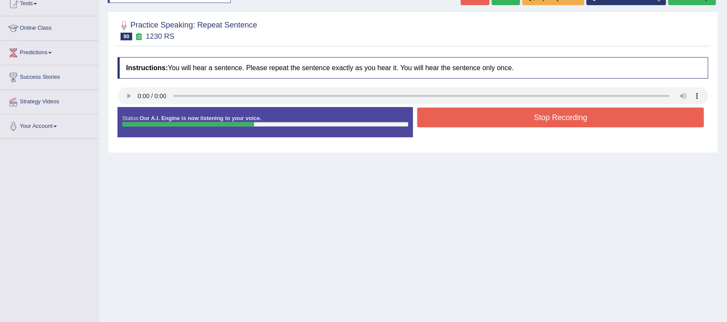
click at [532, 122] on button "Stop Recording" at bounding box center [560, 118] width 287 height 20
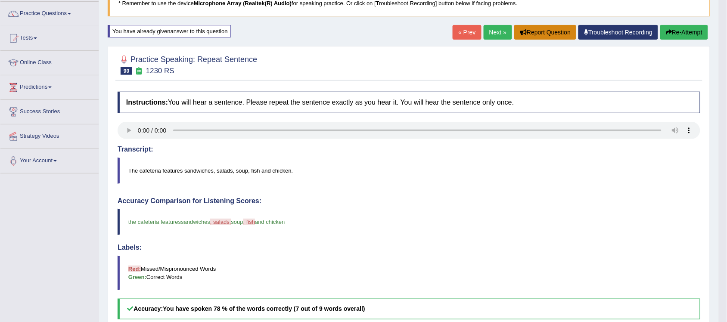
scroll to position [46, 0]
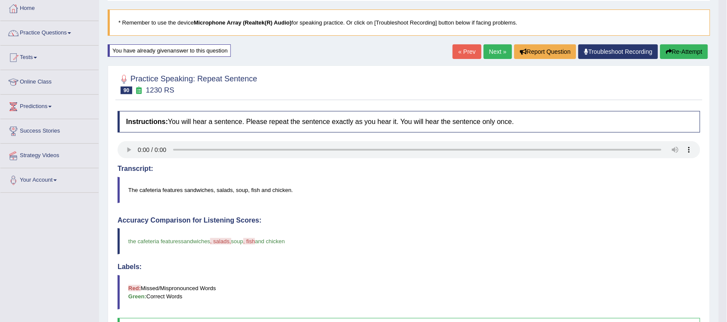
click at [499, 52] on link "Next »" at bounding box center [497, 51] width 28 height 15
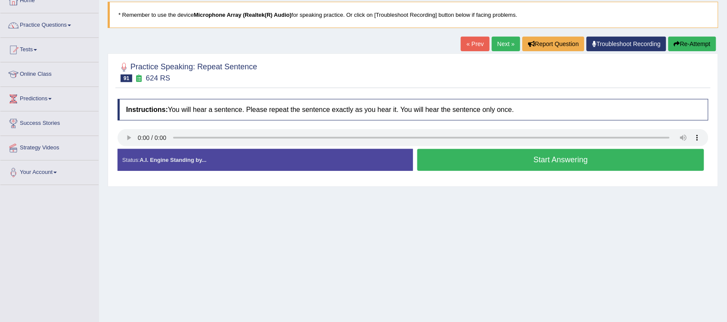
click at [578, 166] on button "Start Answering" at bounding box center [560, 160] width 287 height 22
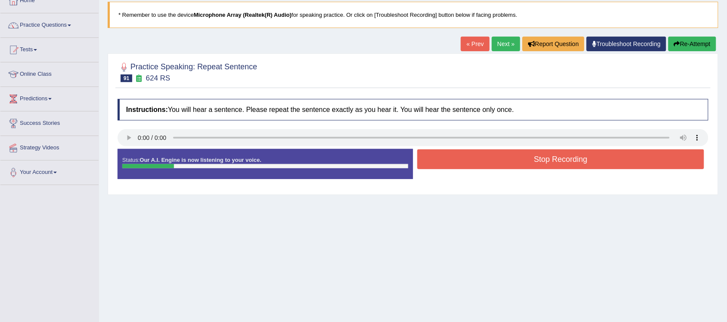
click at [591, 165] on button "Stop Recording" at bounding box center [560, 159] width 287 height 20
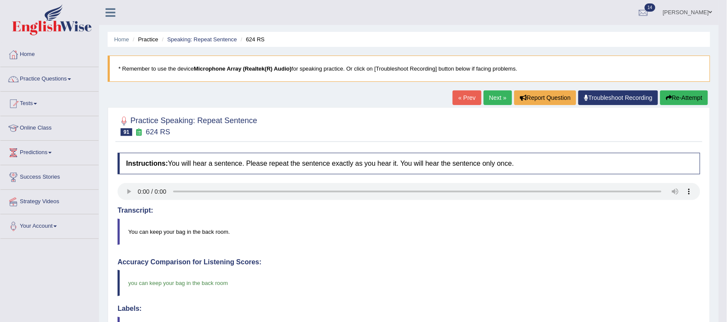
click at [496, 100] on link "Next »" at bounding box center [497, 97] width 28 height 15
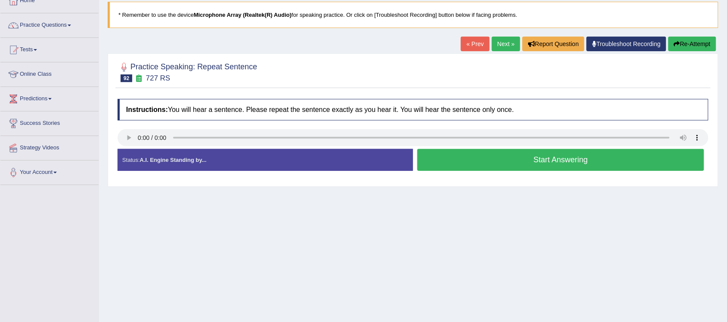
click at [571, 164] on button "Start Answering" at bounding box center [560, 160] width 287 height 22
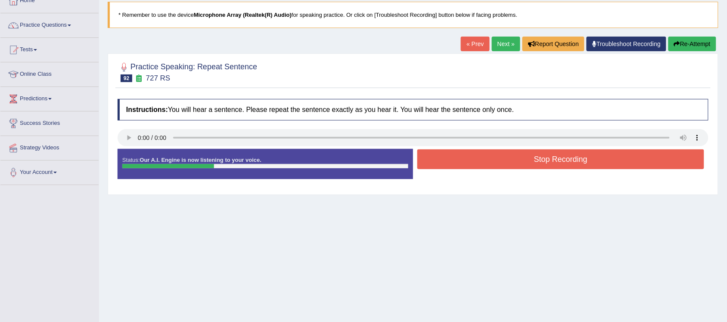
click at [593, 164] on button "Stop Recording" at bounding box center [560, 159] width 287 height 20
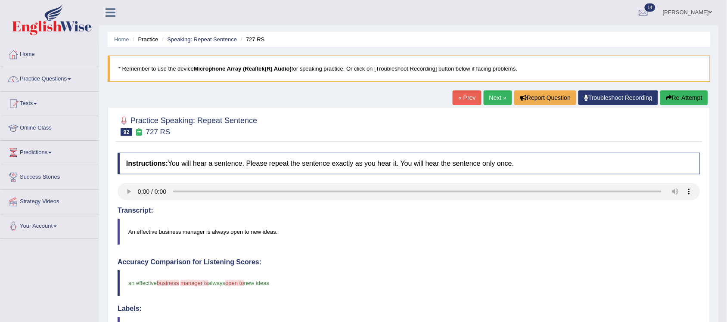
click at [489, 93] on link "Next »" at bounding box center [497, 97] width 28 height 15
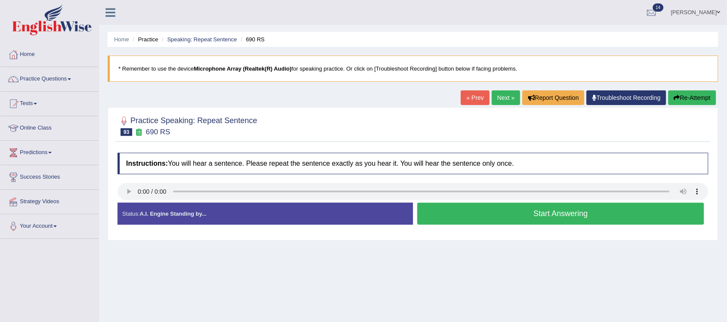
click at [596, 211] on button "Start Answering" at bounding box center [560, 214] width 287 height 22
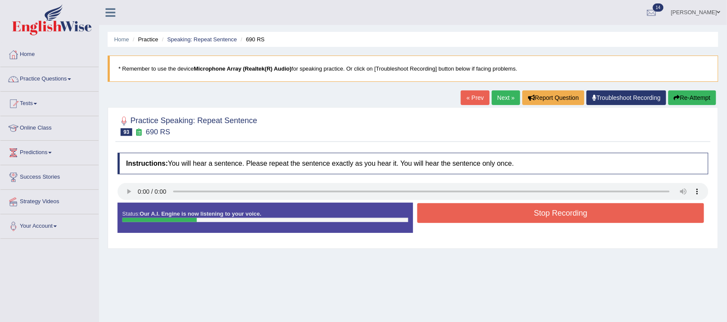
click at [581, 216] on button "Stop Recording" at bounding box center [560, 213] width 287 height 20
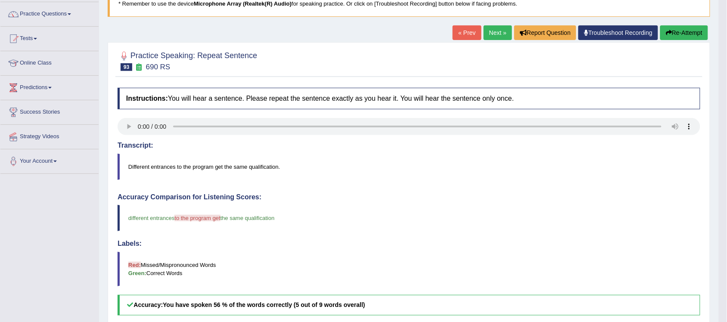
scroll to position [54, 0]
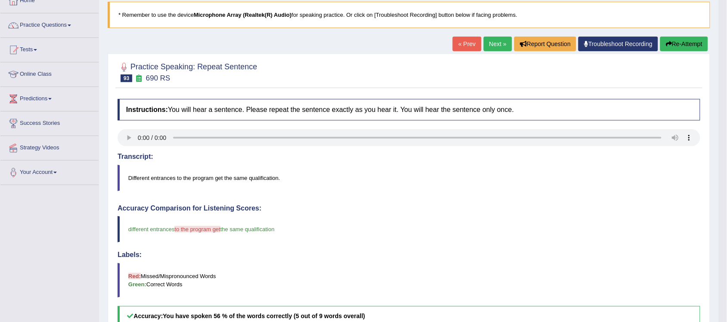
click at [494, 47] on link "Next »" at bounding box center [497, 44] width 28 height 15
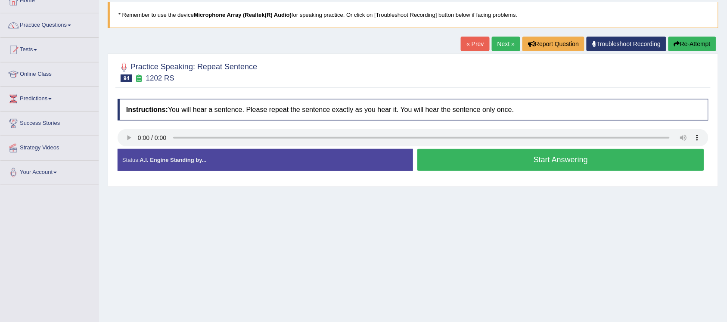
click at [577, 162] on button "Start Answering" at bounding box center [560, 160] width 287 height 22
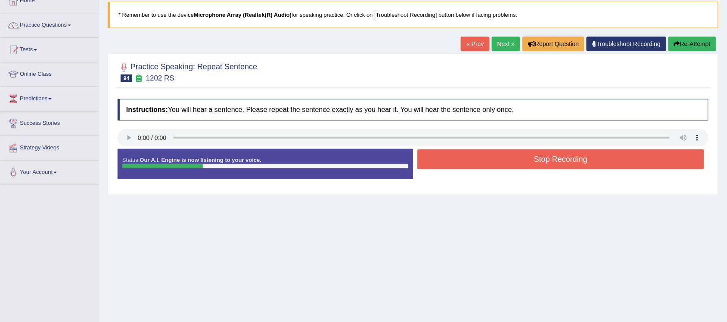
click at [577, 162] on button "Stop Recording" at bounding box center [560, 159] width 287 height 20
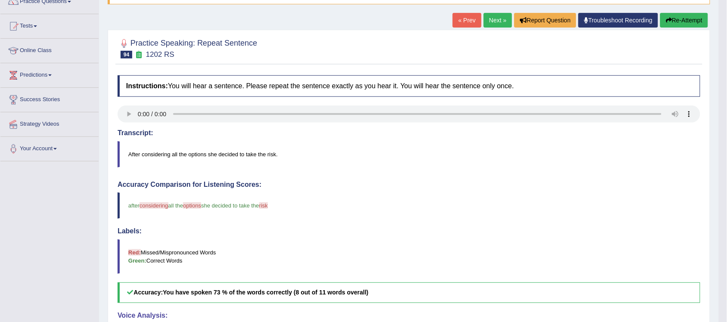
scroll to position [54, 0]
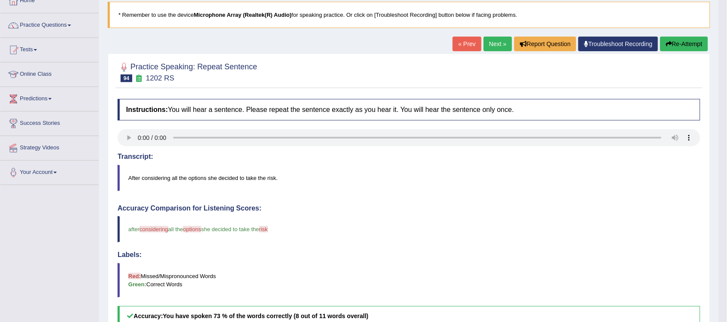
click at [496, 42] on link "Next »" at bounding box center [497, 44] width 28 height 15
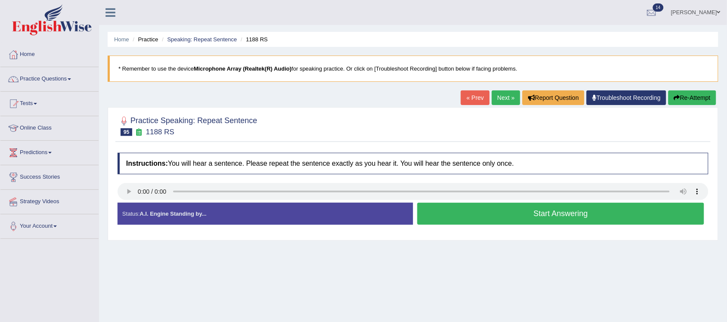
click at [550, 210] on button "Start Answering" at bounding box center [560, 214] width 287 height 22
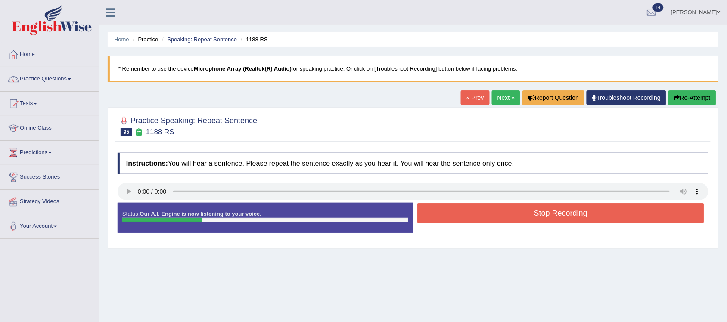
click at [584, 220] on button "Stop Recording" at bounding box center [560, 213] width 287 height 20
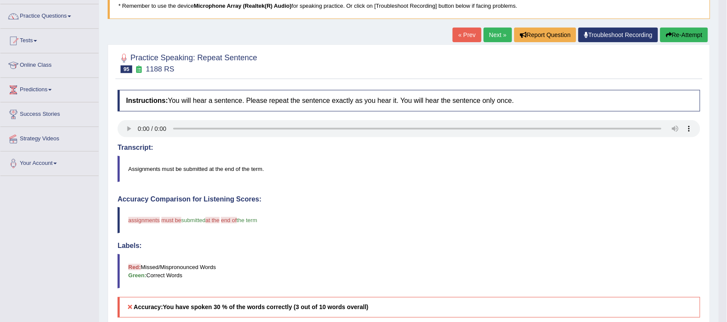
scroll to position [54, 0]
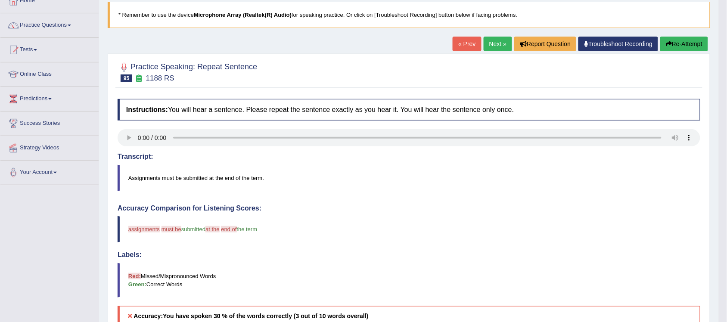
click at [693, 39] on button "Re-Attempt" at bounding box center [684, 44] width 48 height 15
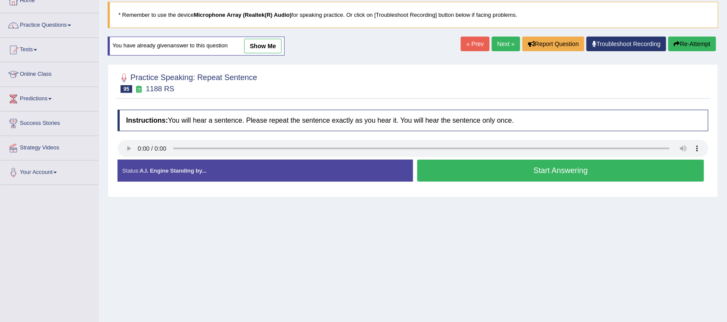
click at [564, 169] on button "Start Answering" at bounding box center [560, 171] width 287 height 22
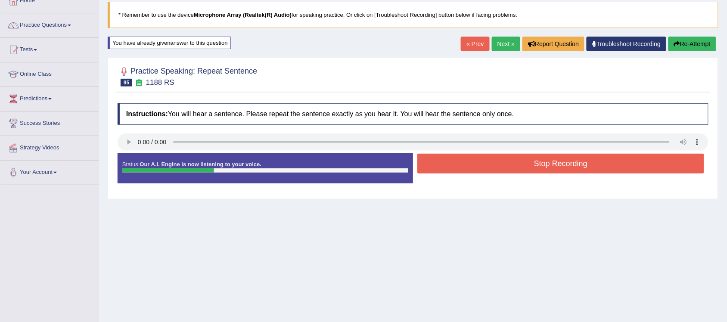
click at [562, 167] on button "Stop Recording" at bounding box center [560, 164] width 287 height 20
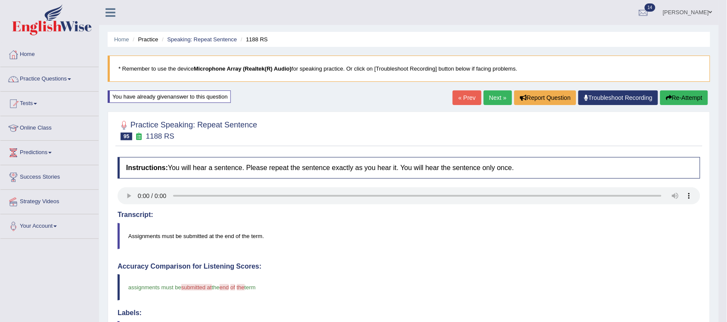
click at [497, 95] on link "Next »" at bounding box center [497, 97] width 28 height 15
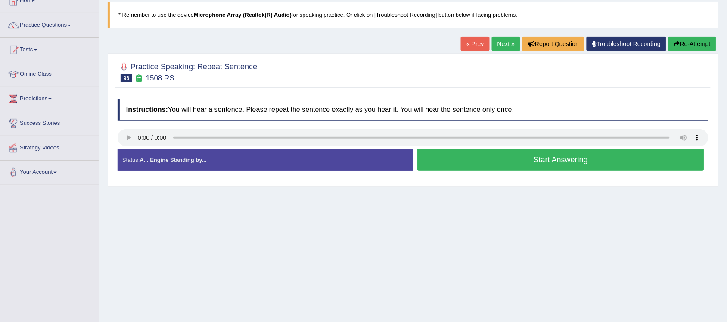
click at [584, 156] on button "Start Answering" at bounding box center [560, 160] width 287 height 22
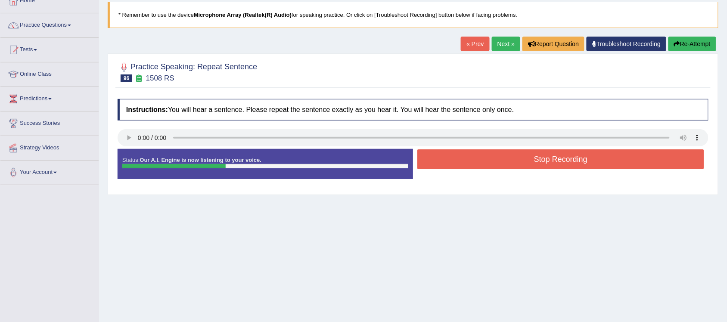
click at [578, 164] on button "Stop Recording" at bounding box center [560, 159] width 287 height 20
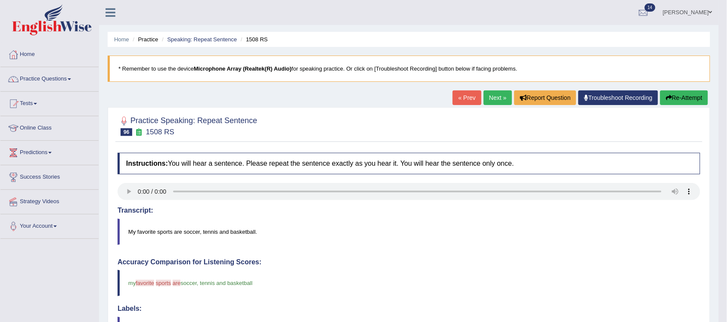
click at [488, 96] on link "Next »" at bounding box center [497, 97] width 28 height 15
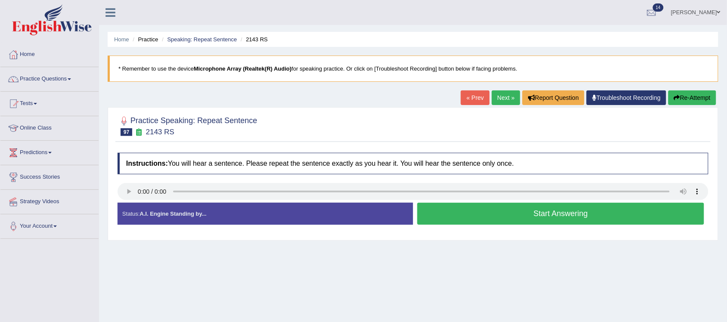
click at [573, 211] on button "Start Answering" at bounding box center [560, 214] width 287 height 22
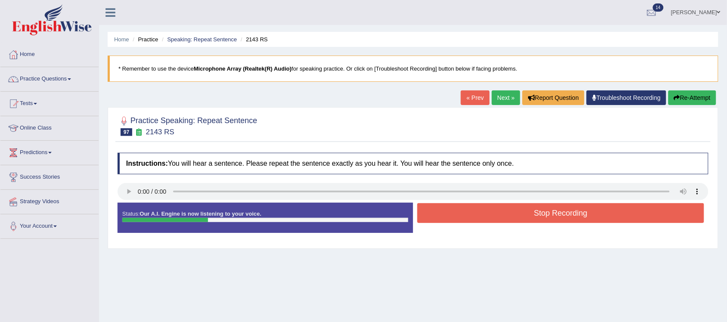
click at [573, 216] on button "Stop Recording" at bounding box center [560, 213] width 287 height 20
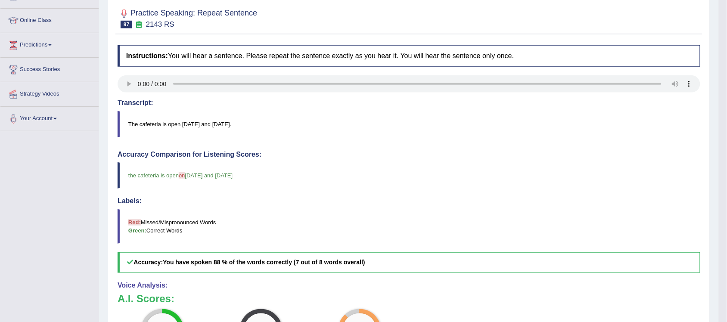
scroll to position [54, 0]
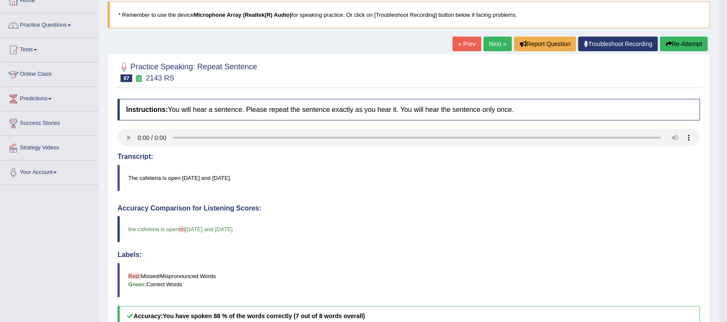
click at [494, 50] on link "Next »" at bounding box center [497, 44] width 28 height 15
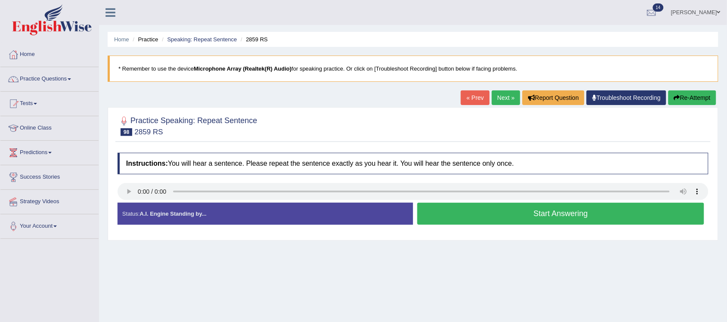
click at [556, 216] on button "Start Answering" at bounding box center [560, 214] width 287 height 22
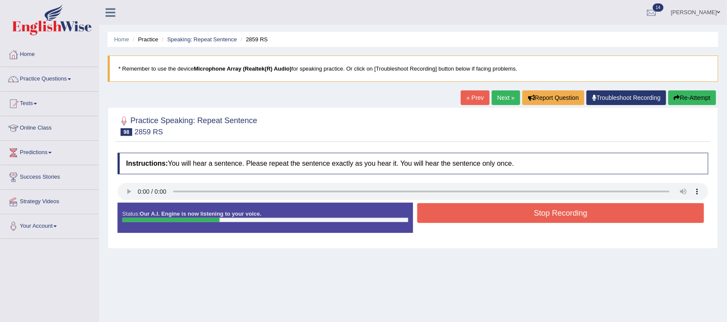
click at [591, 214] on button "Stop Recording" at bounding box center [560, 213] width 287 height 20
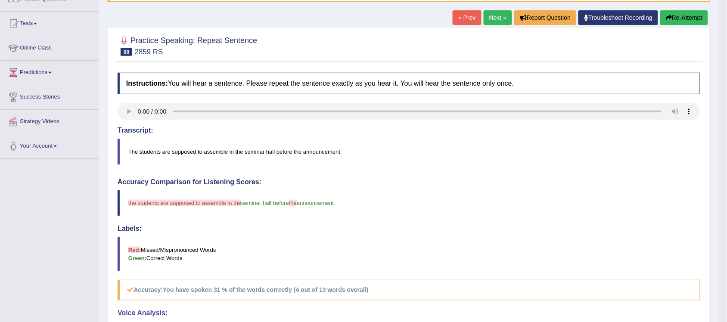
scroll to position [54, 0]
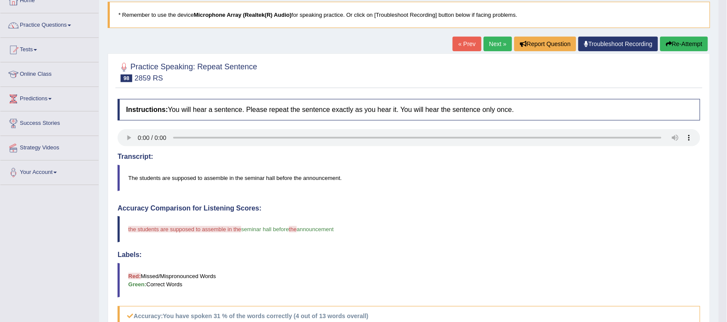
click at [686, 45] on button "Re-Attempt" at bounding box center [684, 44] width 48 height 15
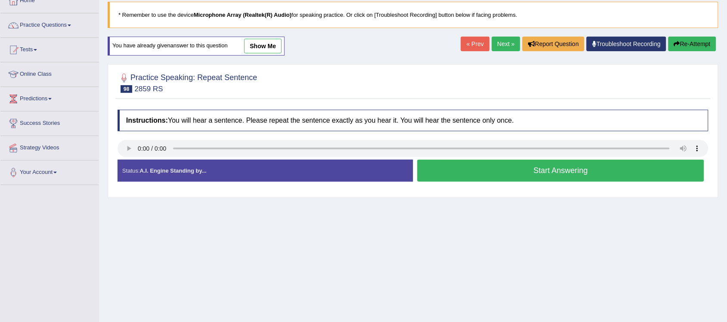
click at [543, 169] on button "Start Answering" at bounding box center [560, 171] width 287 height 22
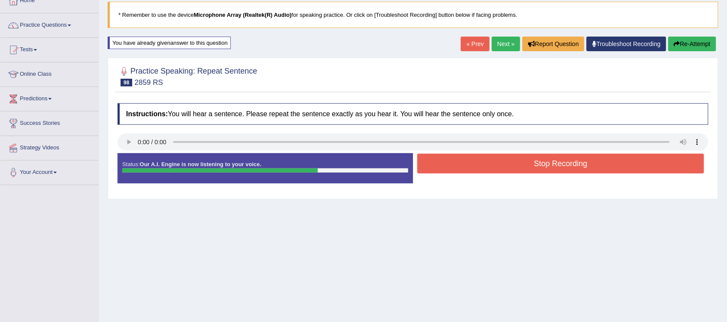
click at [698, 41] on button "Re-Attempt" at bounding box center [692, 44] width 48 height 15
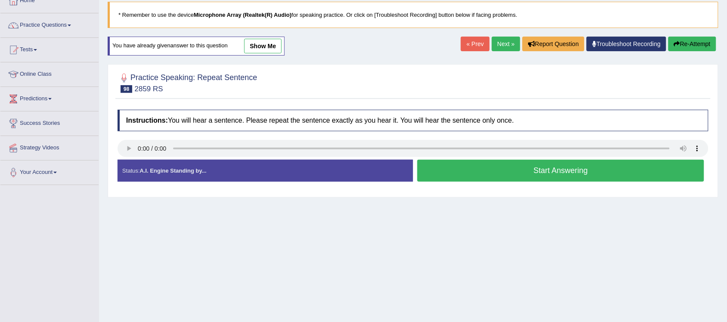
scroll to position [54, 0]
click at [551, 168] on button "Start Answering" at bounding box center [560, 171] width 287 height 22
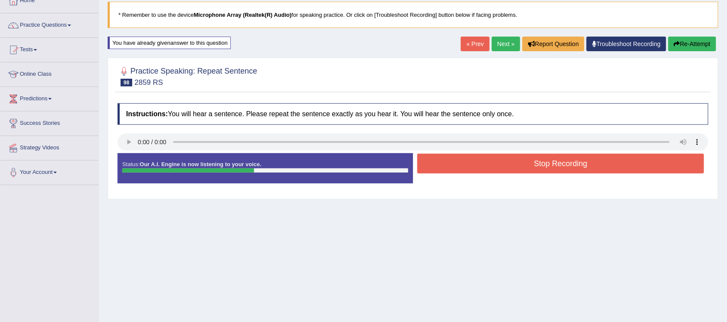
click at [537, 170] on button "Stop Recording" at bounding box center [560, 164] width 287 height 20
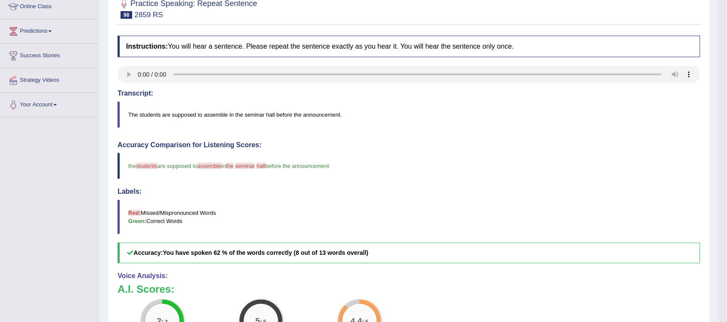
scroll to position [50, 0]
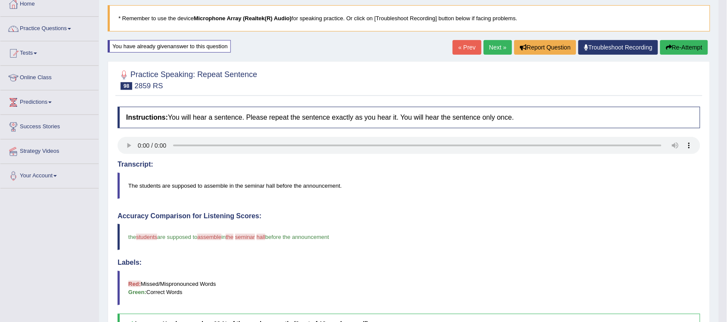
click at [496, 42] on link "Next »" at bounding box center [497, 47] width 28 height 15
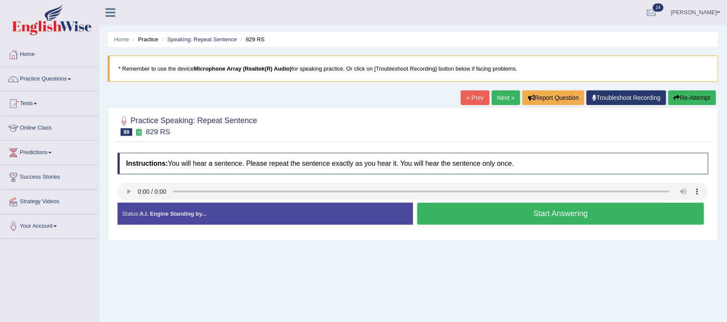
click at [563, 215] on button "Start Answering" at bounding box center [560, 214] width 287 height 22
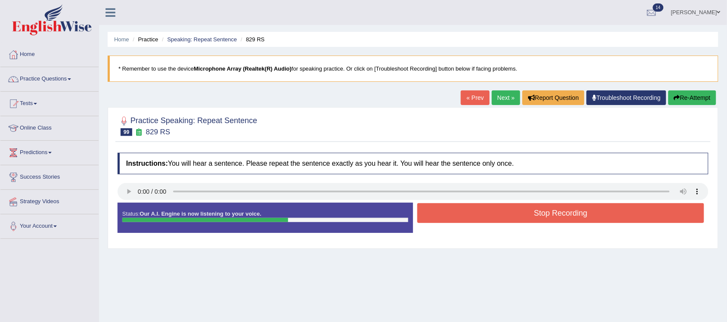
click at [550, 214] on button "Stop Recording" at bounding box center [560, 213] width 287 height 20
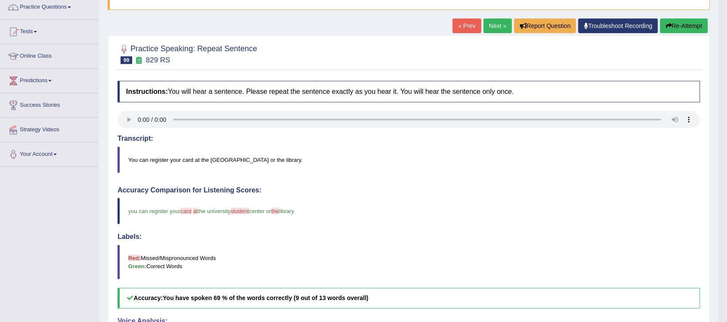
scroll to position [54, 0]
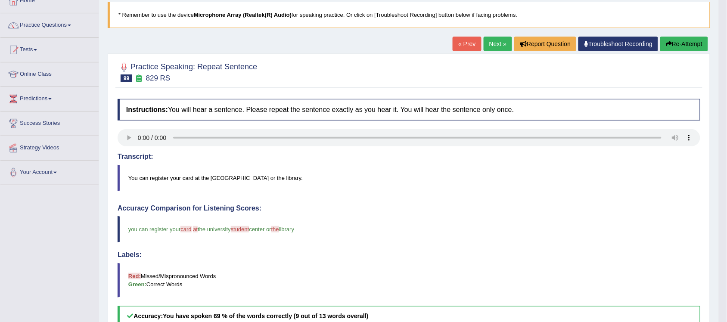
click at [498, 48] on link "Next »" at bounding box center [497, 44] width 28 height 15
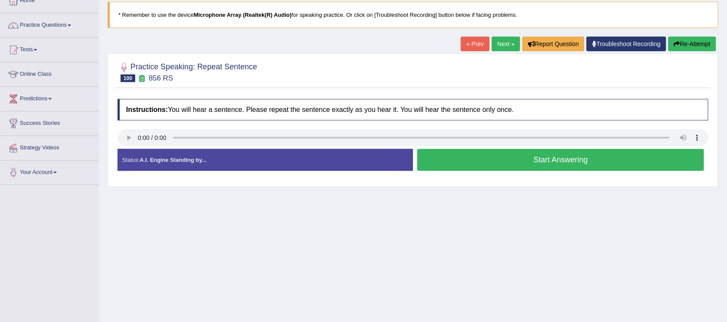
click at [530, 160] on button "Start Answering" at bounding box center [560, 160] width 287 height 22
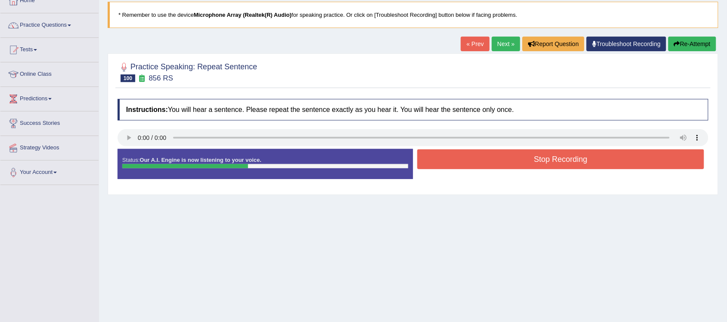
click at [560, 163] on button "Stop Recording" at bounding box center [560, 159] width 287 height 20
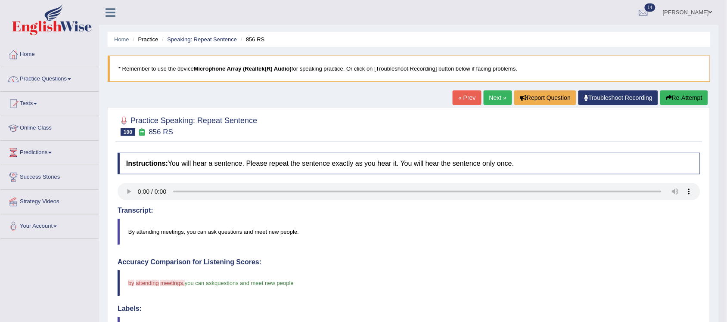
click at [489, 101] on link "Next »" at bounding box center [497, 97] width 28 height 15
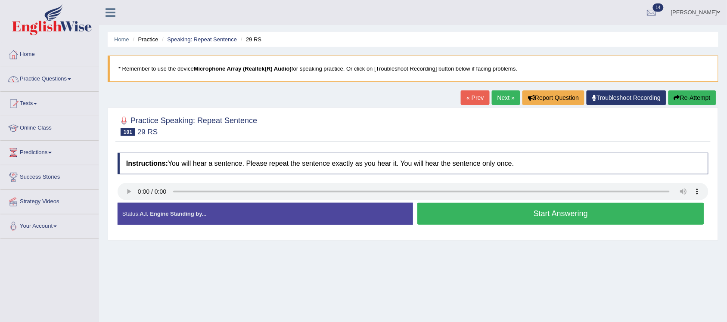
click at [566, 215] on button "Start Answering" at bounding box center [560, 214] width 287 height 22
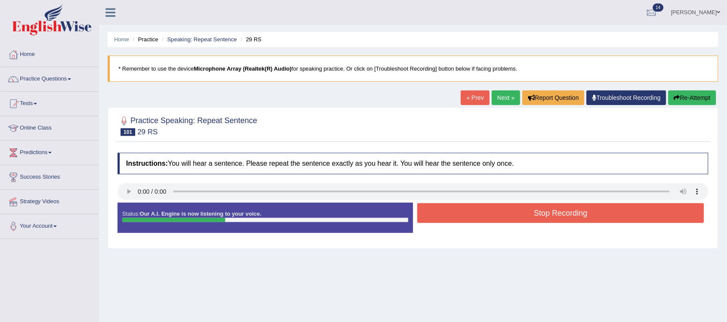
click at [561, 219] on button "Stop Recording" at bounding box center [560, 213] width 287 height 20
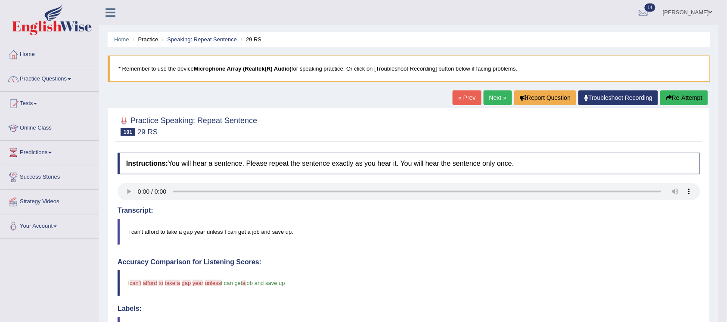
click at [496, 101] on link "Next »" at bounding box center [497, 97] width 28 height 15
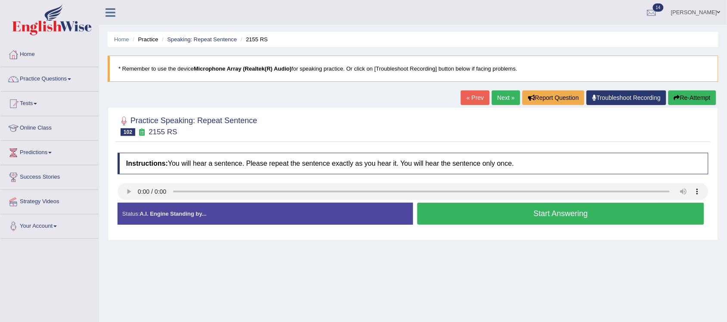
click at [592, 213] on button "Start Answering" at bounding box center [560, 214] width 287 height 22
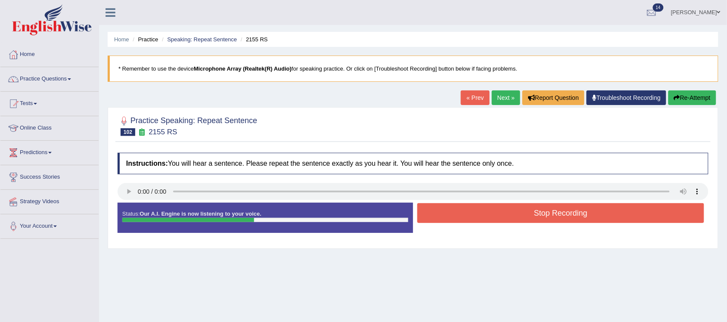
click at [583, 219] on button "Stop Recording" at bounding box center [560, 213] width 287 height 20
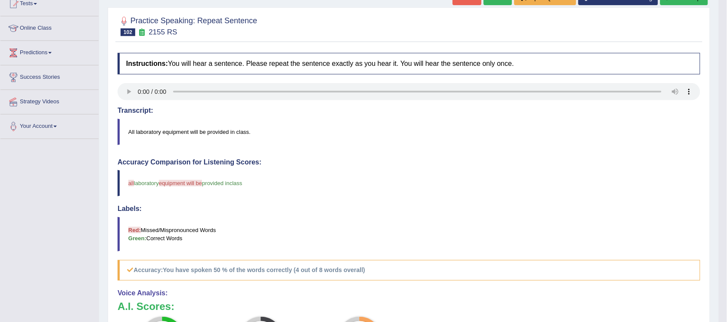
scroll to position [46, 0]
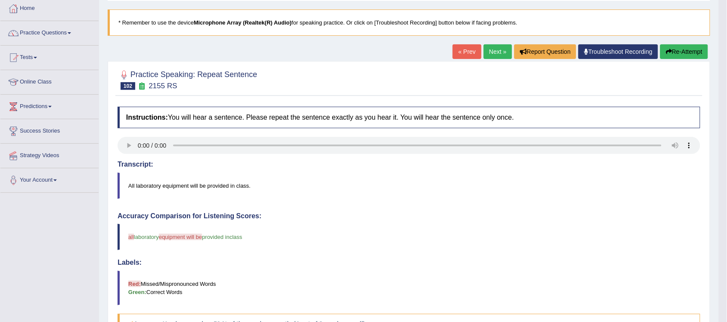
click at [491, 49] on link "Next »" at bounding box center [497, 51] width 28 height 15
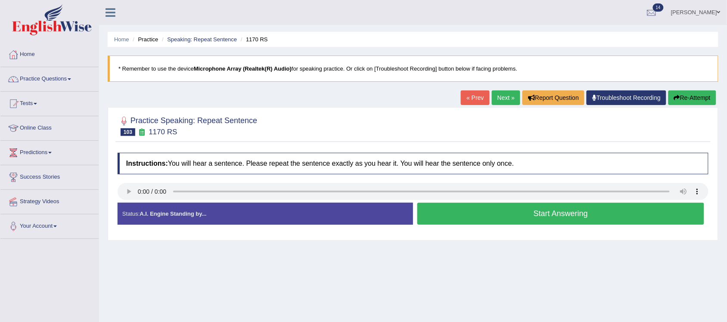
click at [558, 214] on button "Start Answering" at bounding box center [560, 214] width 287 height 22
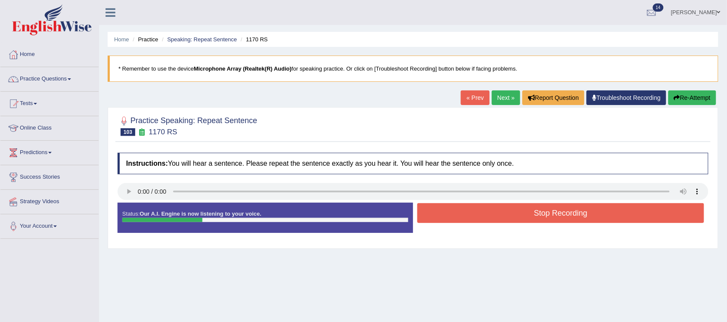
click at [579, 213] on button "Stop Recording" at bounding box center [560, 213] width 287 height 20
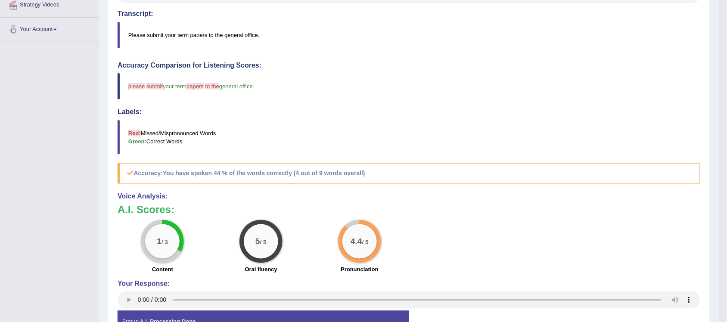
scroll to position [215, 0]
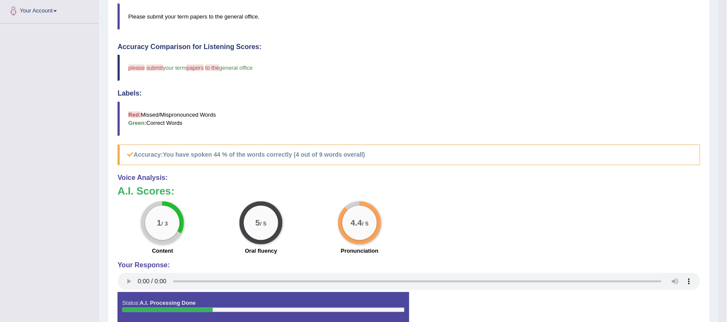
click at [379, 139] on div "Accuracy Comparison for Listening Scores: please play submit summertime your te…" at bounding box center [408, 104] width 582 height 122
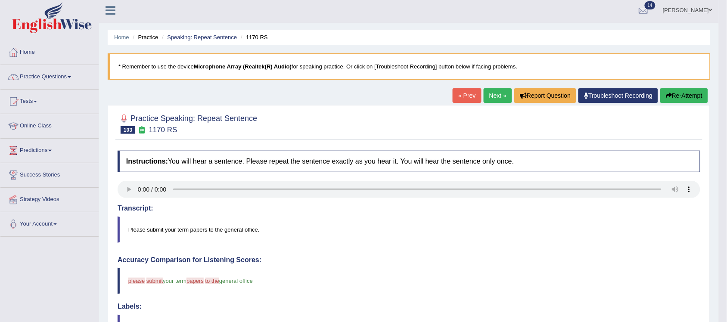
scroll to position [0, 0]
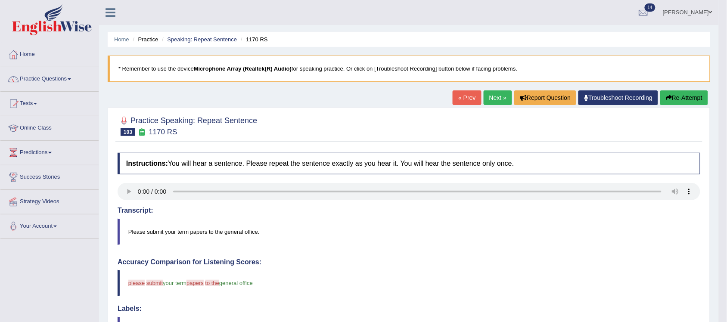
click at [489, 99] on link "Next »" at bounding box center [497, 97] width 28 height 15
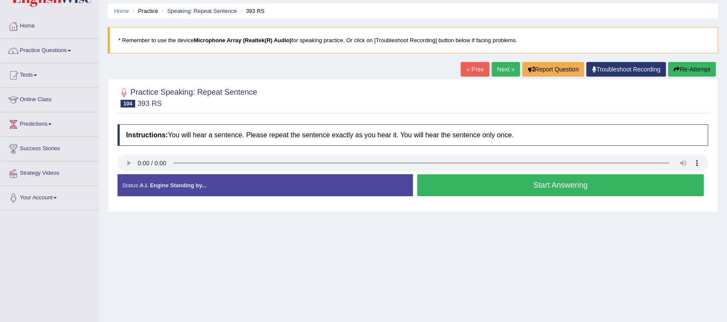
scroll to position [54, 0]
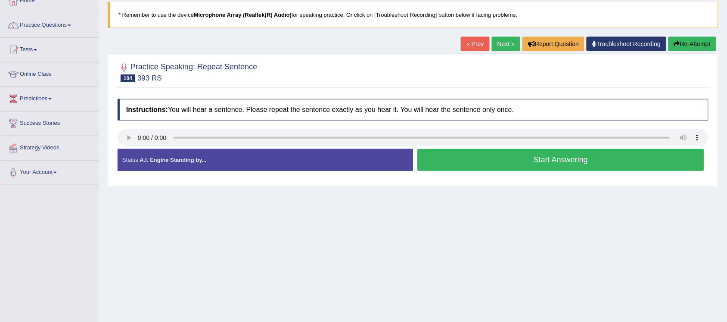
click at [547, 162] on button "Start Answering" at bounding box center [560, 160] width 287 height 22
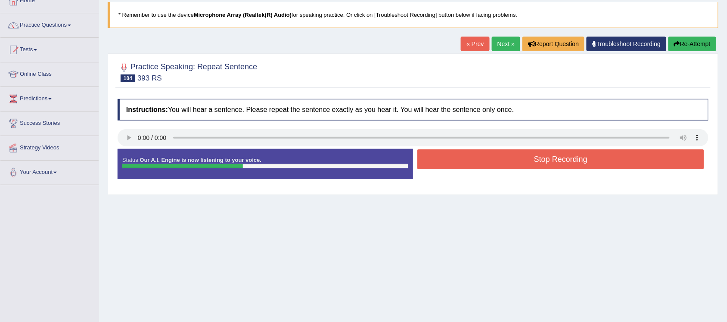
click at [559, 157] on button "Stop Recording" at bounding box center [560, 159] width 287 height 20
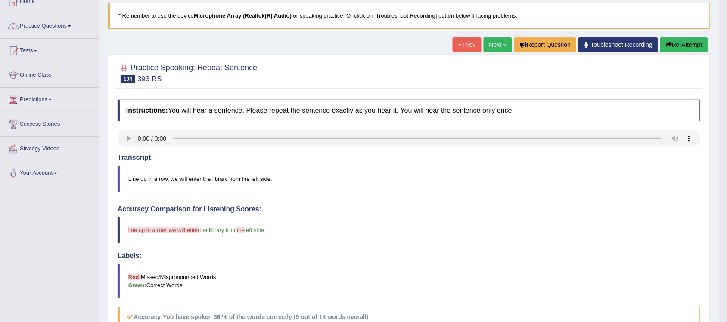
scroll to position [0, 0]
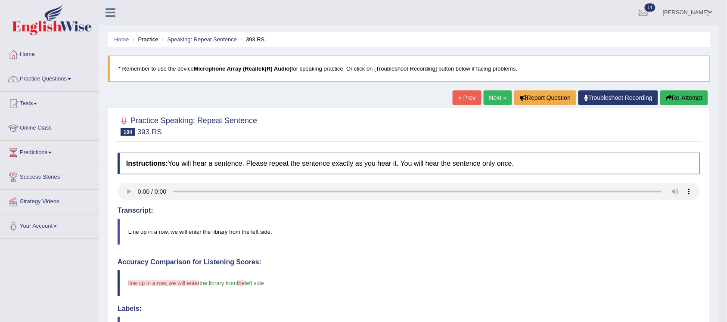
click at [686, 98] on button "Re-Attempt" at bounding box center [684, 97] width 48 height 15
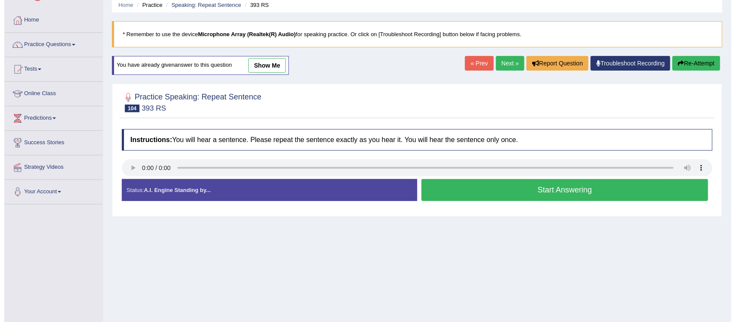
scroll to position [54, 0]
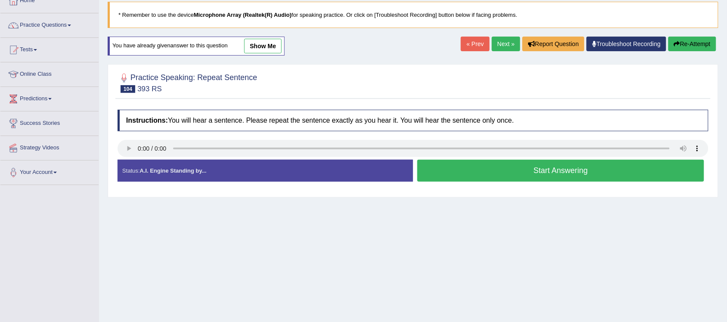
click at [531, 170] on button "Start Answering" at bounding box center [560, 171] width 287 height 22
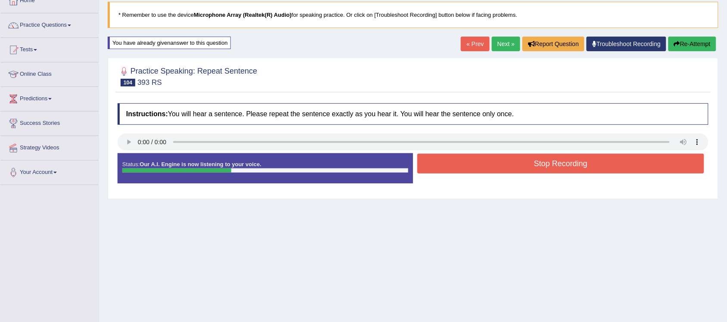
click at [553, 168] on button "Stop Recording" at bounding box center [560, 164] width 287 height 20
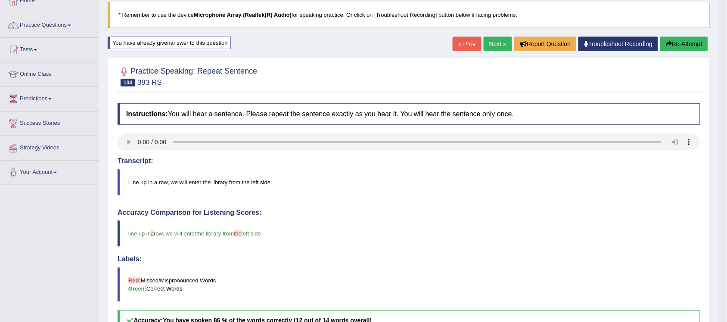
click at [498, 47] on link "Next »" at bounding box center [497, 44] width 28 height 15
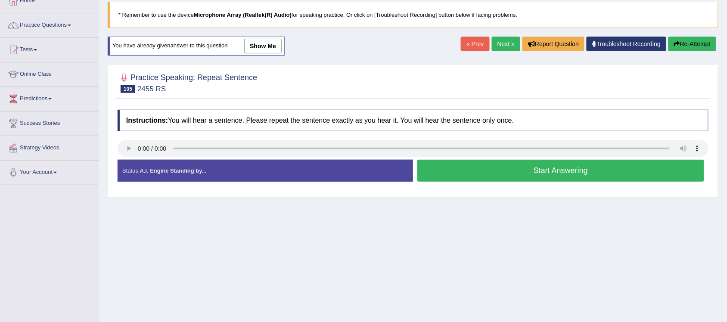
click at [535, 170] on button "Start Answering" at bounding box center [560, 171] width 287 height 22
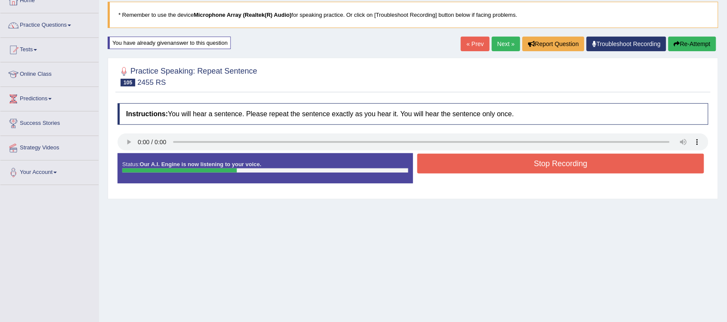
click at [540, 166] on button "Stop Recording" at bounding box center [560, 164] width 287 height 20
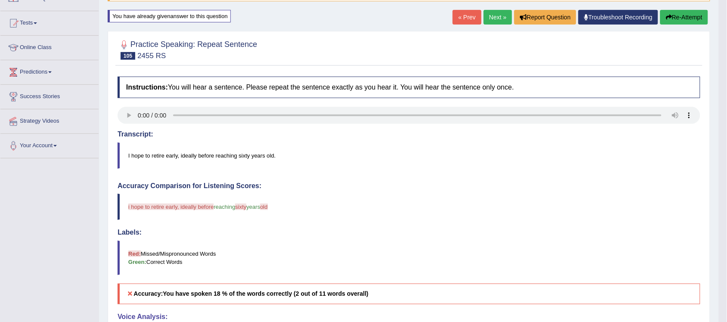
scroll to position [54, 0]
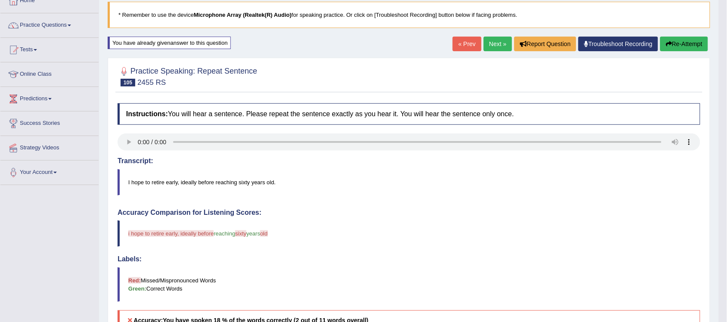
click at [673, 40] on button "Re-Attempt" at bounding box center [684, 44] width 48 height 15
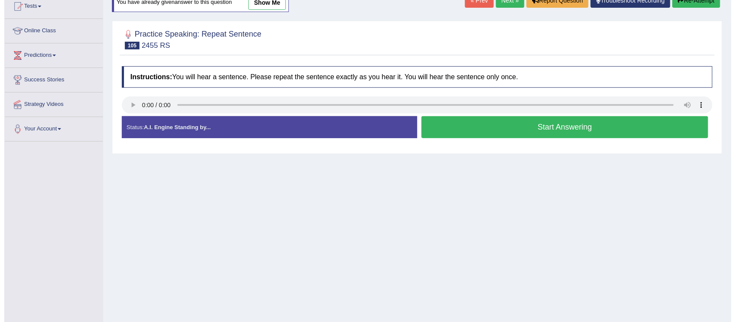
scroll to position [108, 0]
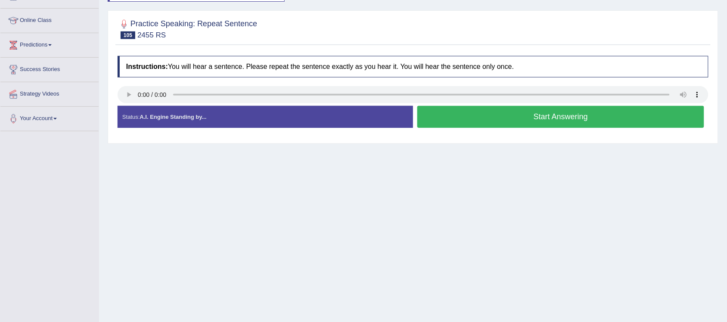
click at [517, 117] on button "Start Answering" at bounding box center [560, 117] width 287 height 22
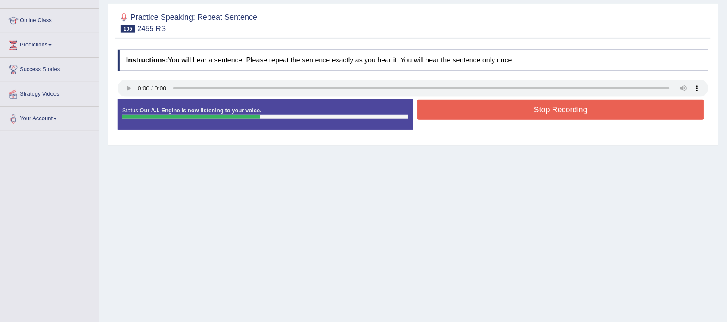
click at [547, 108] on button "Stop Recording" at bounding box center [560, 110] width 287 height 20
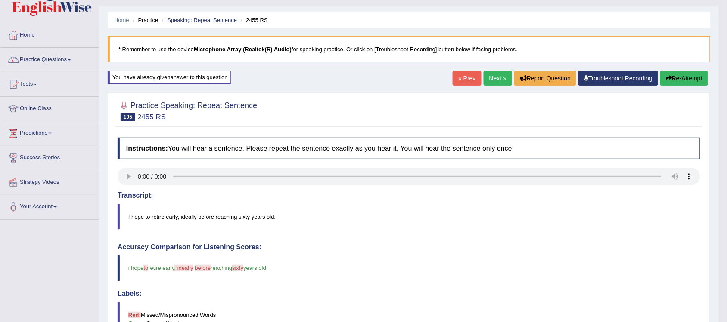
scroll to position [0, 0]
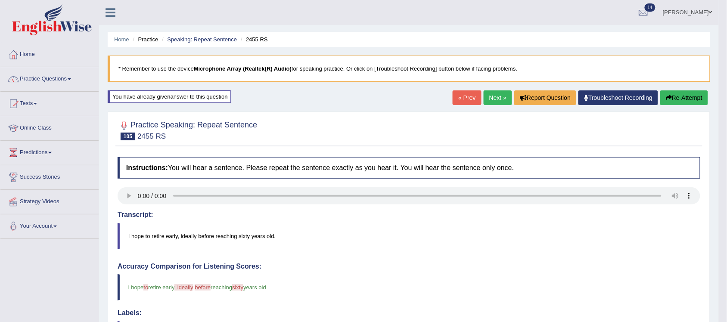
click at [495, 101] on link "Next »" at bounding box center [497, 97] width 28 height 15
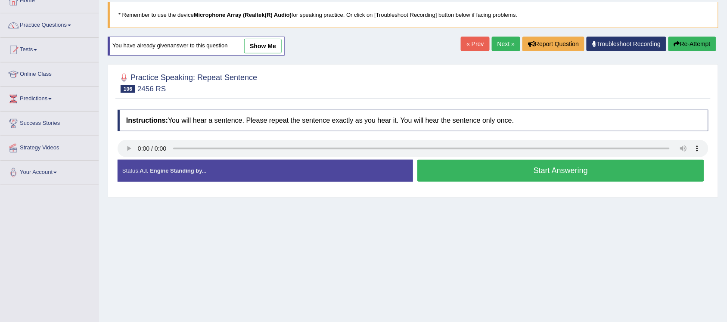
click at [577, 172] on button "Start Answering" at bounding box center [560, 171] width 287 height 22
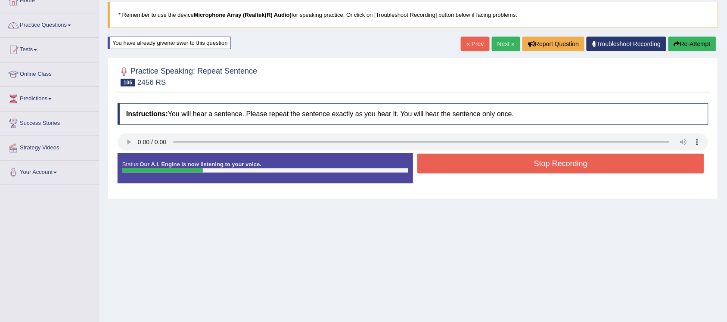
click at [539, 170] on button "Stop Recording" at bounding box center [560, 164] width 287 height 20
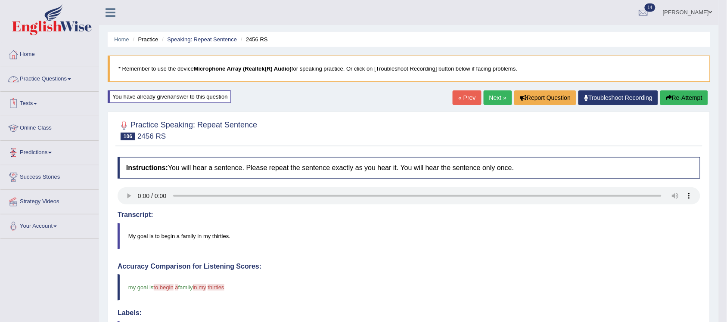
click at [73, 81] on link "Practice Questions" at bounding box center [49, 78] width 98 height 22
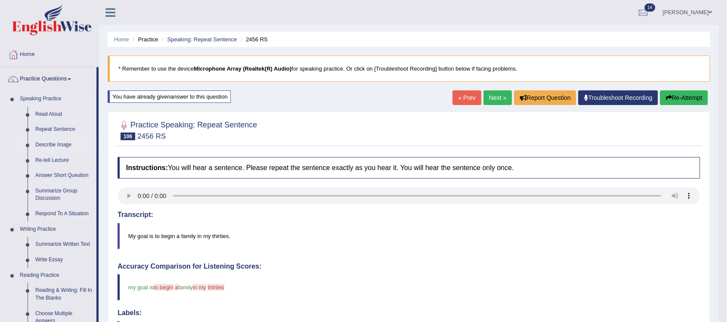
click at [47, 143] on link "Describe Image" at bounding box center [63, 144] width 65 height 15
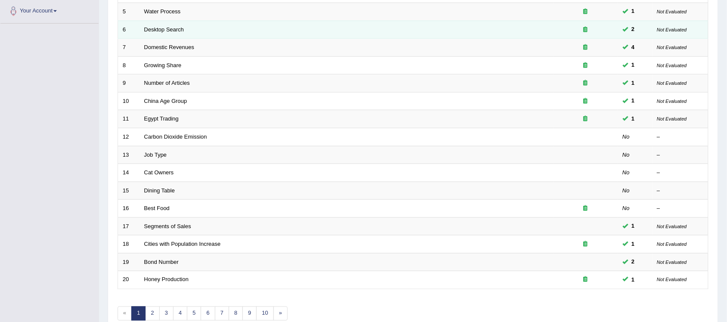
scroll to position [250, 0]
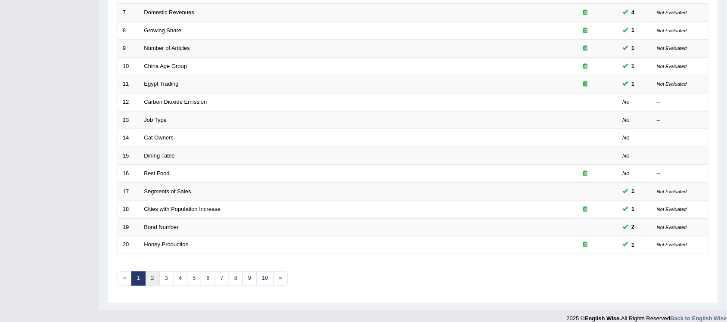
click at [154, 272] on link "2" at bounding box center [152, 279] width 14 height 14
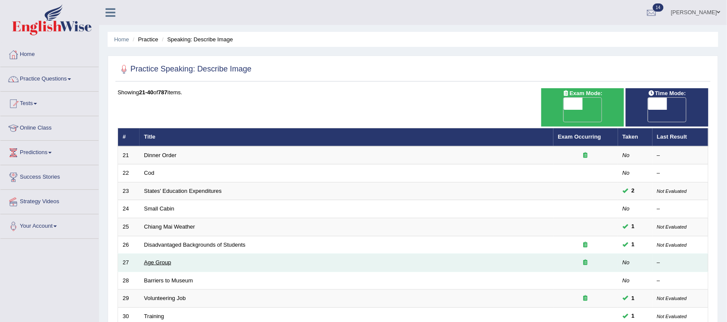
click at [158, 259] on link "Age Group" at bounding box center [157, 262] width 27 height 6
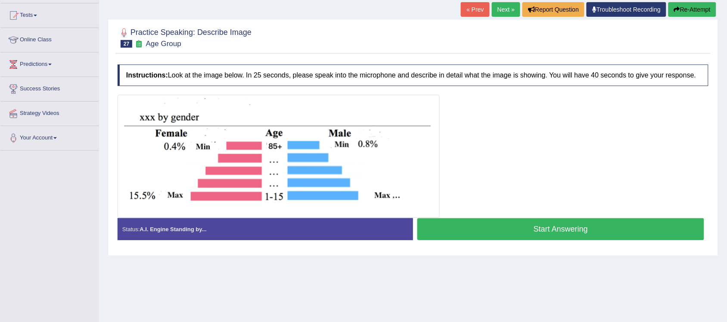
scroll to position [108, 0]
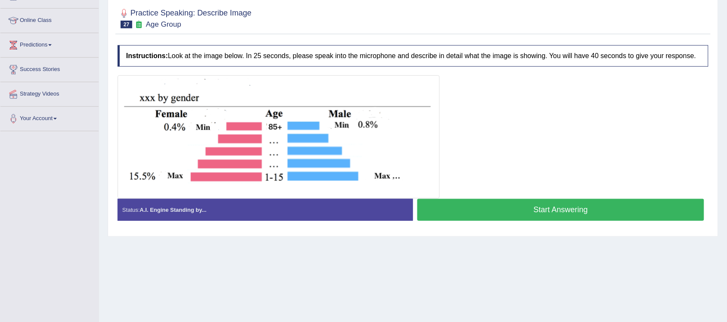
click at [580, 210] on button "Start Answering" at bounding box center [560, 210] width 287 height 22
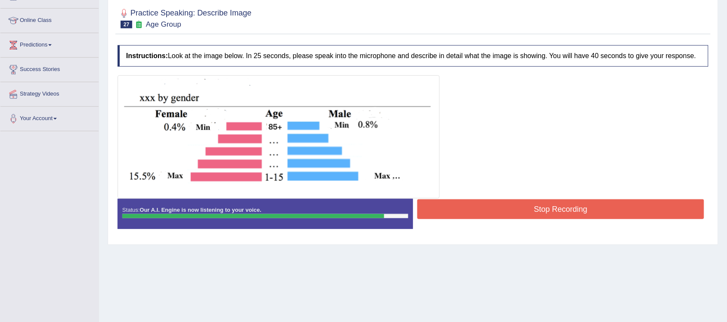
click at [543, 216] on button "Stop Recording" at bounding box center [560, 209] width 287 height 20
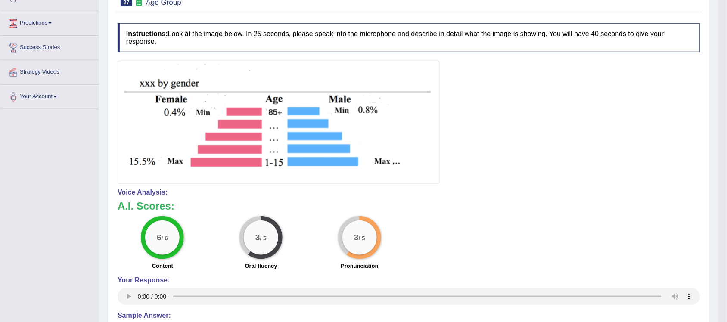
scroll to position [76, 0]
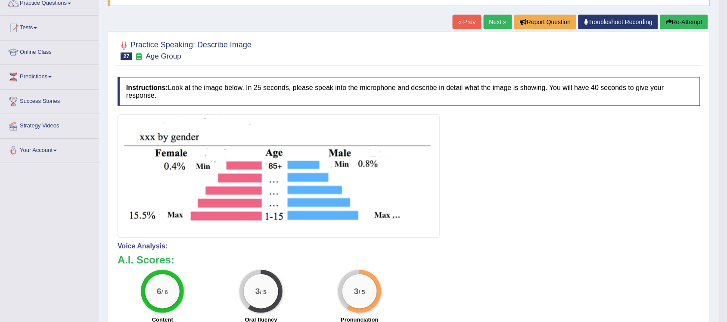
click at [496, 25] on link "Next »" at bounding box center [497, 22] width 28 height 15
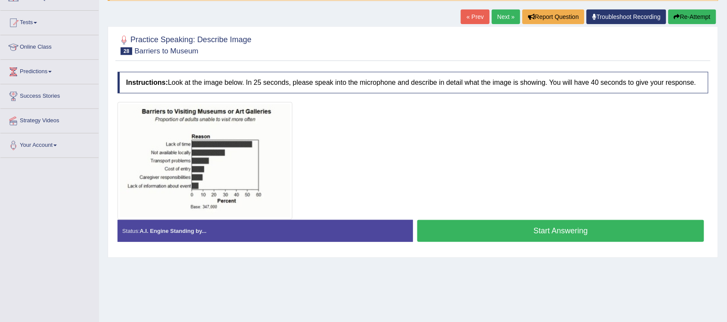
scroll to position [108, 0]
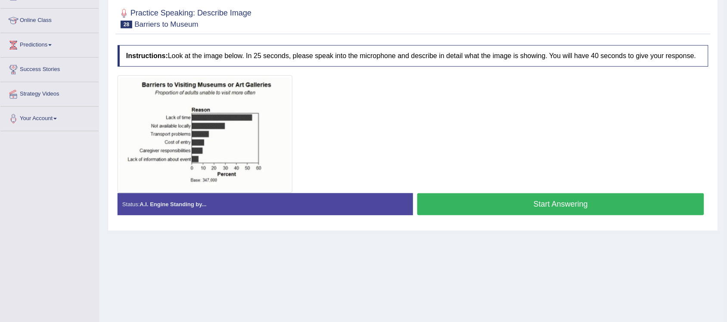
click at [562, 204] on button "Start Answering" at bounding box center [560, 204] width 287 height 22
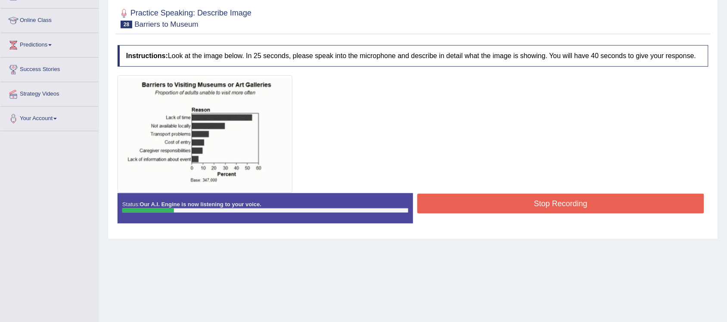
click at [594, 200] on button "Stop Recording" at bounding box center [560, 204] width 287 height 20
